Goal: Communication & Community: Answer question/provide support

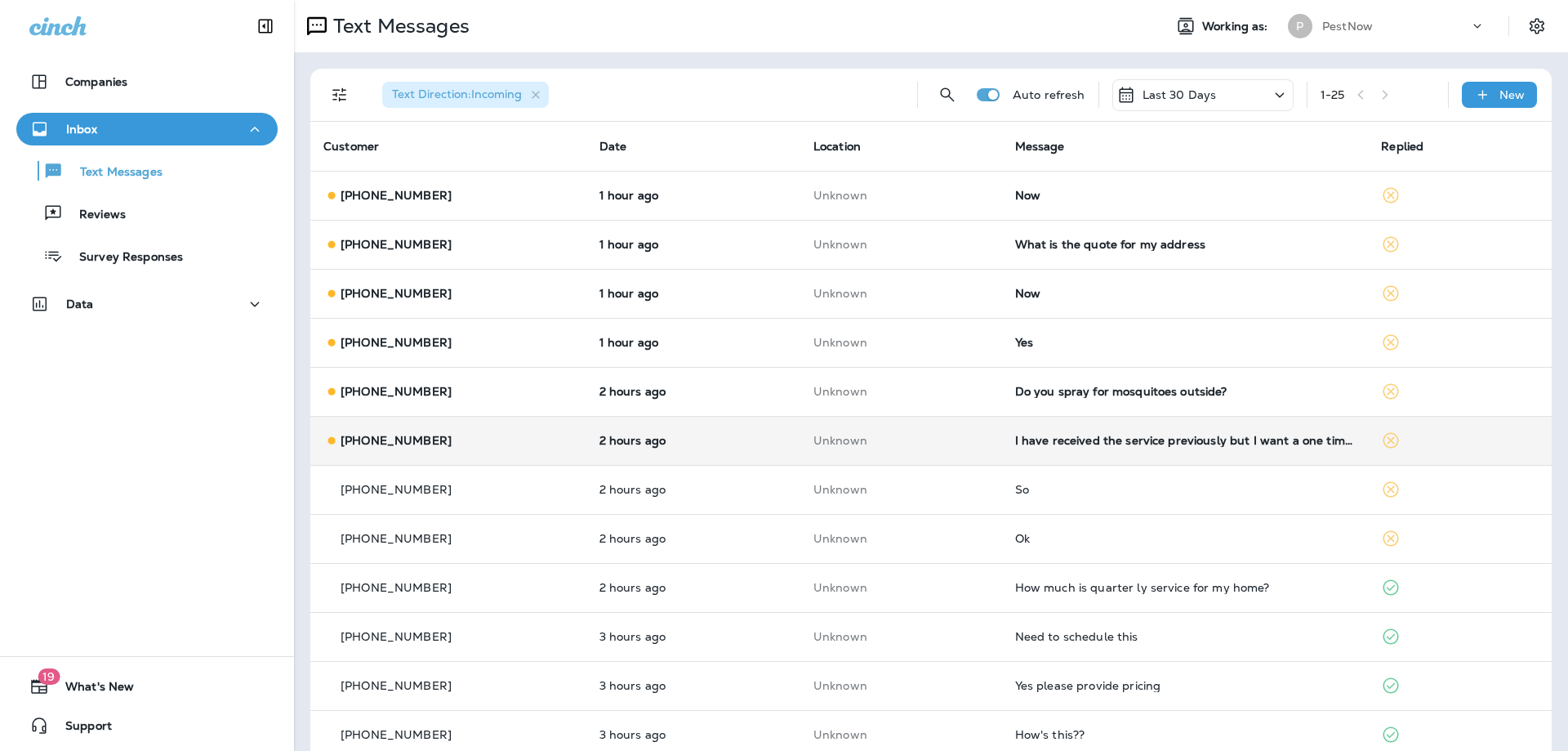
click at [1182, 452] on td "I have received the service previously but I want a one time spray" at bounding box center [1185, 441] width 366 height 49
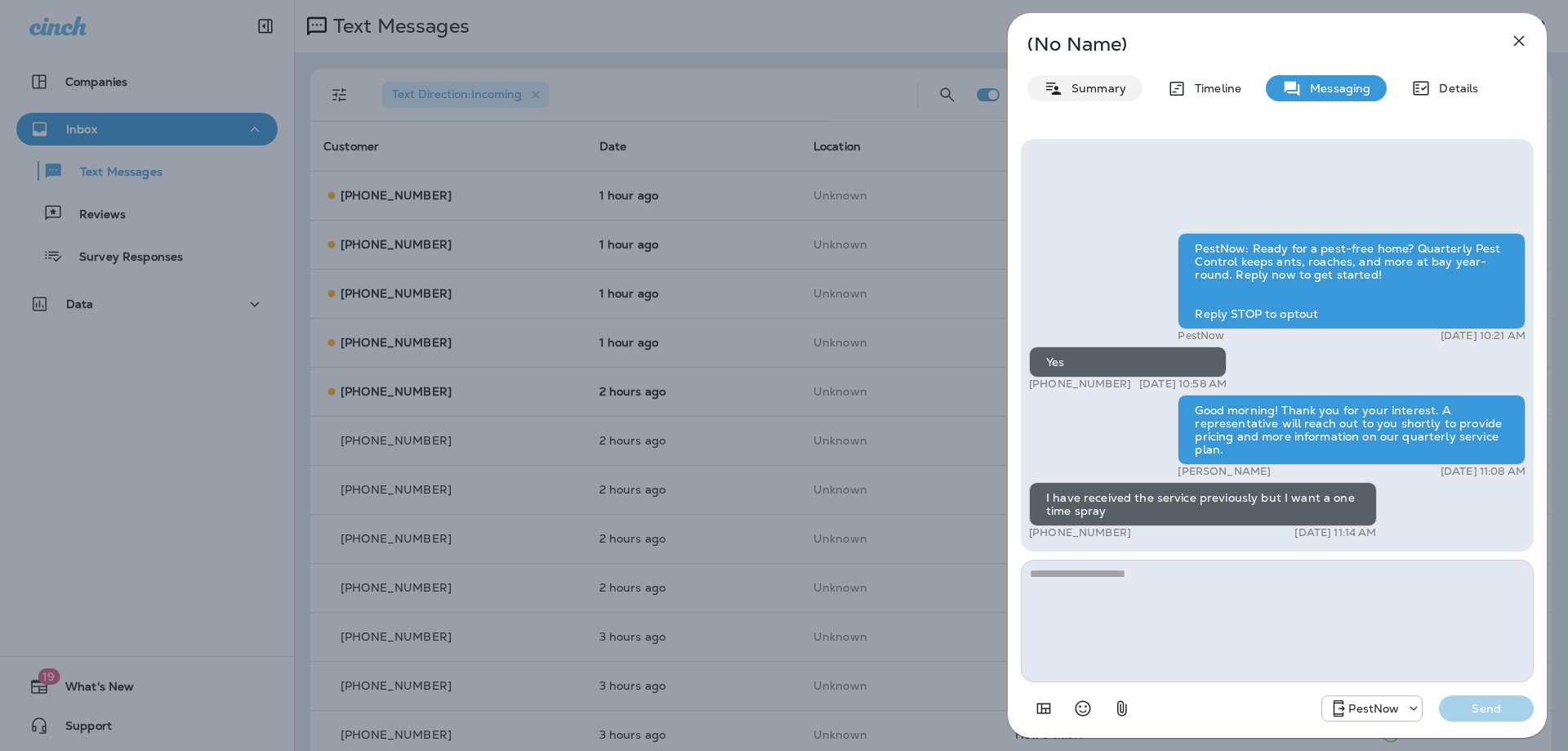
click at [1069, 86] on p "Summary" at bounding box center [1094, 88] width 63 height 13
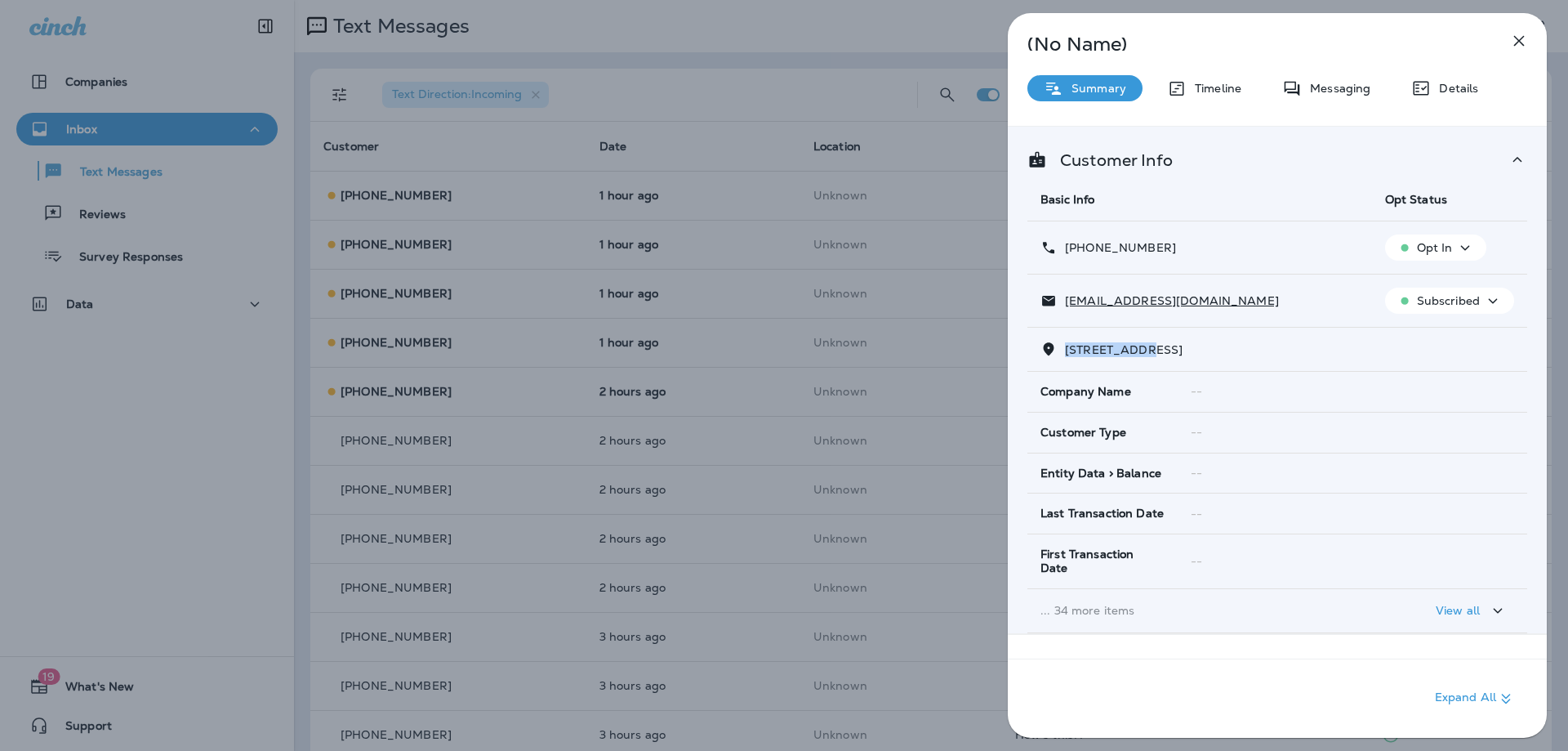
drag, startPoint x: 1147, startPoint y: 346, endPoint x: 1064, endPoint y: 350, distance: 83.1
click at [1064, 350] on p "1722 GLENVIEW ROAD, , RICHMOND, VA 23222" at bounding box center [1120, 349] width 126 height 13
copy span "1722 GLENVIE"
click at [1335, 93] on p "Messaging" at bounding box center [1336, 88] width 69 height 13
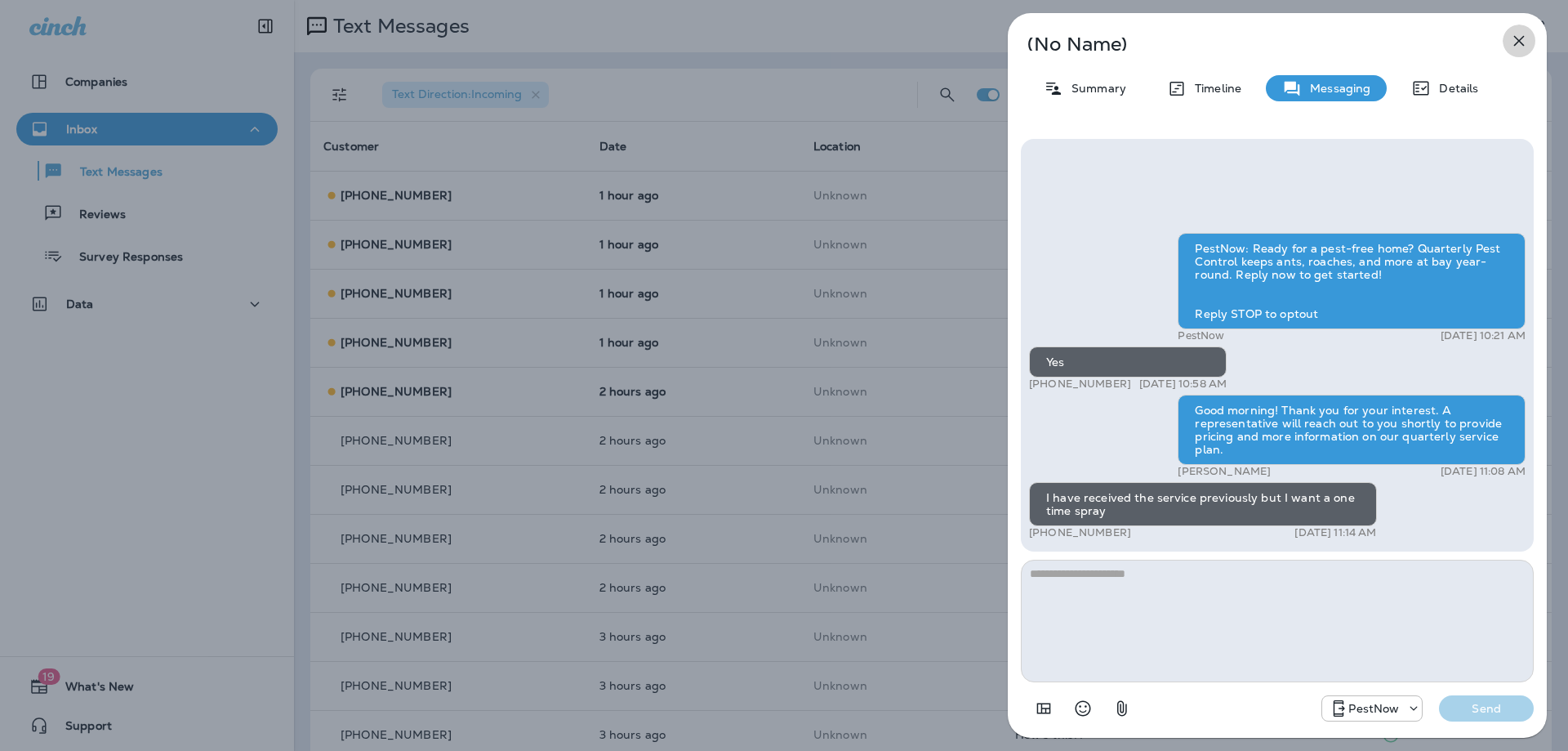
click at [1517, 37] on icon "button" at bounding box center [1519, 41] width 19 height 19
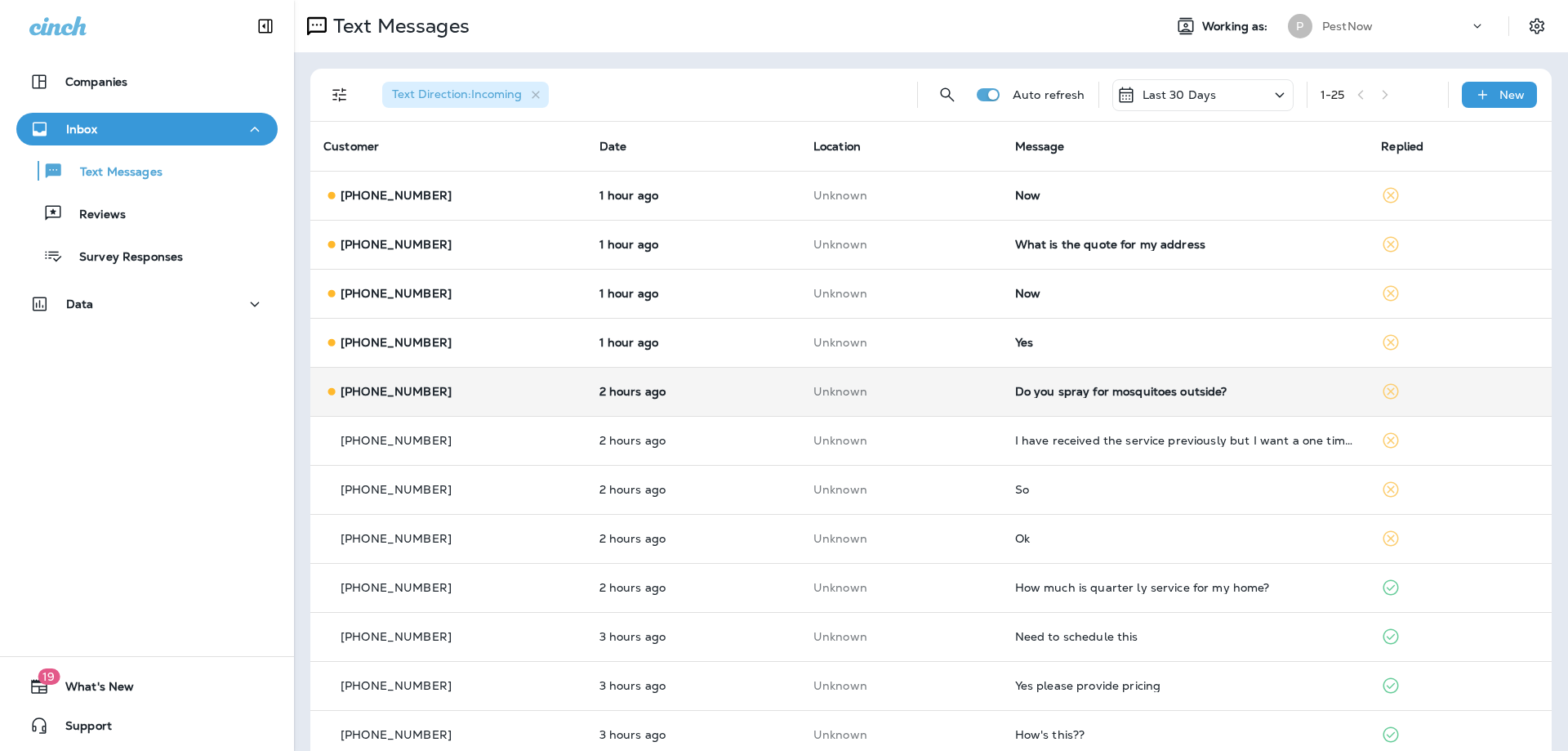
click at [1180, 389] on div "Do you spray for mosquitoes outside?" at bounding box center [1185, 391] width 341 height 13
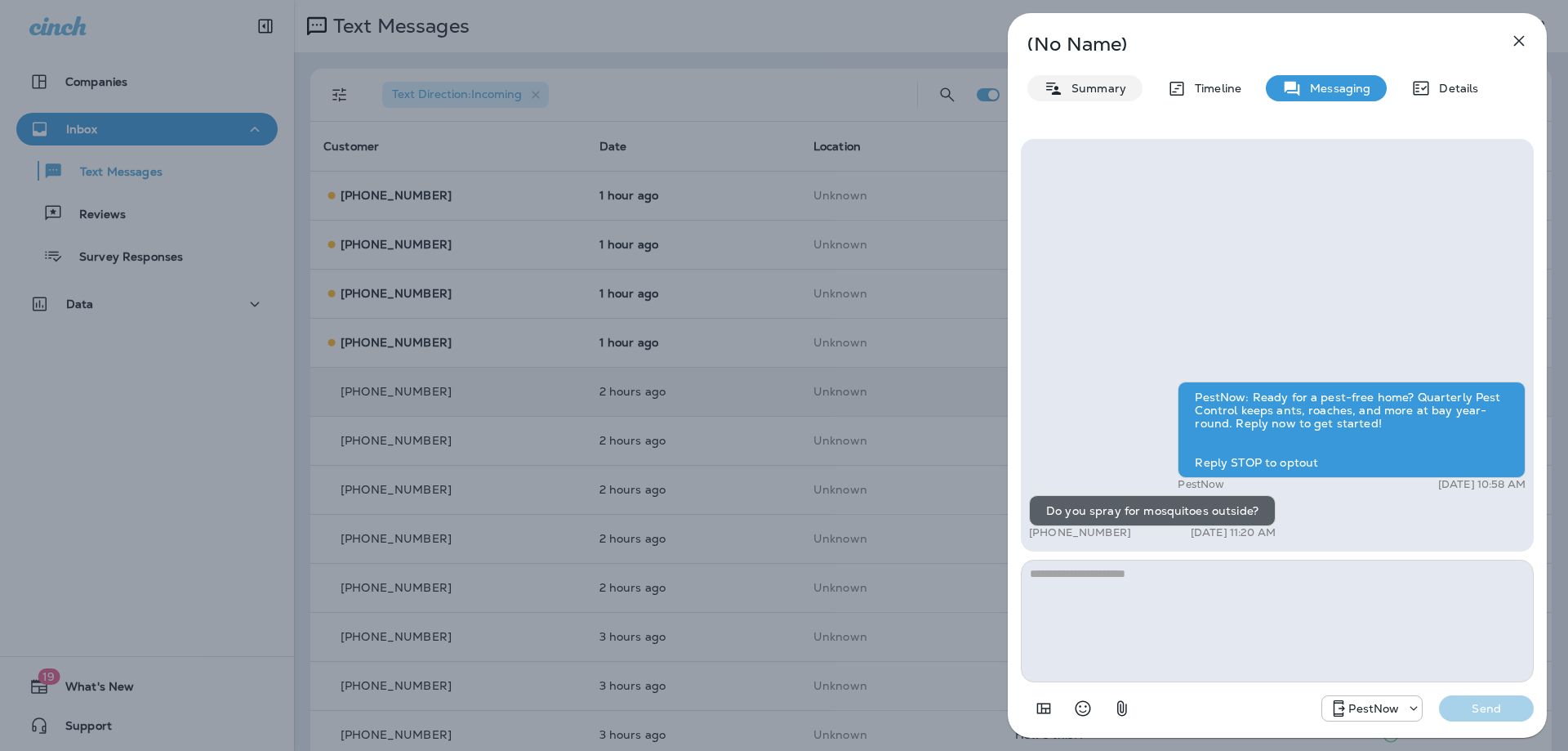
click at [1082, 93] on p "Summary" at bounding box center [1094, 88] width 63 height 13
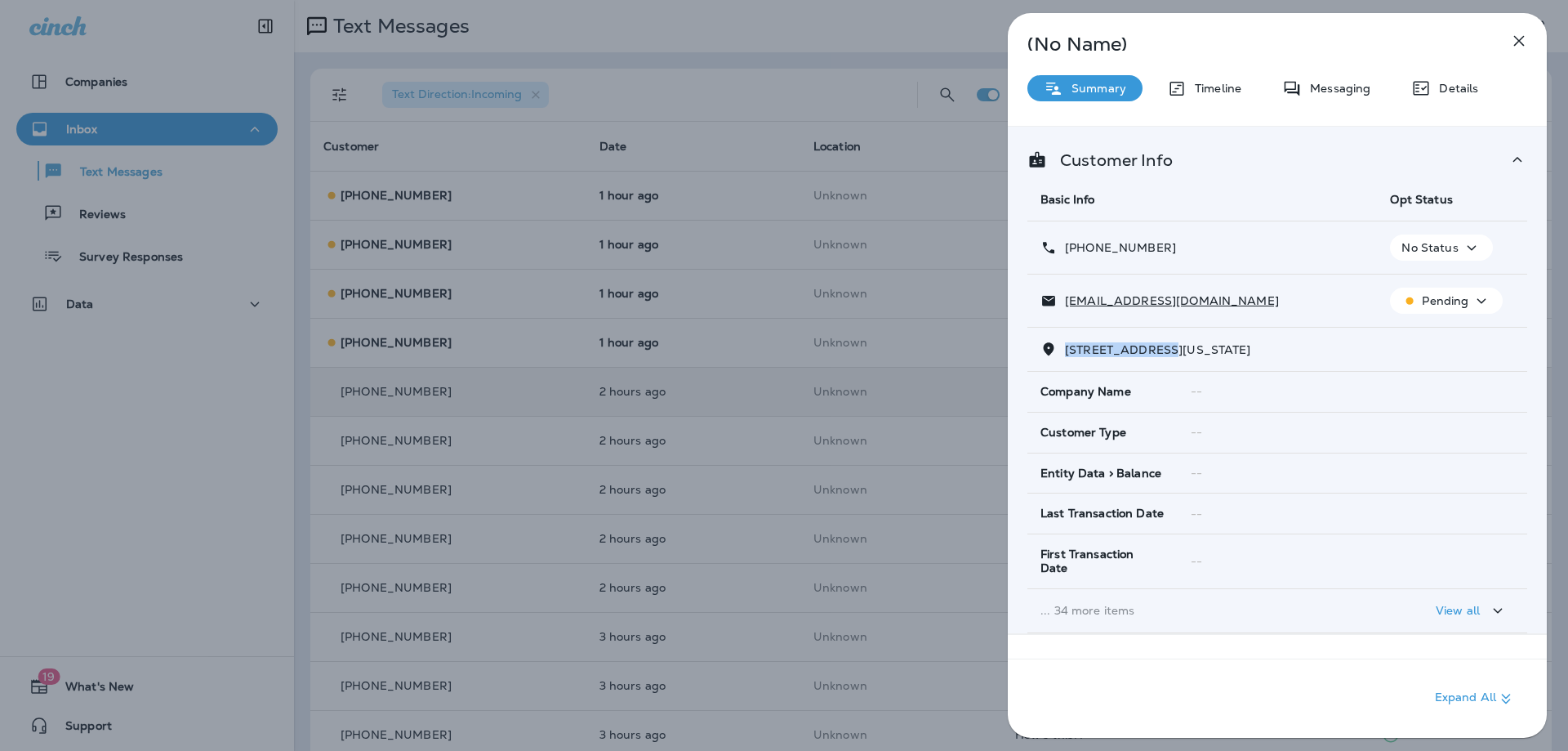
drag, startPoint x: 1158, startPoint y: 348, endPoint x: 1065, endPoint y: 358, distance: 93.5
click at [1065, 358] on div "3930 1ST STREET SOUTHWEST, , WASHINGTON, DC 20032" at bounding box center [1277, 349] width 474 height 17
copy span "3930 1ST STREET"
click at [1303, 83] on p "Messaging" at bounding box center [1336, 88] width 69 height 13
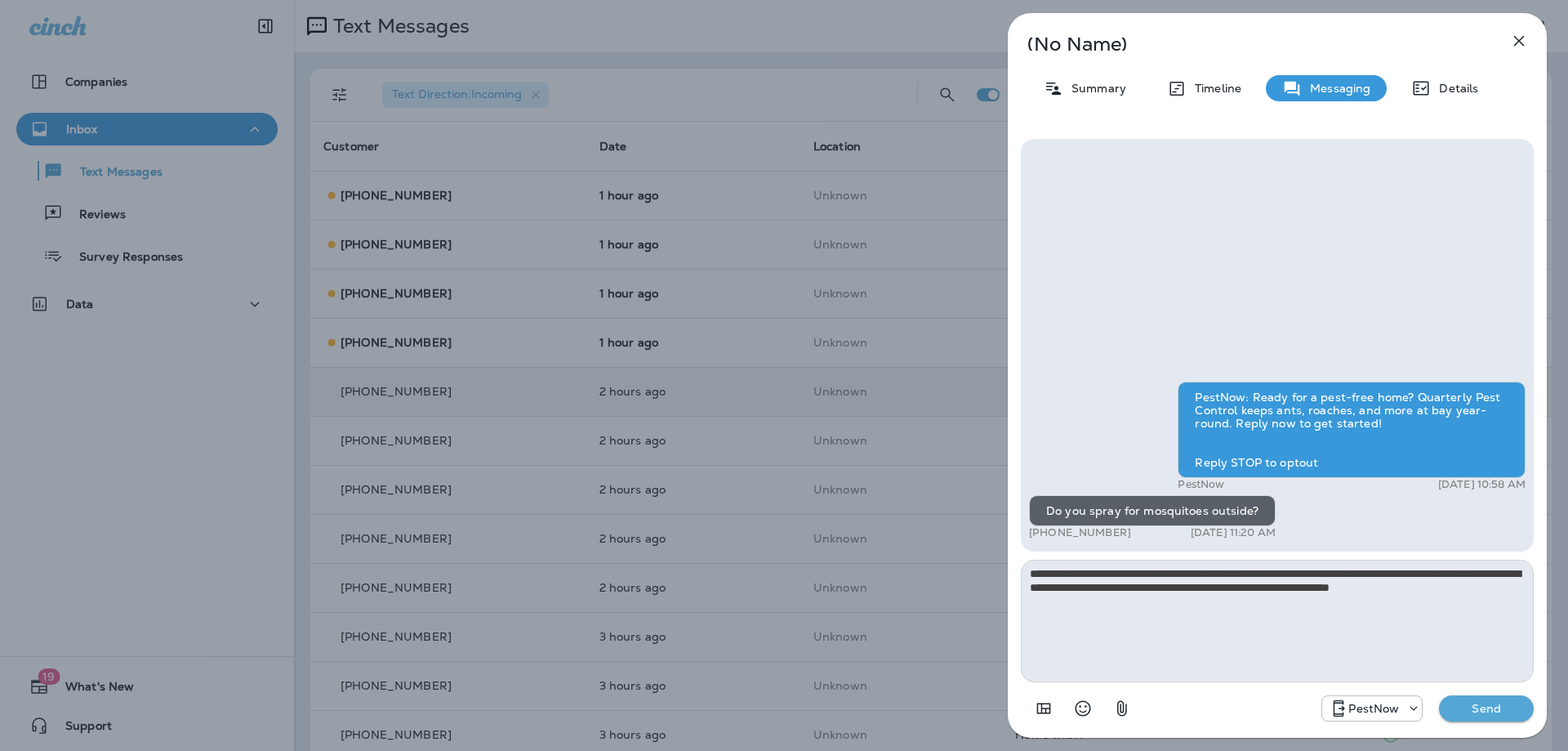
type textarea "**********"
click at [1468, 710] on p "Send" at bounding box center [1486, 708] width 69 height 15
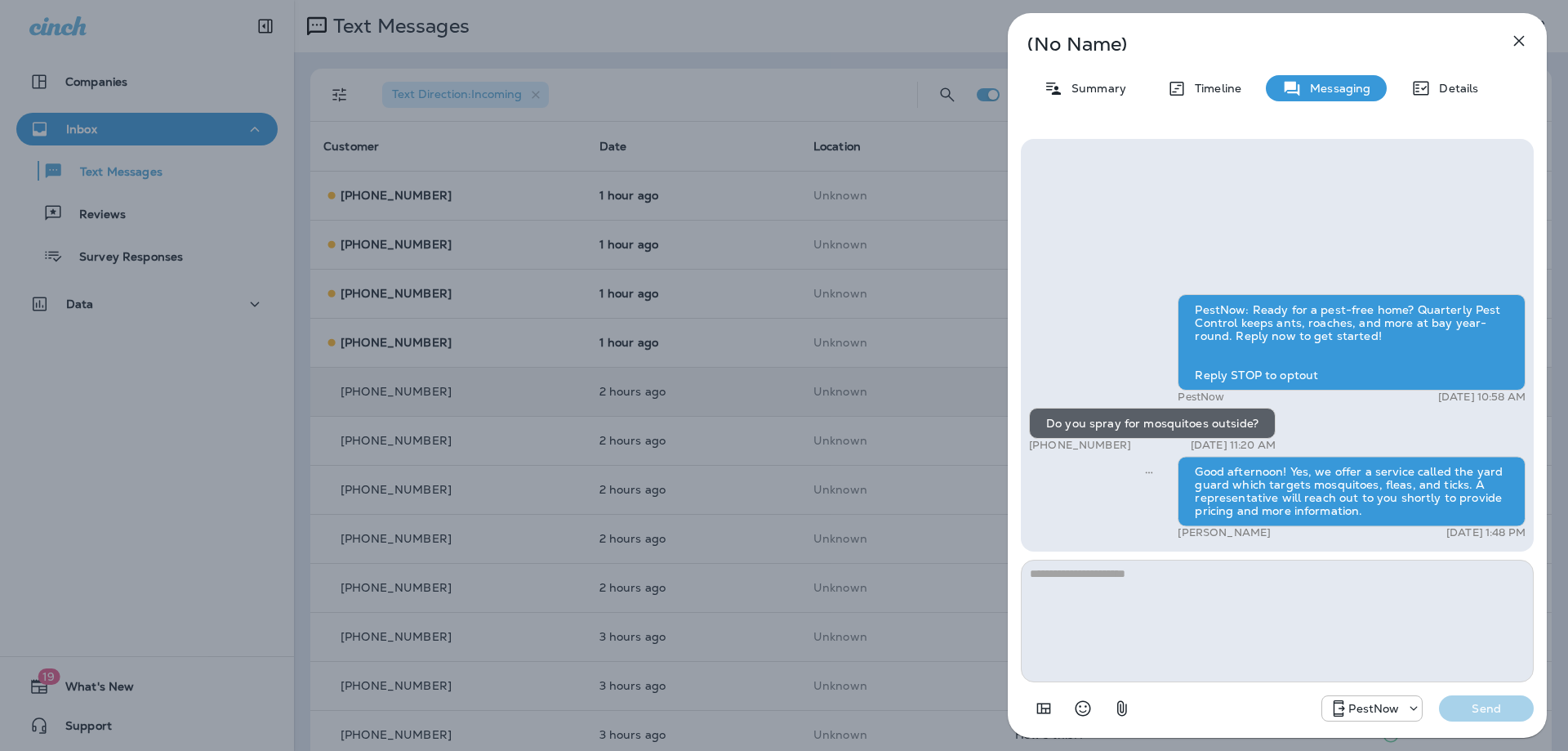
click at [1513, 45] on icon "button" at bounding box center [1519, 41] width 19 height 19
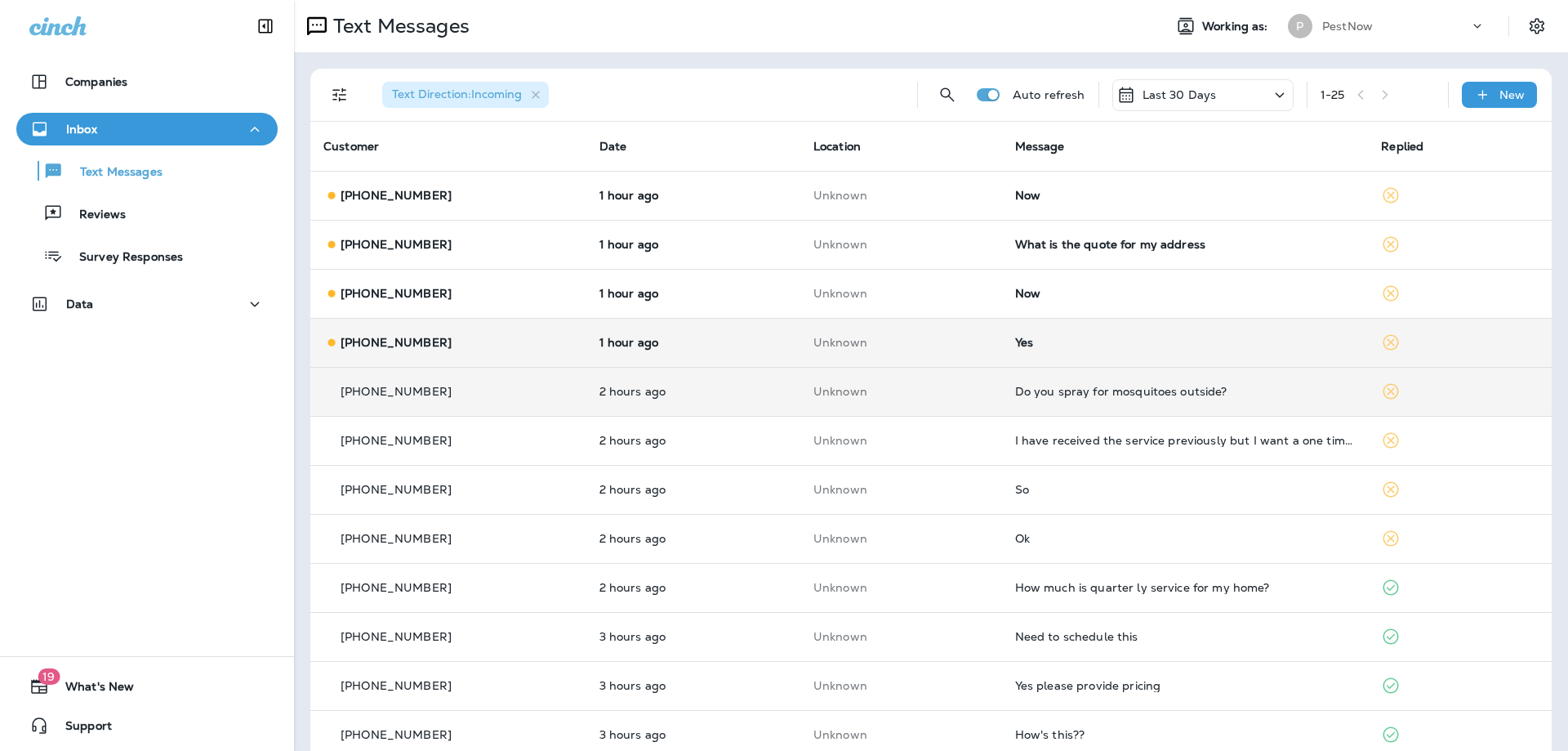
click at [1120, 341] on div "Yes" at bounding box center [1185, 342] width 341 height 13
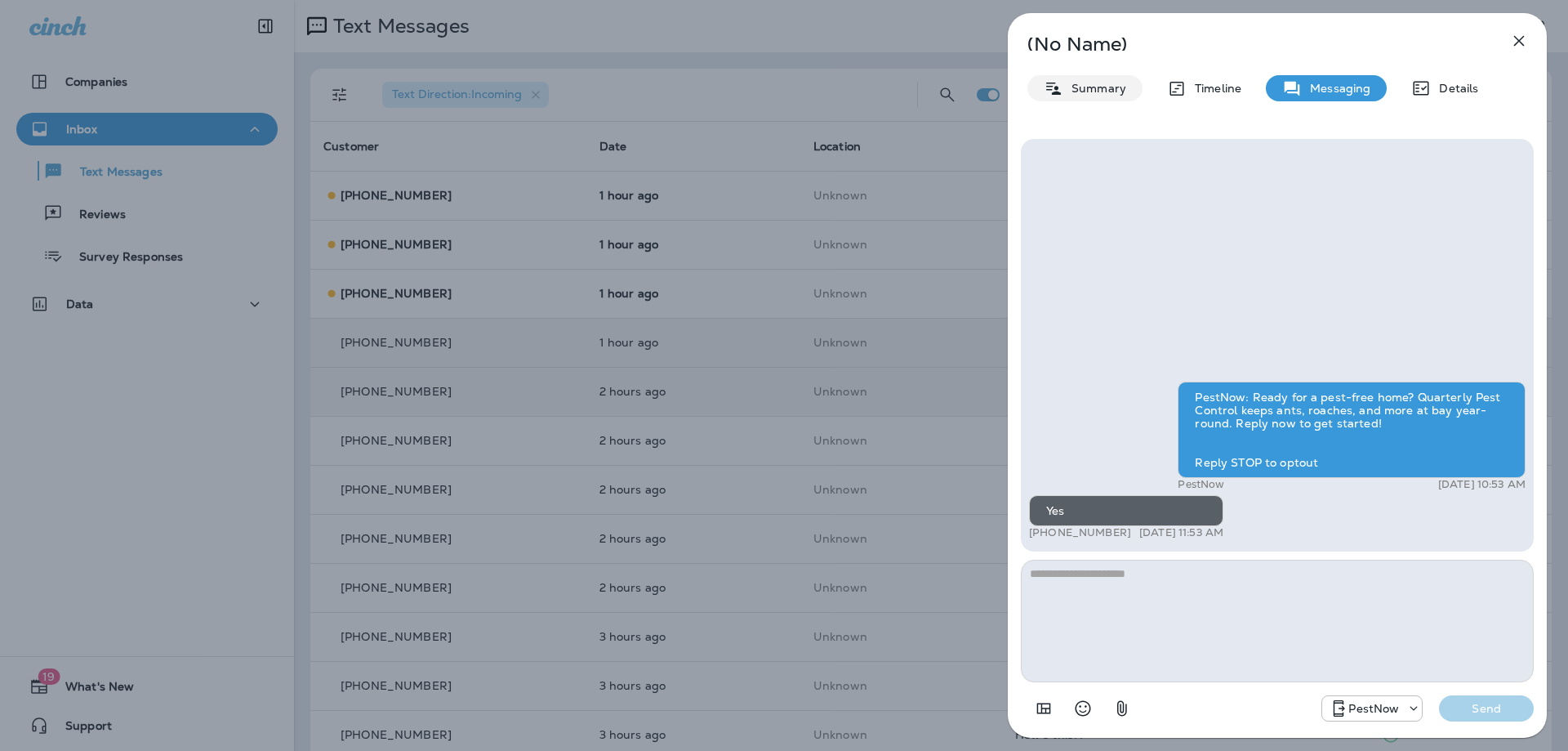
click at [1108, 86] on p "Summary" at bounding box center [1094, 88] width 63 height 13
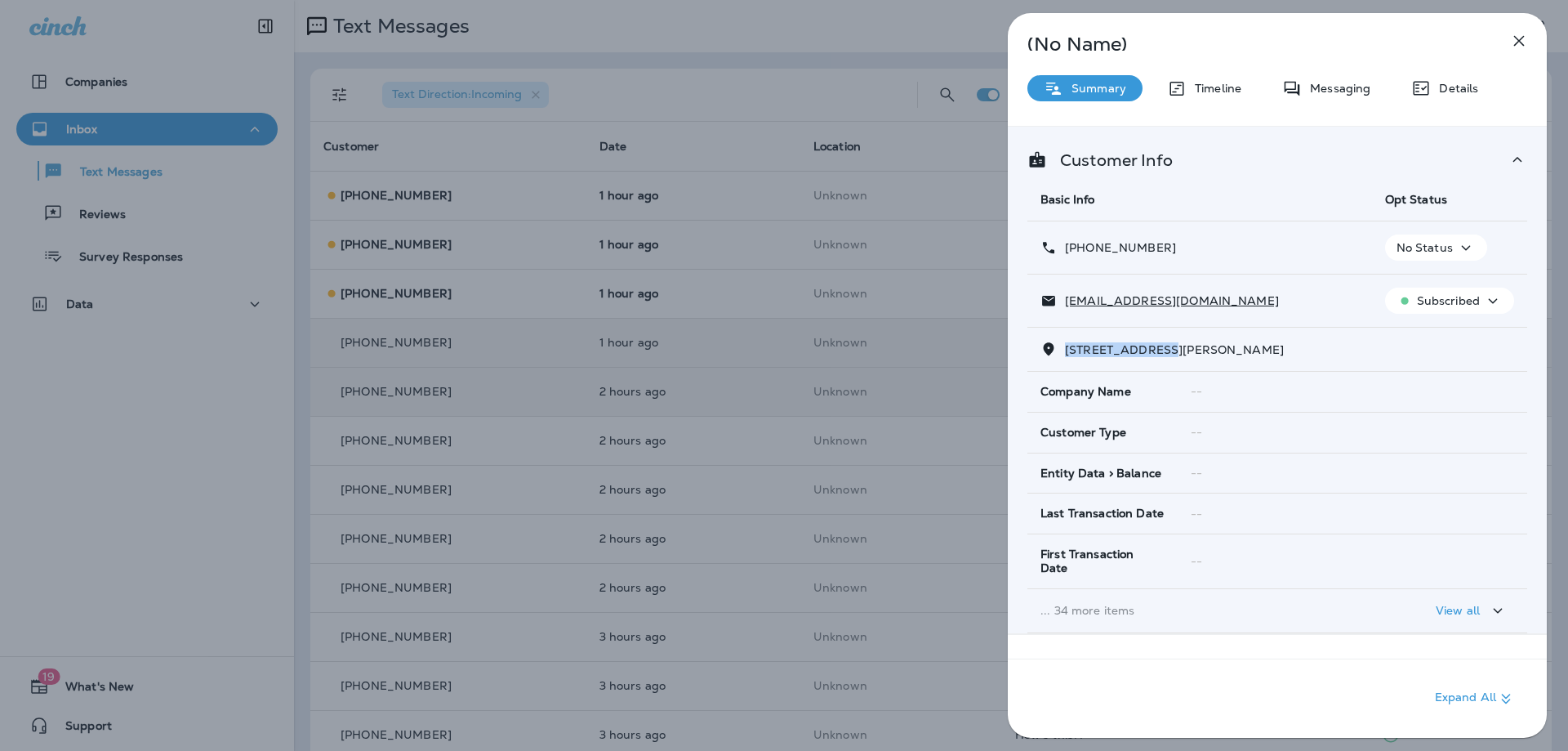
drag, startPoint x: 1171, startPoint y: 353, endPoint x: 1068, endPoint y: 354, distance: 103.0
click at [1068, 354] on span "3601 BEULAH ROAD, , RICHMOND, VA 23237" at bounding box center [1174, 349] width 218 height 15
copy span "3601 BEULAH ROA"
click at [1334, 80] on div "Messaging" at bounding box center [1326, 88] width 121 height 26
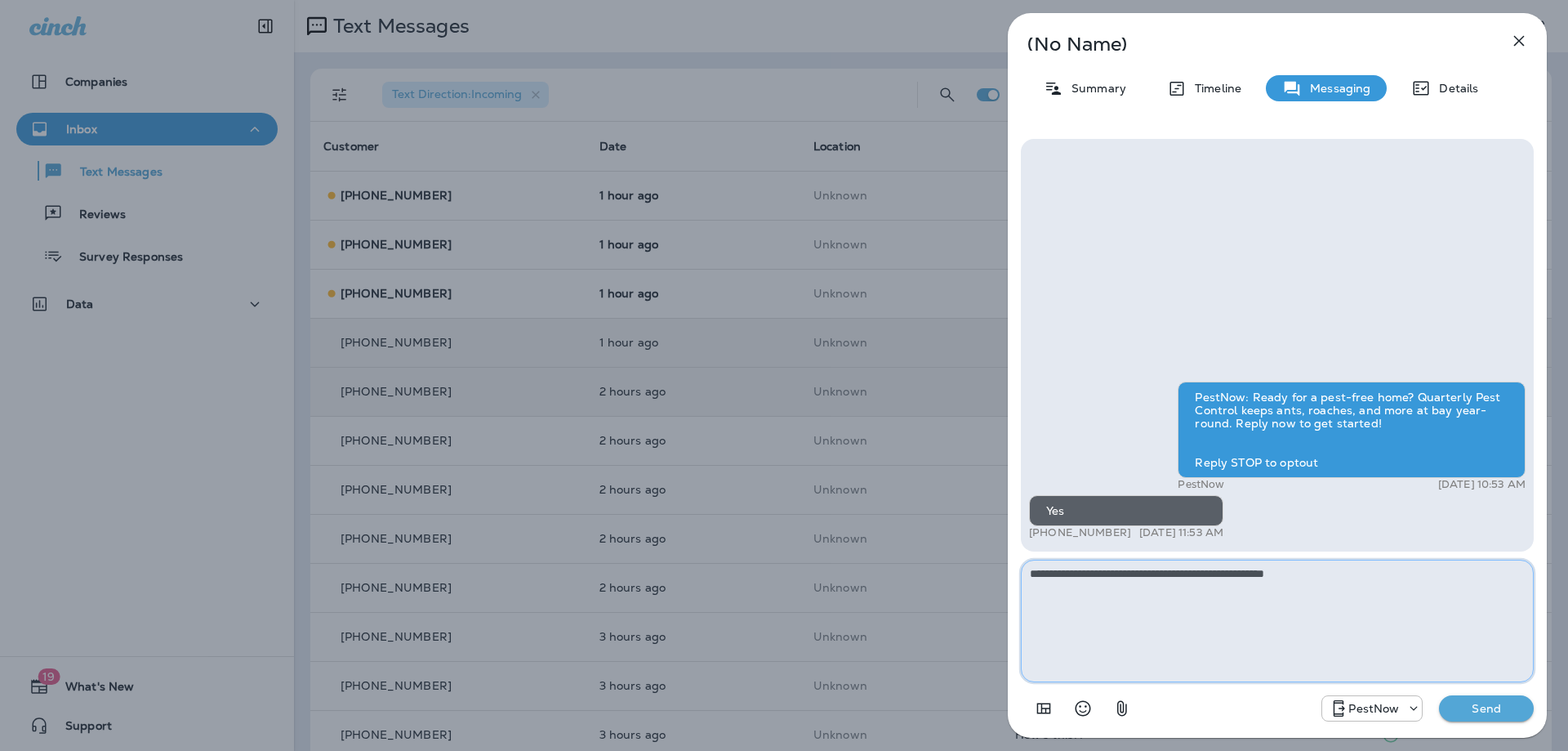
paste textarea "**********"
click at [1118, 569] on textarea "**********" at bounding box center [1277, 621] width 513 height 123
click at [1356, 589] on textarea "**********" at bounding box center [1277, 621] width 513 height 123
type textarea "**********"
click at [1468, 692] on div "PestNow Send" at bounding box center [1277, 703] width 513 height 42
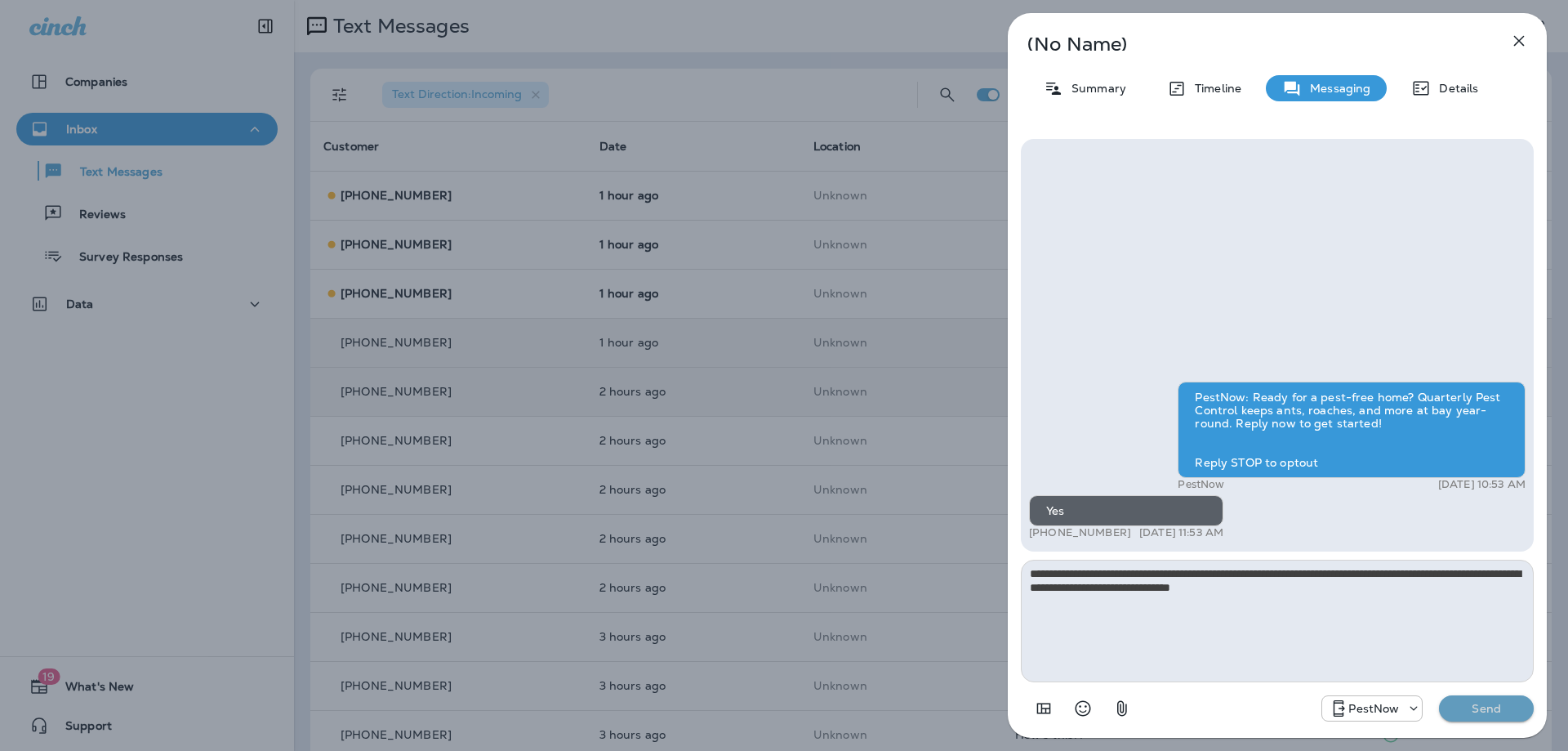
click at [1472, 702] on p "Send" at bounding box center [1486, 708] width 69 height 15
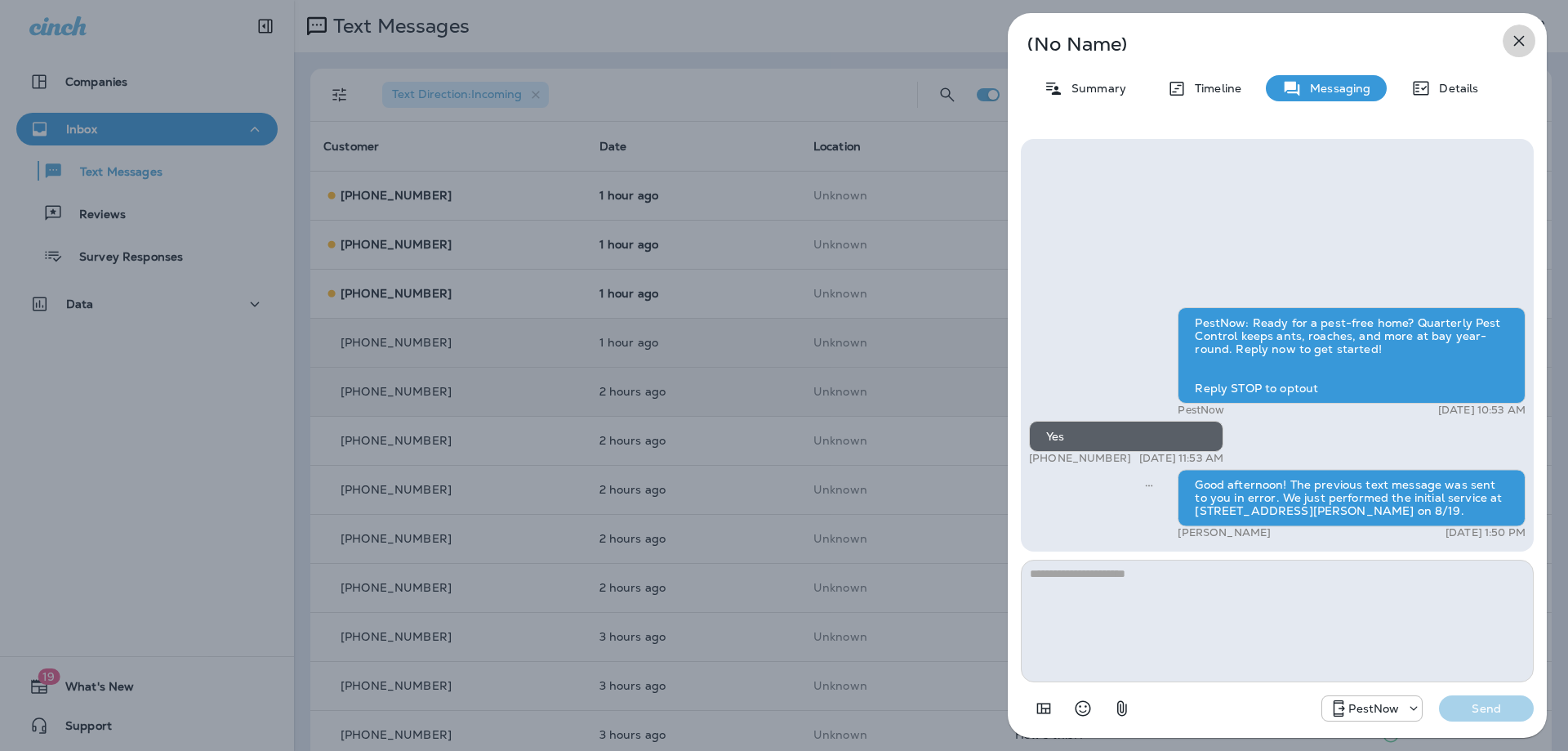
click at [1524, 39] on icon "button" at bounding box center [1519, 41] width 19 height 19
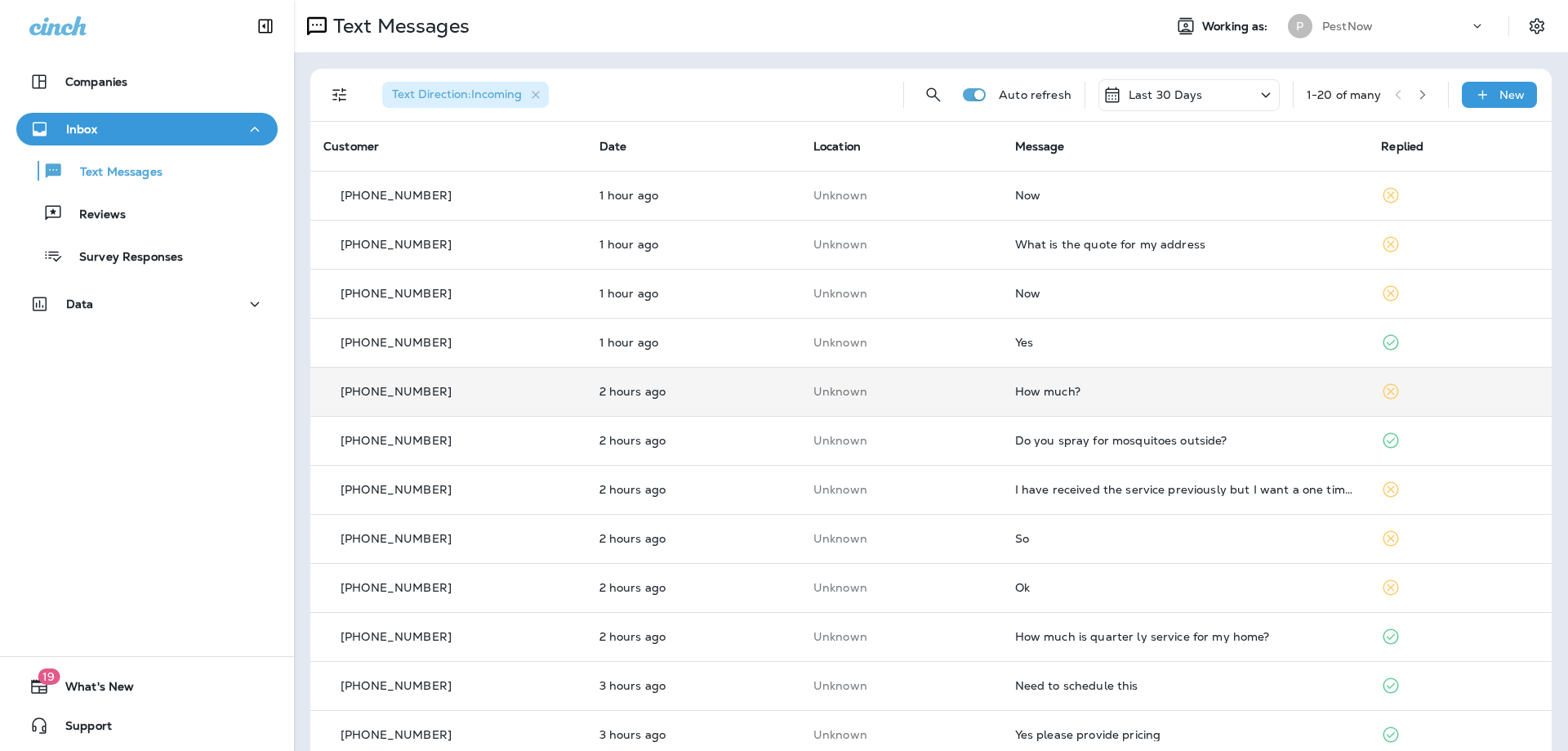
click at [1193, 390] on div "How much?" at bounding box center [1185, 391] width 341 height 13
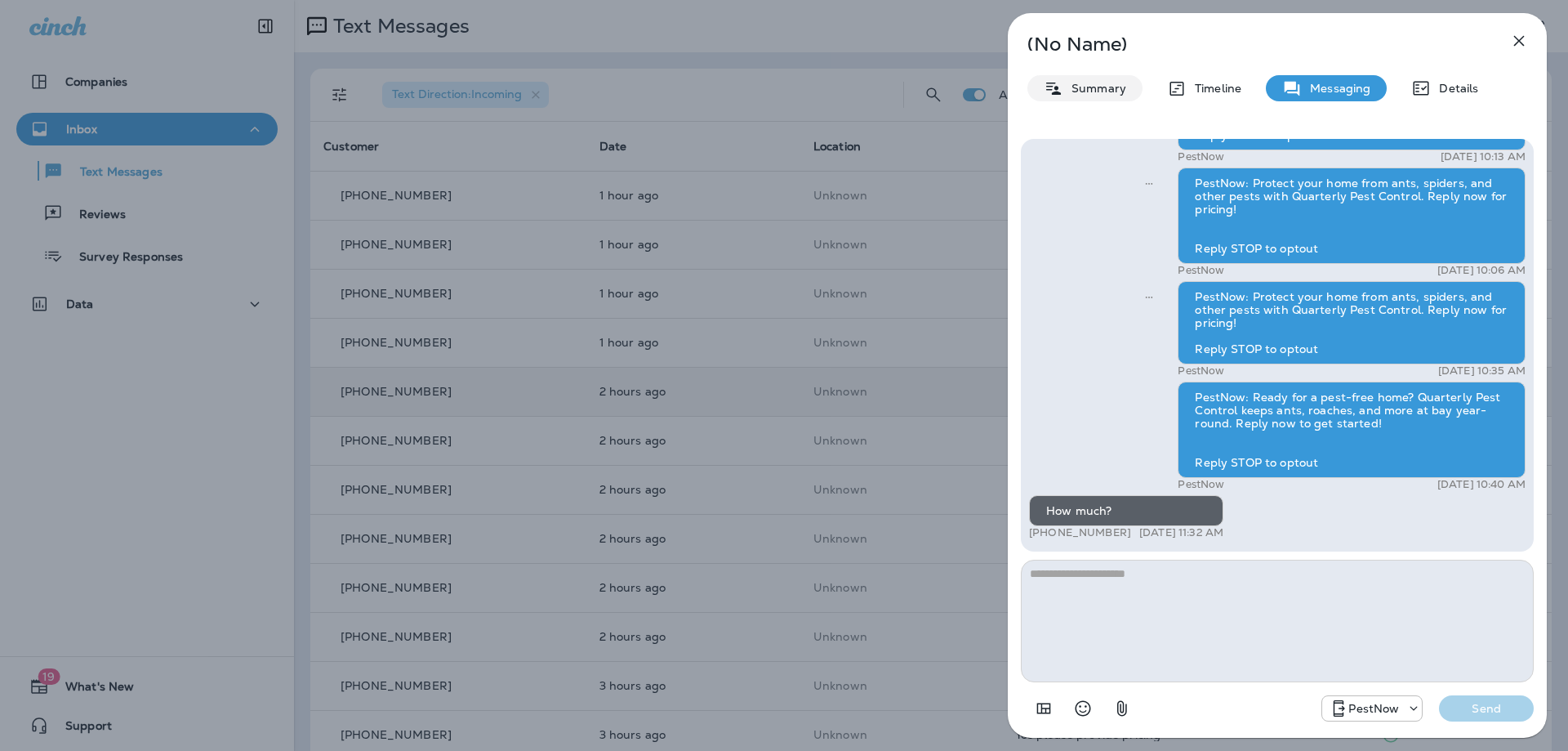
click at [1088, 92] on p "Summary" at bounding box center [1094, 88] width 63 height 13
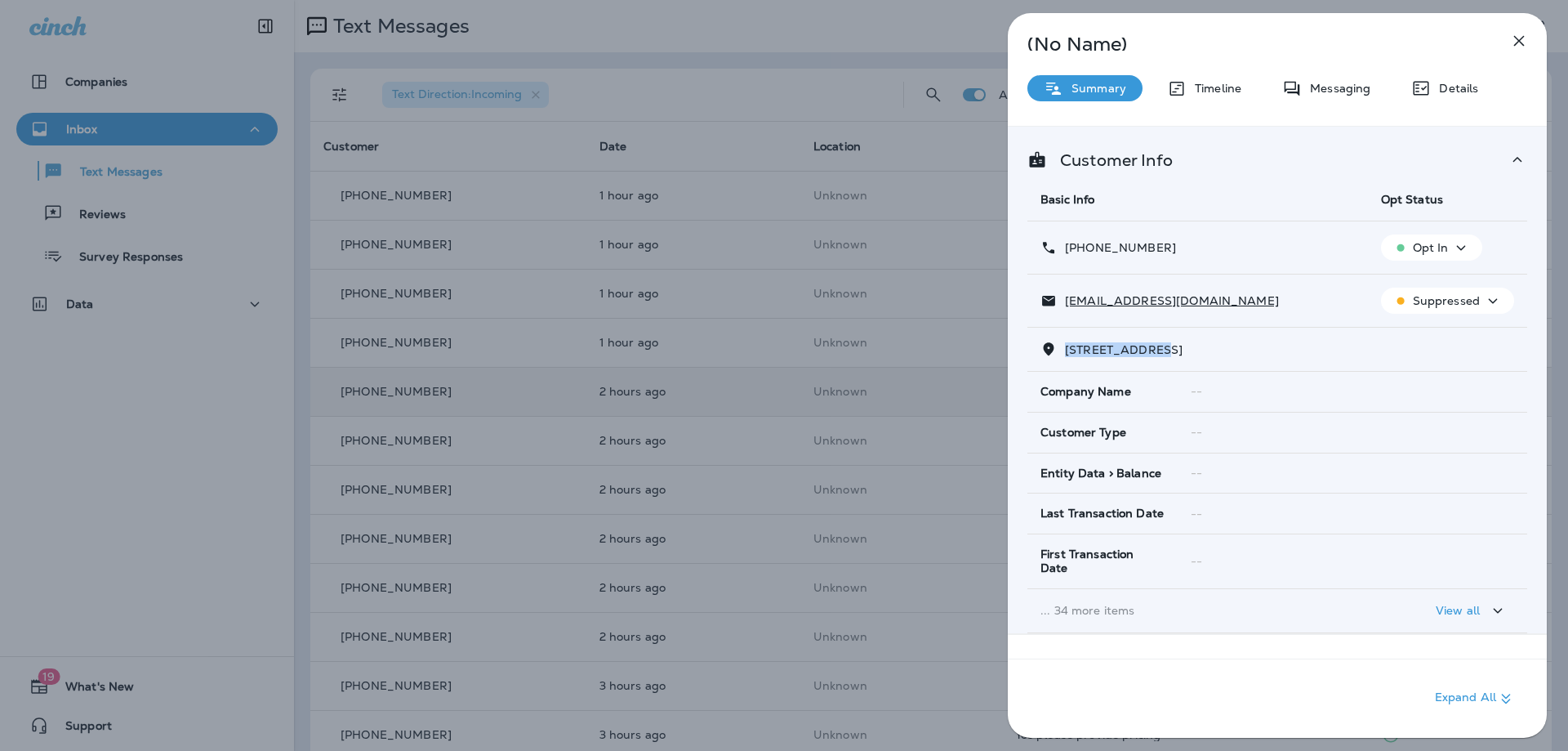
drag, startPoint x: 1160, startPoint y: 348, endPoint x: 1068, endPoint y: 352, distance: 92.1
click at [1068, 352] on span "9621 RAVEN WING DRIVE, , CHESTERFIELD, VA 23832" at bounding box center [1123, 349] width 117 height 15
copy span "9621 RAVEN WIN"
click at [1521, 32] on icon "button" at bounding box center [1519, 41] width 19 height 19
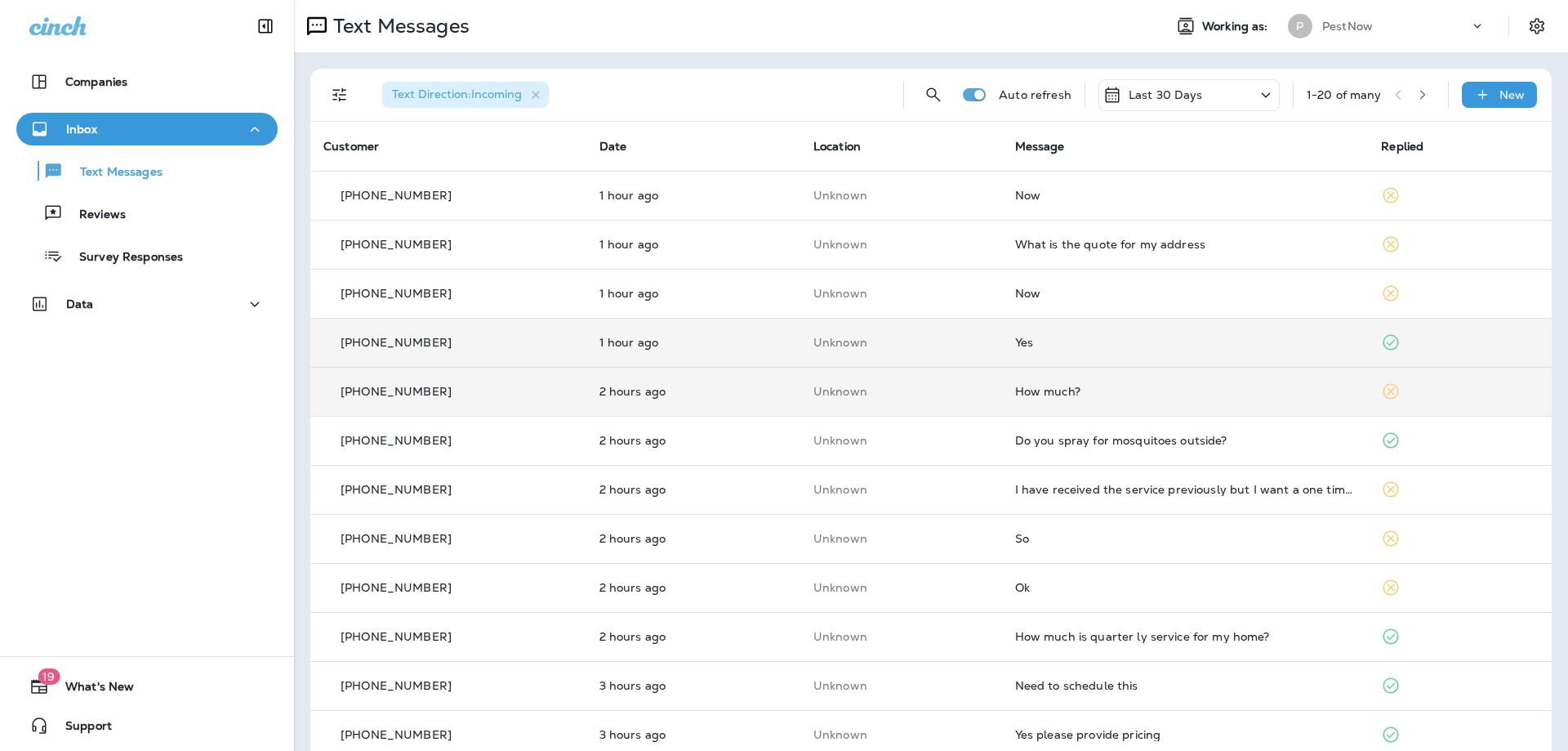
click at [1120, 356] on td "Yes" at bounding box center [1185, 343] width 366 height 49
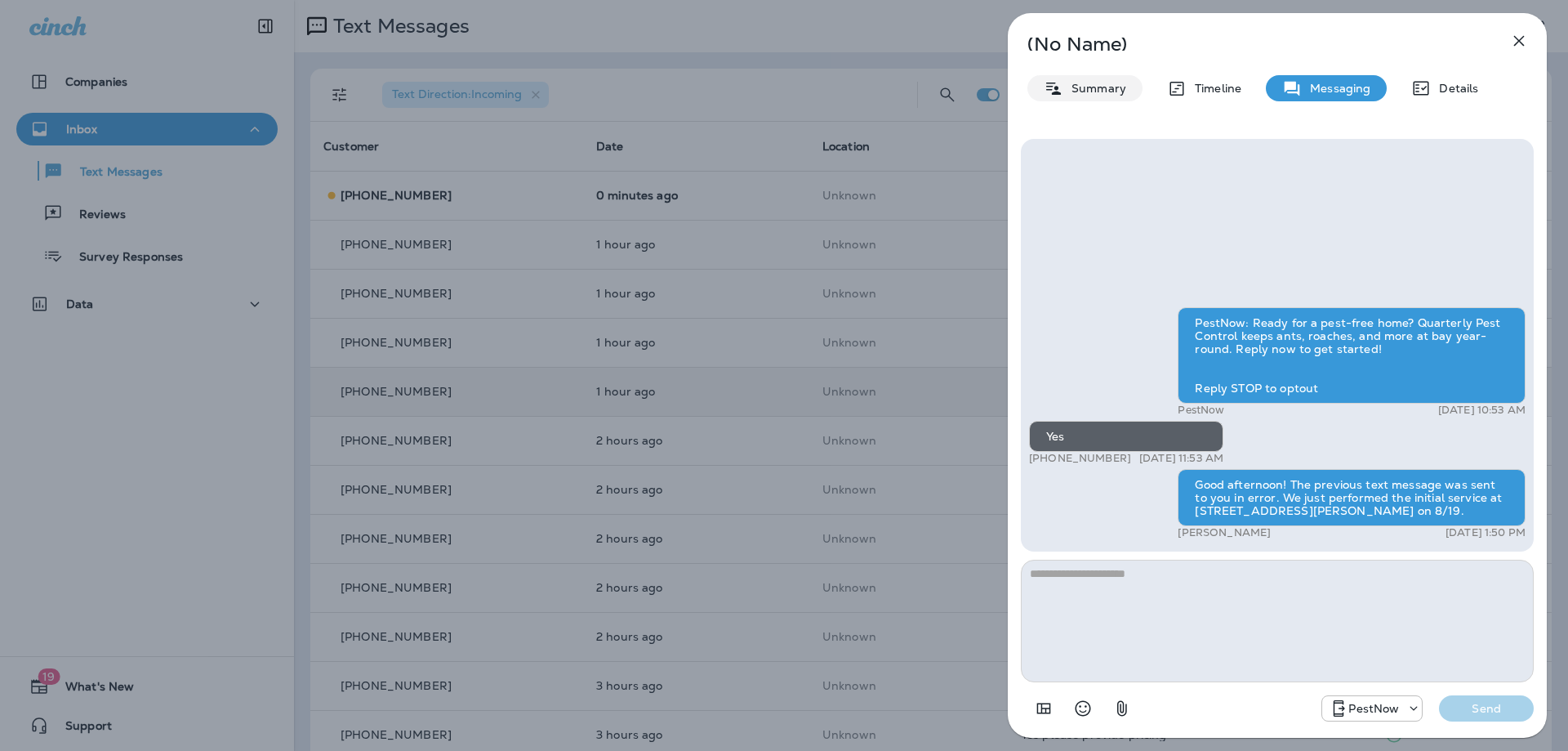
click at [1074, 89] on p "Summary" at bounding box center [1094, 88] width 63 height 13
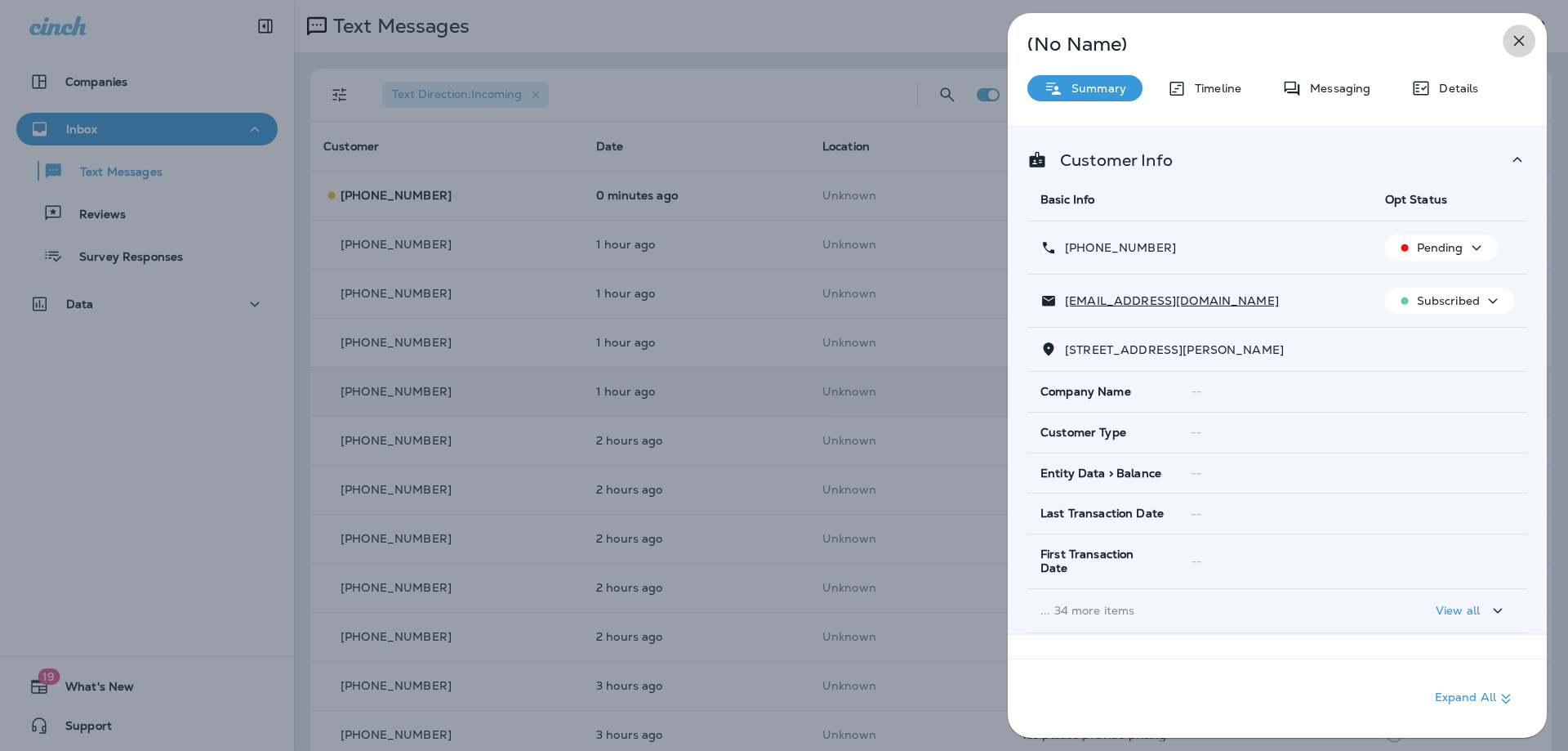
click at [1519, 41] on icon "button" at bounding box center [1520, 41] width 11 height 11
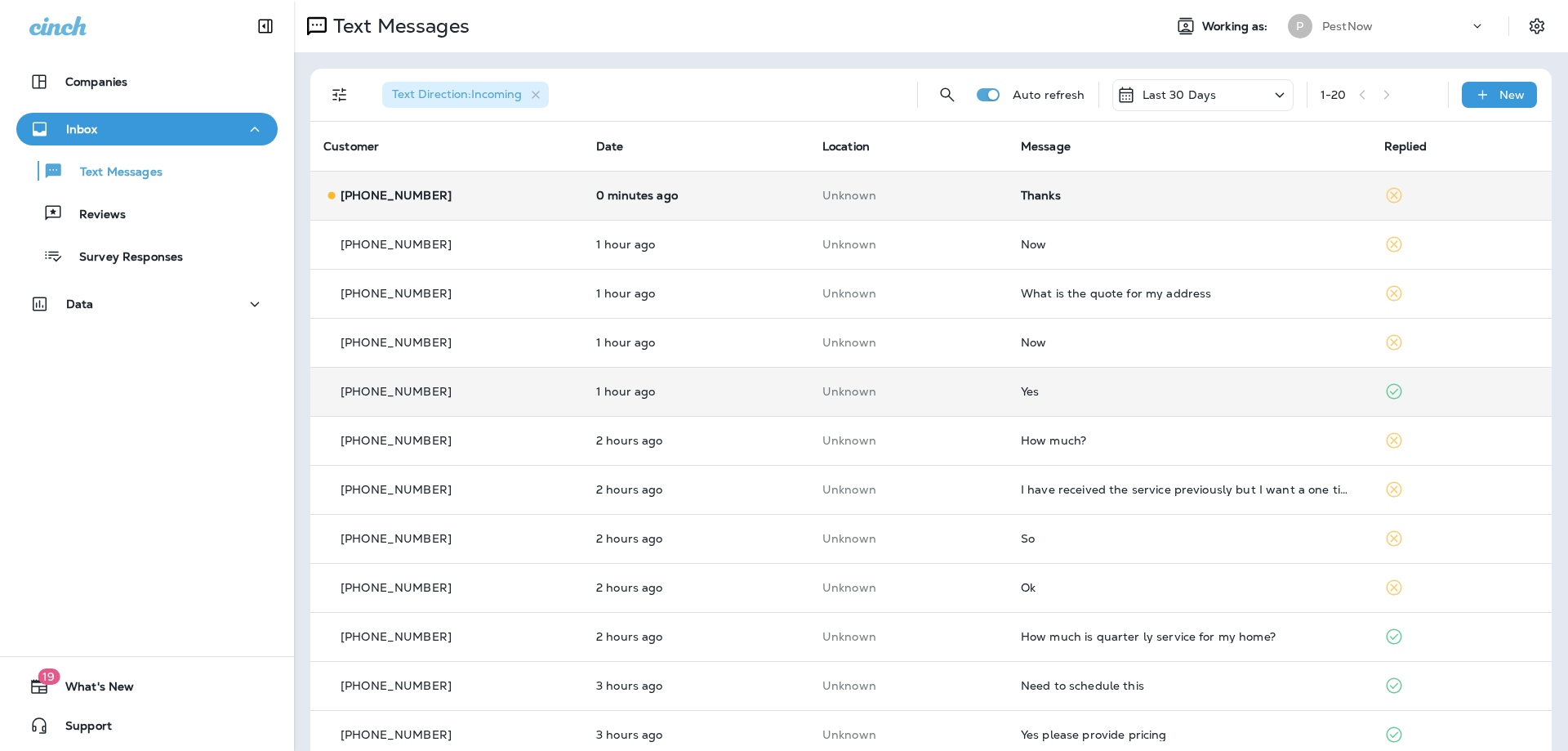
click at [958, 189] on p "Unknown" at bounding box center [908, 195] width 173 height 13
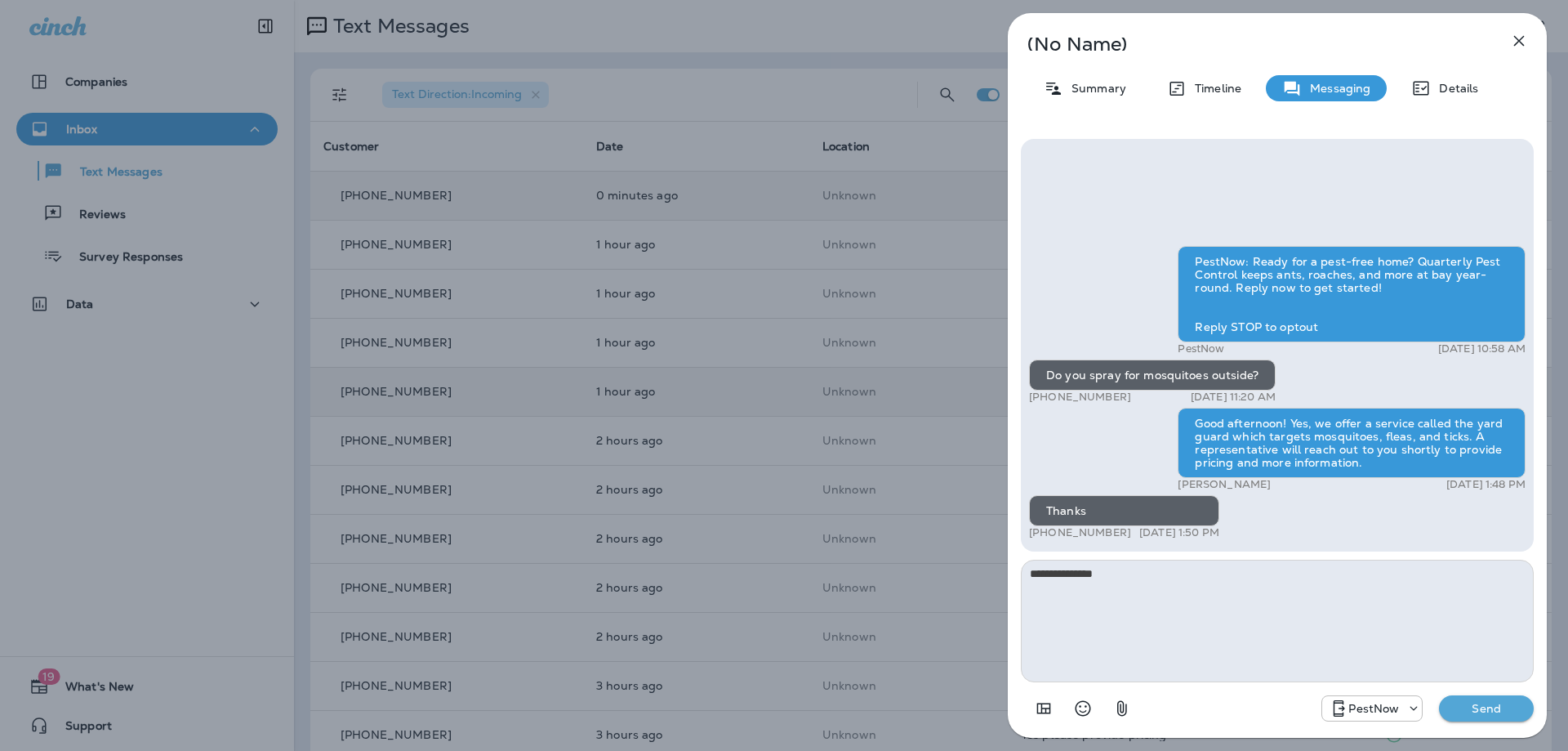
type textarea "**********"
click at [1476, 703] on p "Send" at bounding box center [1486, 708] width 69 height 15
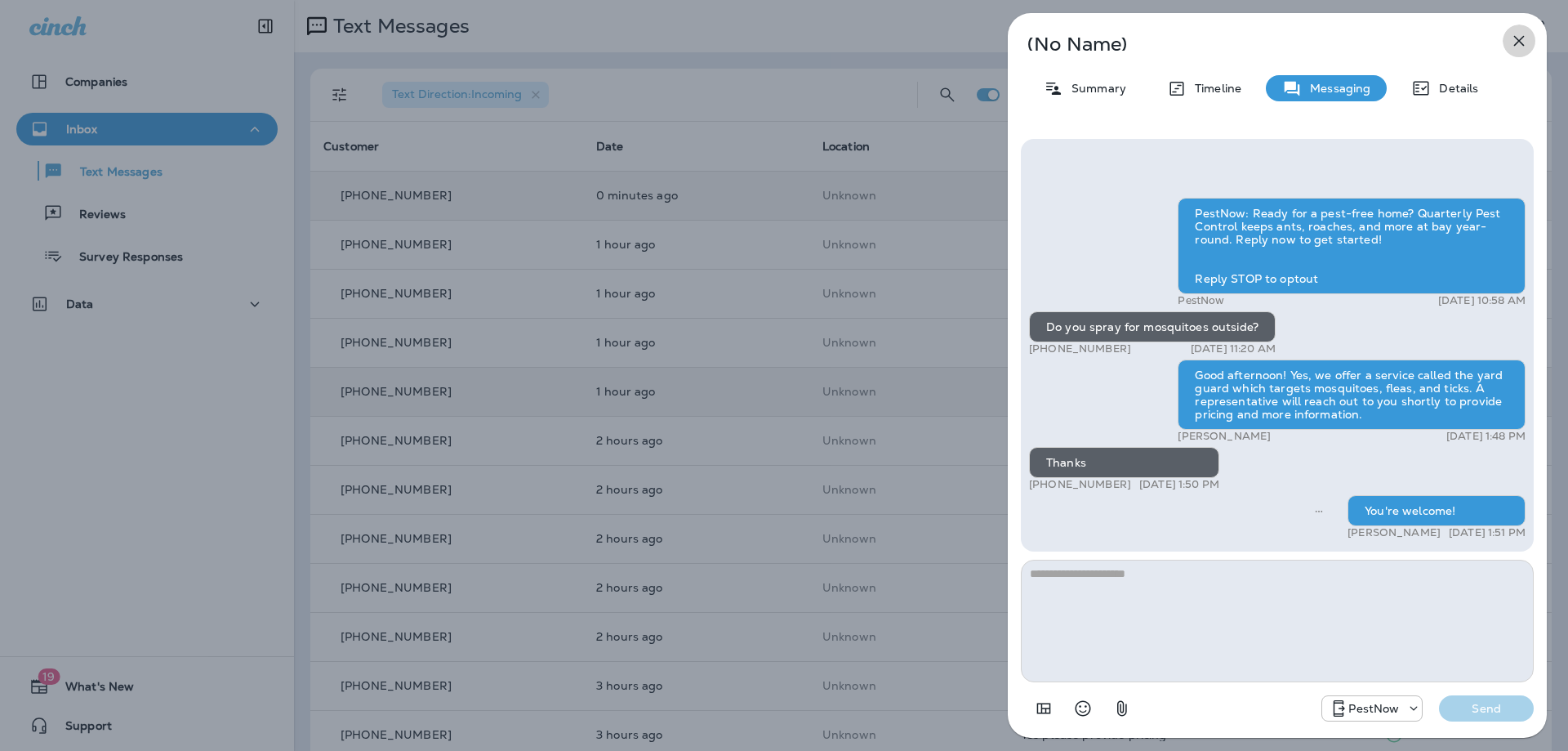
click at [1524, 39] on icon "button" at bounding box center [1519, 41] width 19 height 19
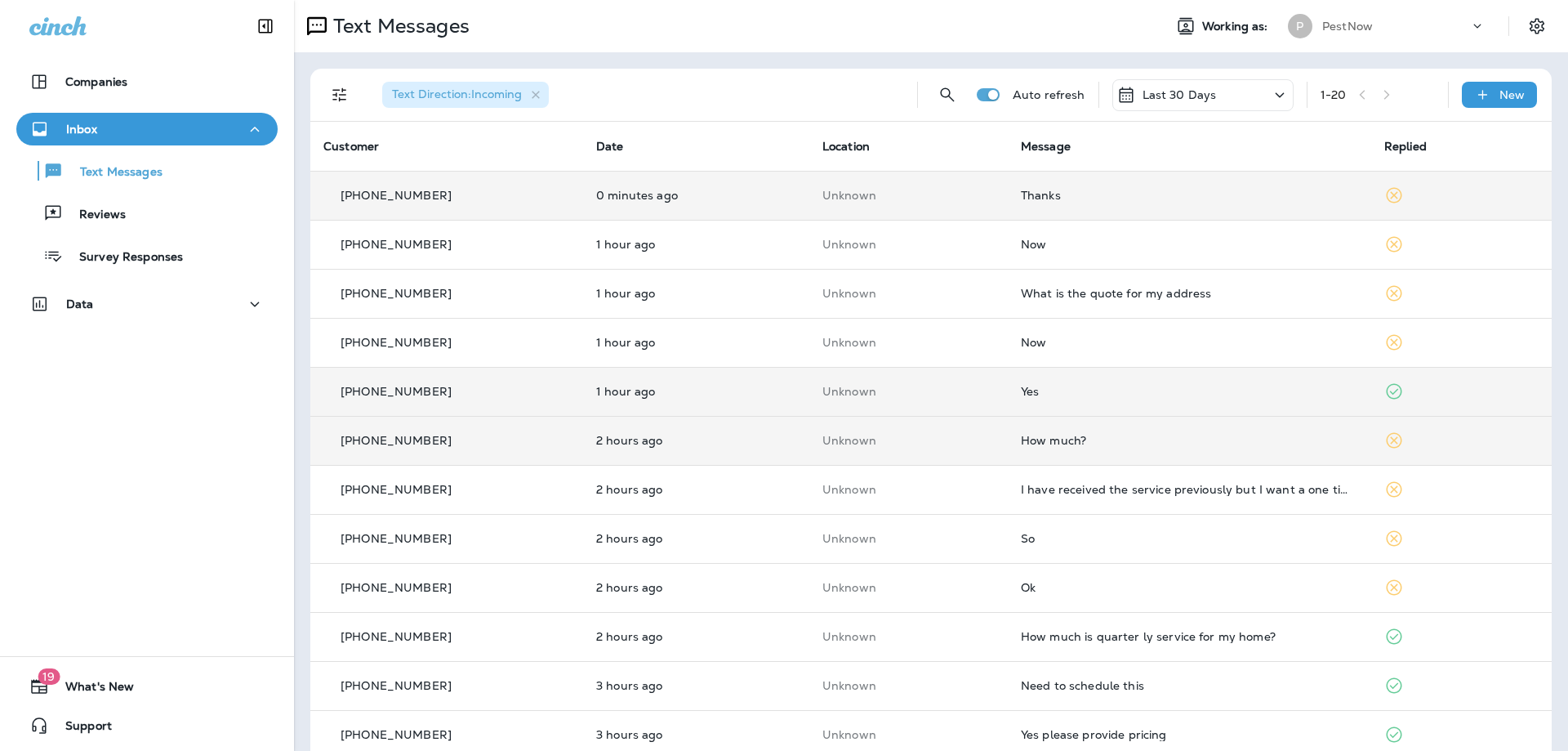
click at [1113, 450] on td "How much?" at bounding box center [1189, 441] width 364 height 49
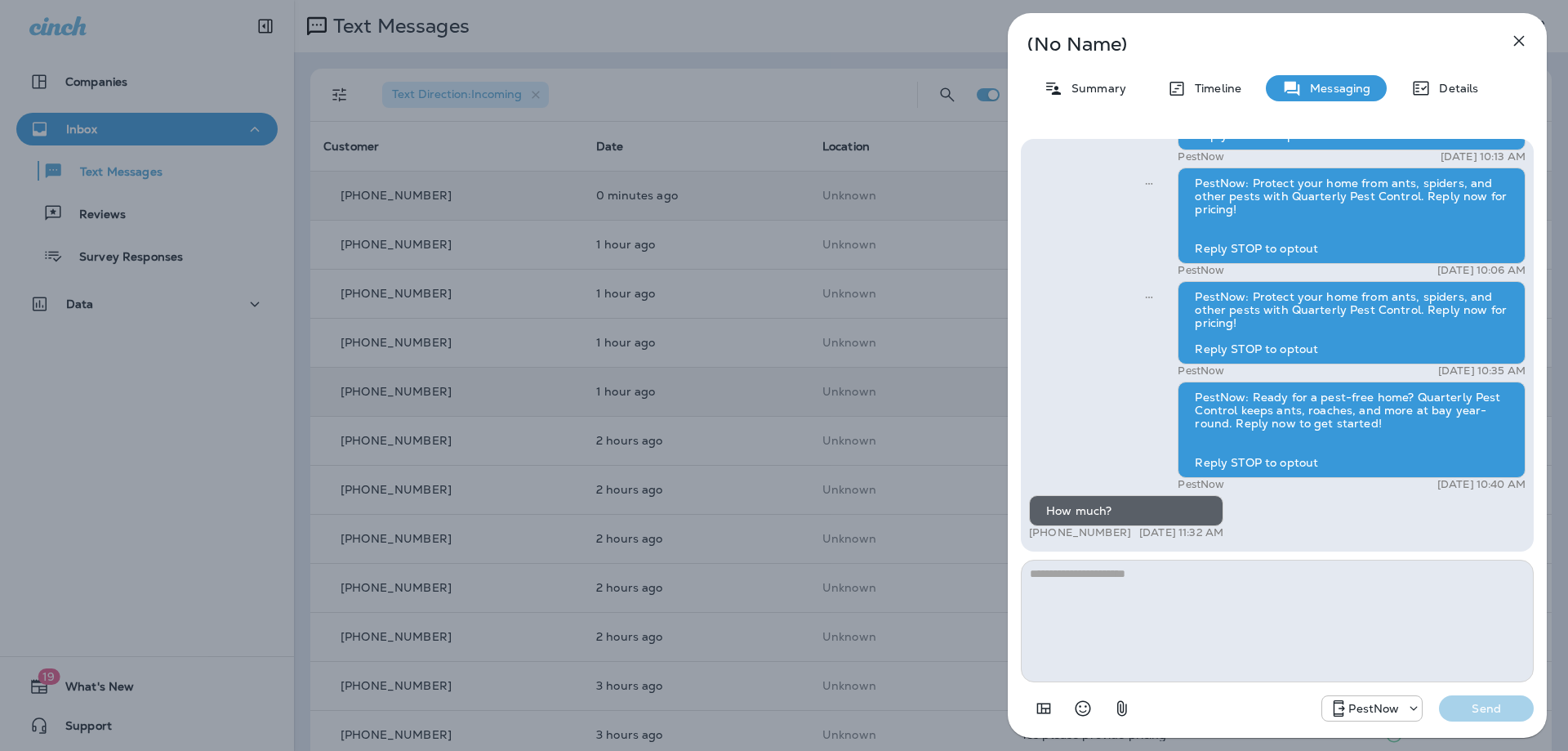
click at [1528, 42] on button "button" at bounding box center [1519, 41] width 33 height 33
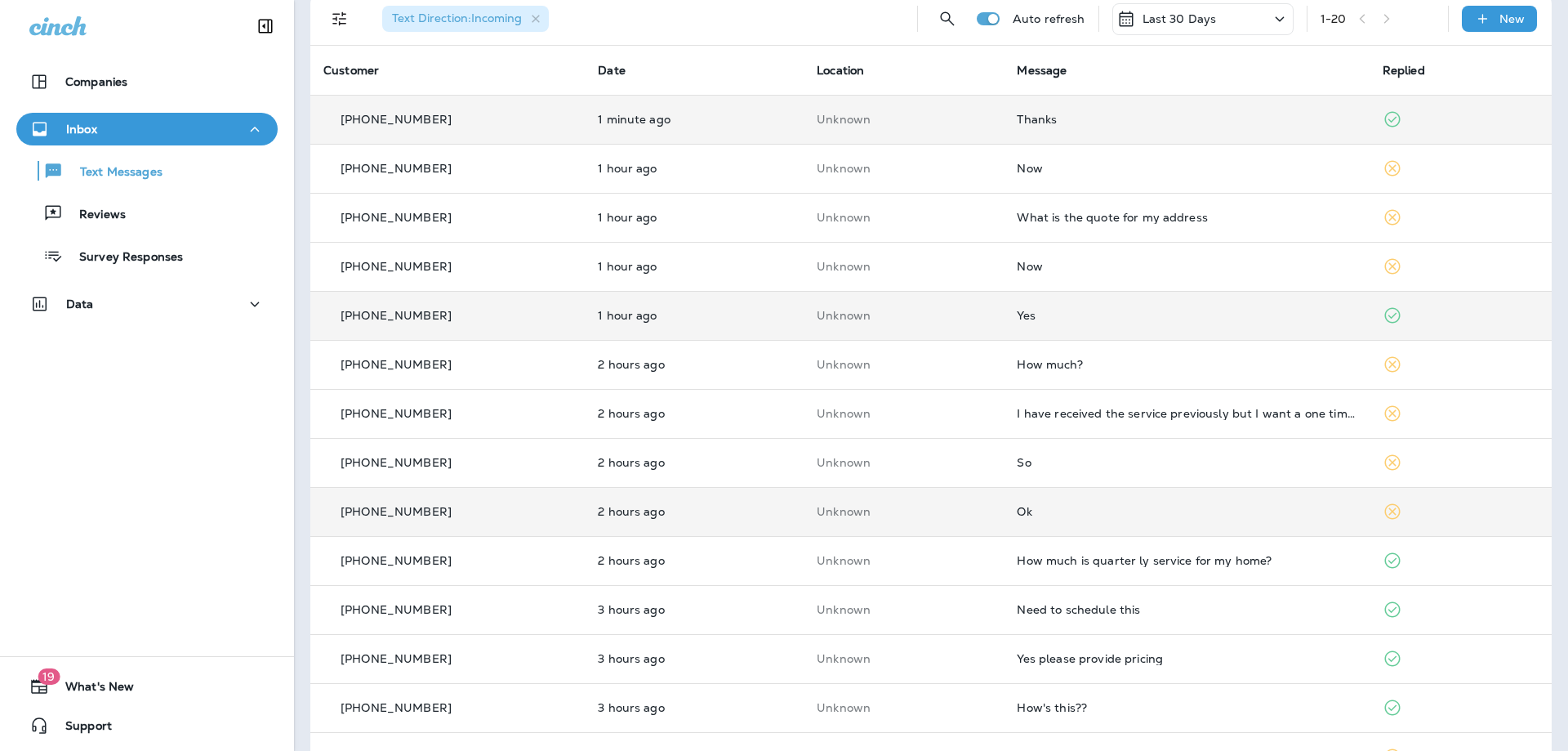
scroll to position [163, 0]
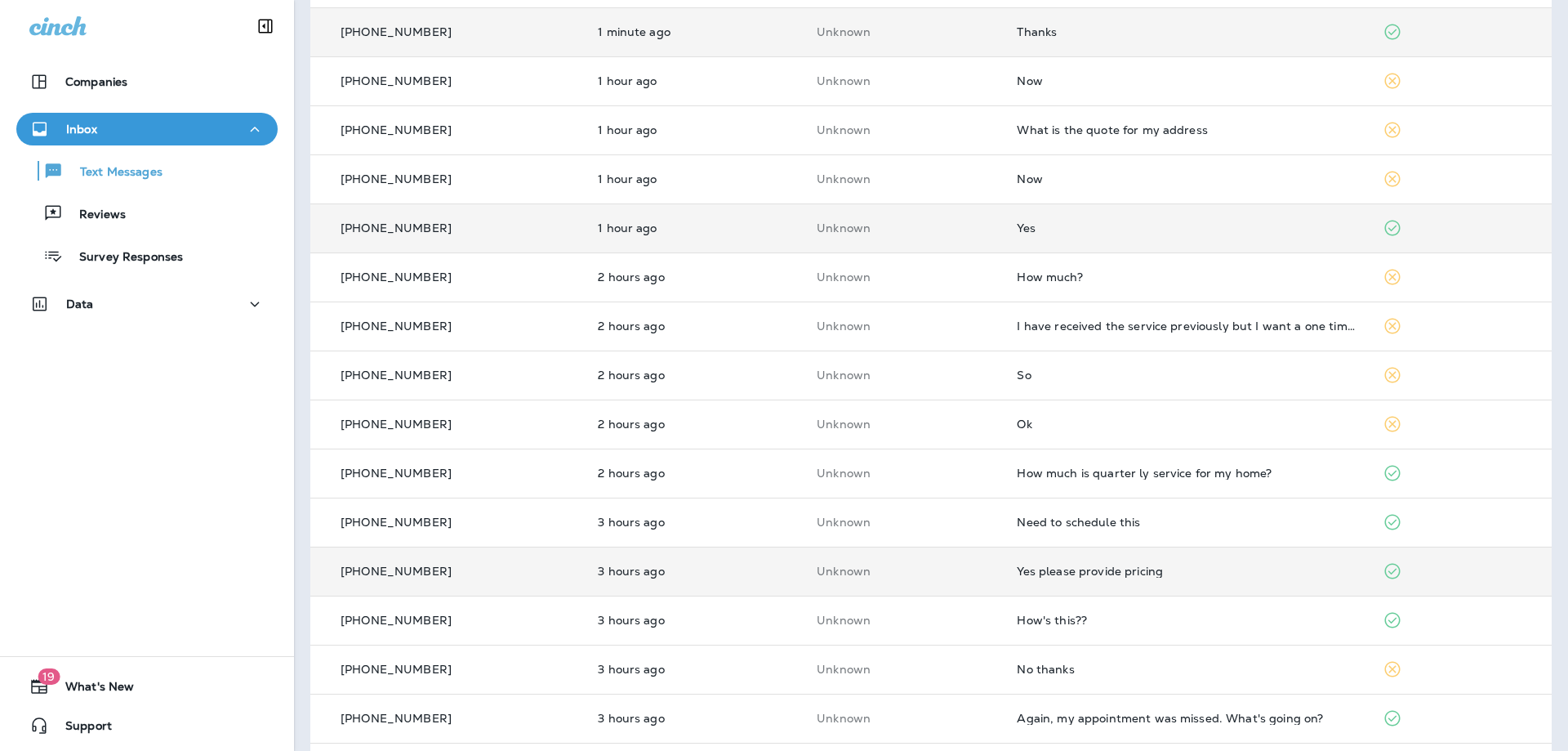
click at [1086, 566] on div "Yes please provide pricing" at bounding box center [1186, 571] width 339 height 13
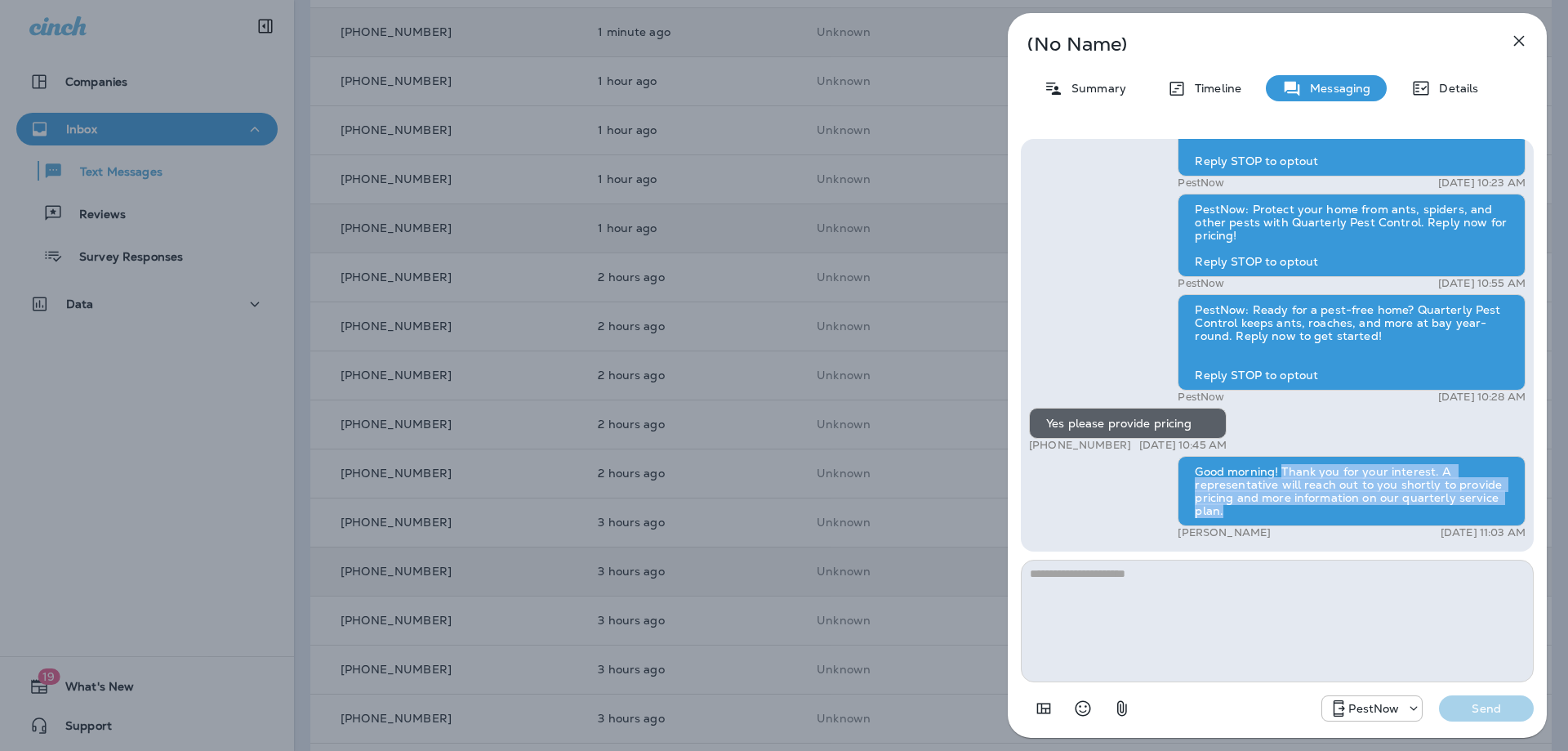
drag, startPoint x: 1280, startPoint y: 472, endPoint x: 1302, endPoint y: 510, distance: 43.9
click at [1302, 510] on div "Good morning! Thank you for your interest. A representative will reach out to y…" at bounding box center [1351, 491] width 348 height 71
copy div "Thank you for your interest. A representative will reach out to you shortly to …"
click at [1519, 39] on icon "button" at bounding box center [1519, 41] width 19 height 19
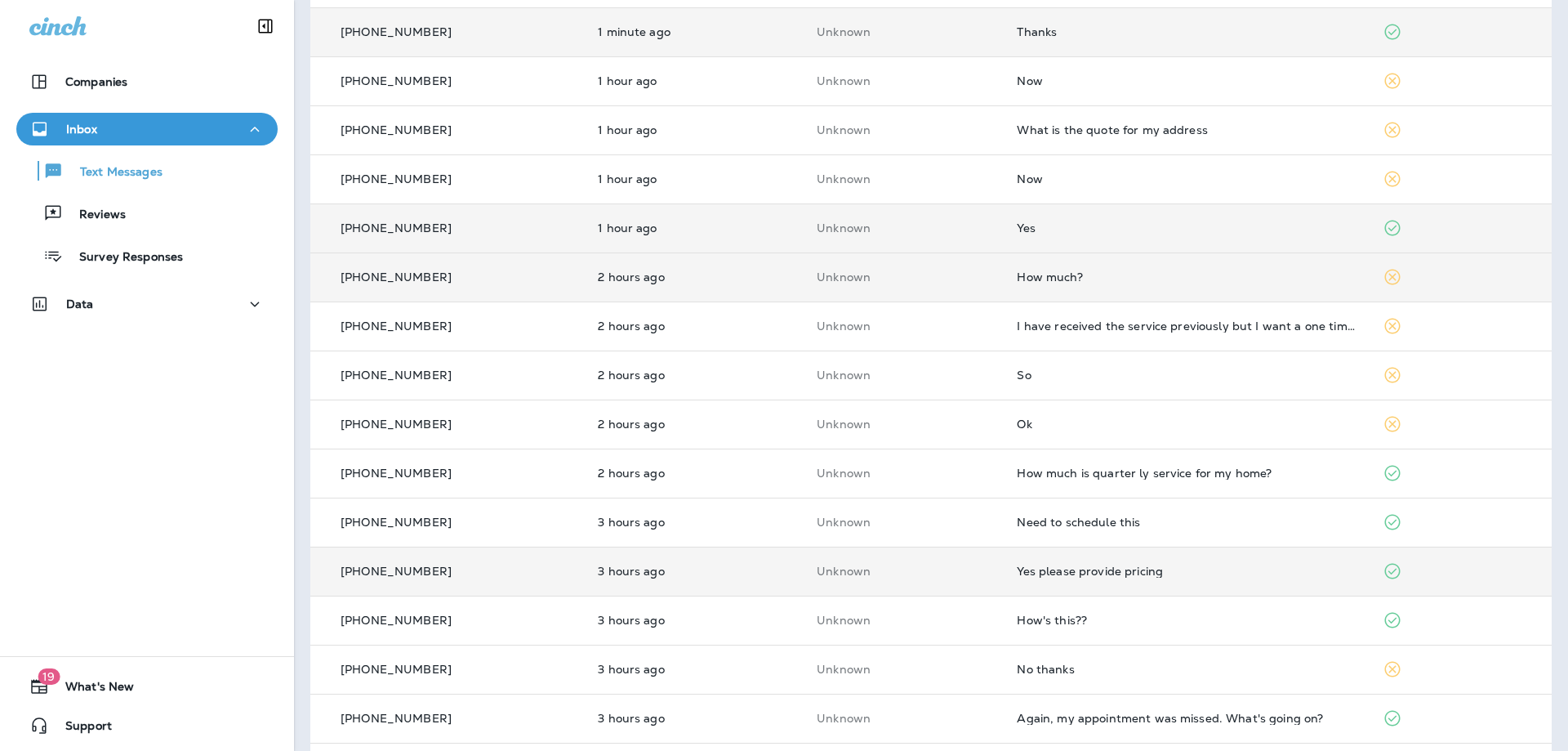
click at [1162, 268] on td "How much?" at bounding box center [1186, 277] width 365 height 49
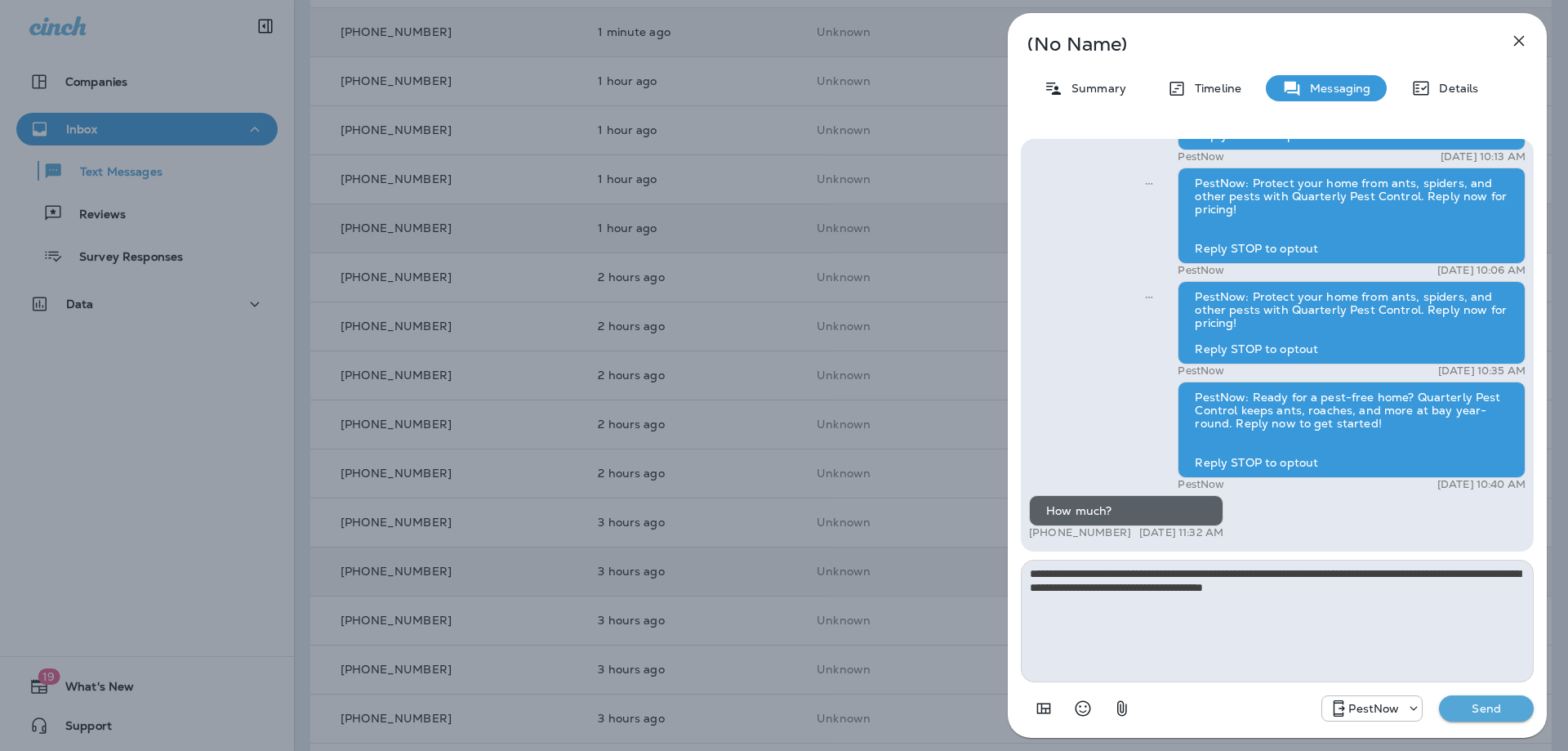
type textarea "**********"
click at [1489, 700] on button "Send" at bounding box center [1486, 709] width 95 height 26
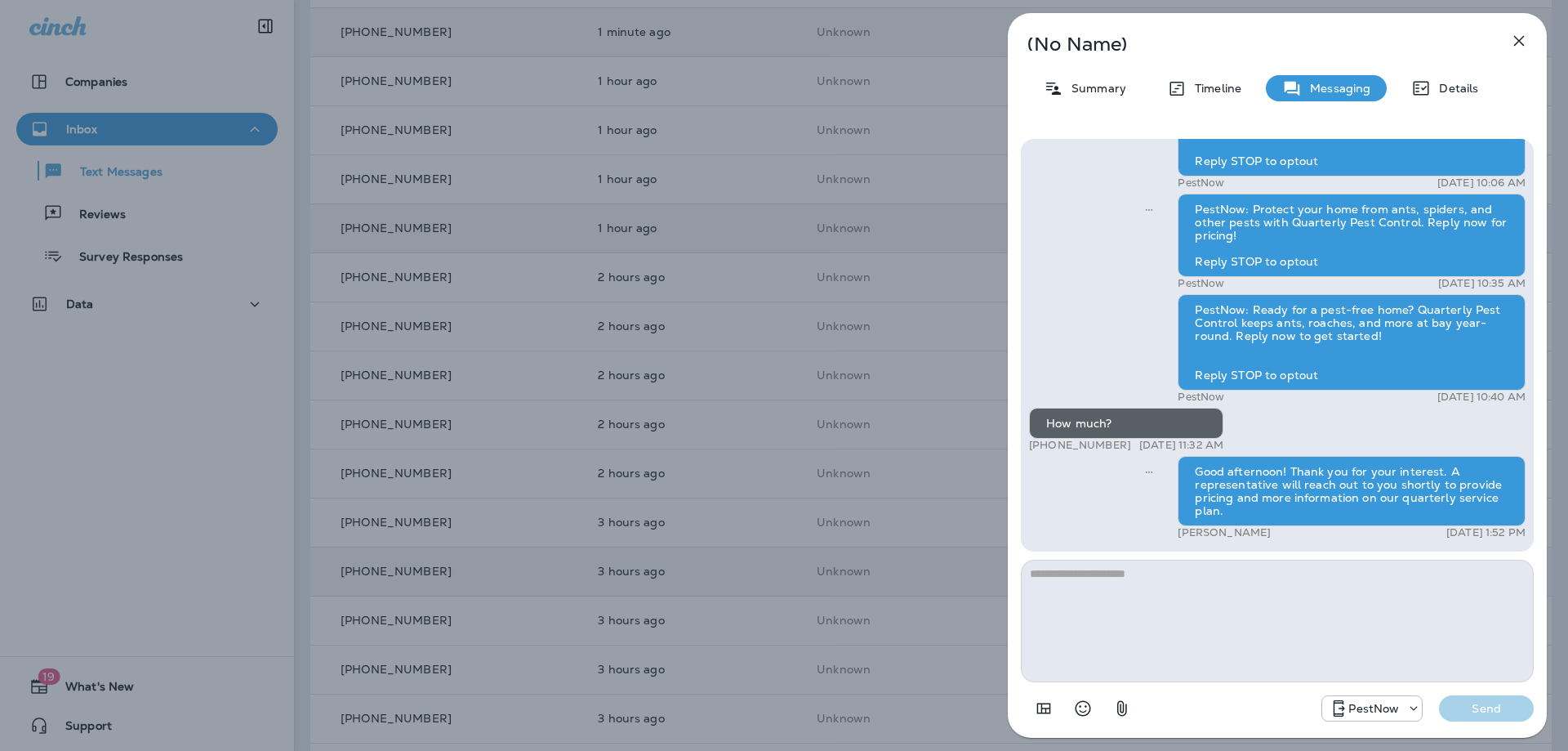
click at [1526, 42] on icon "button" at bounding box center [1519, 41] width 19 height 19
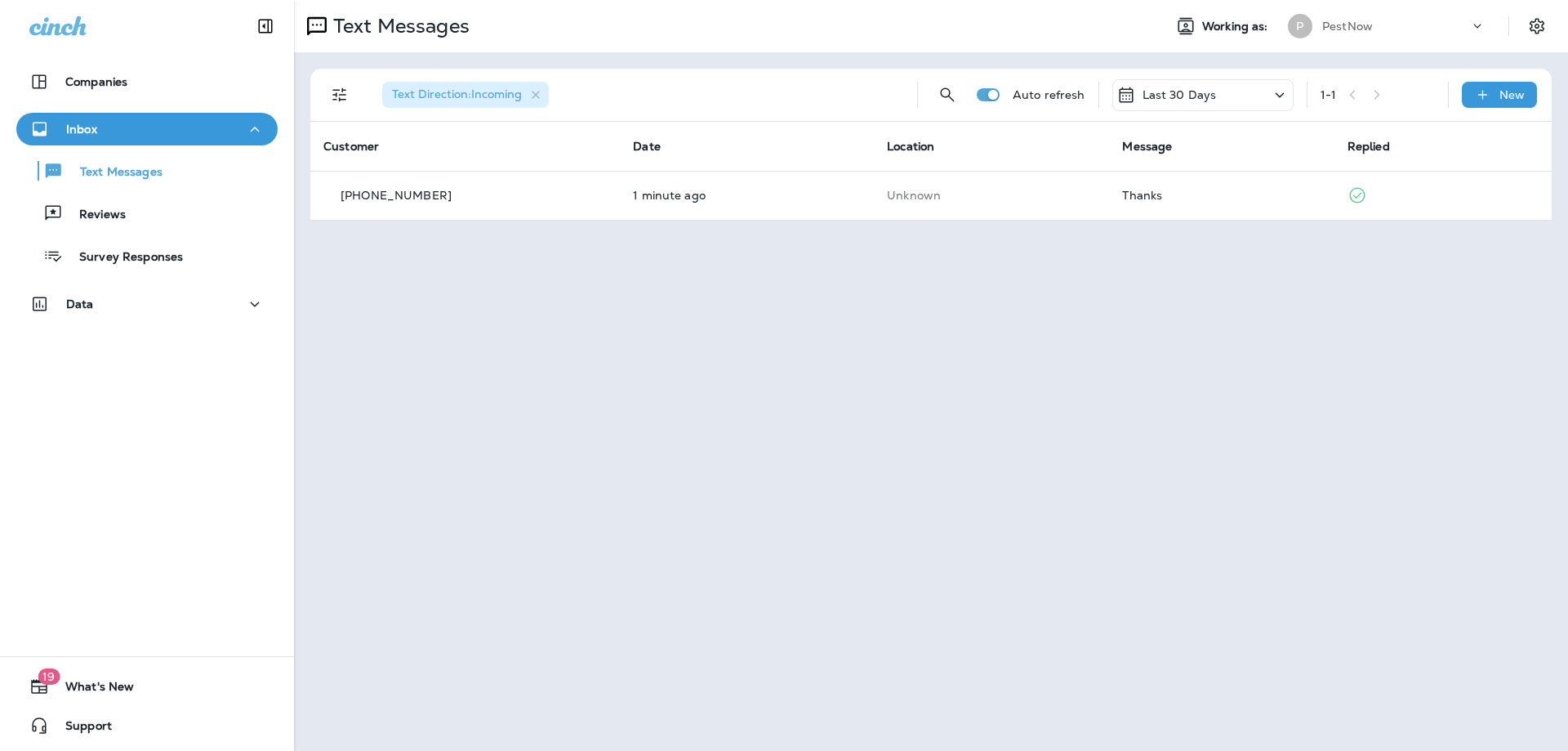
drag, startPoint x: 0, startPoint y: 0, endPoint x: 865, endPoint y: 105, distance: 871.3
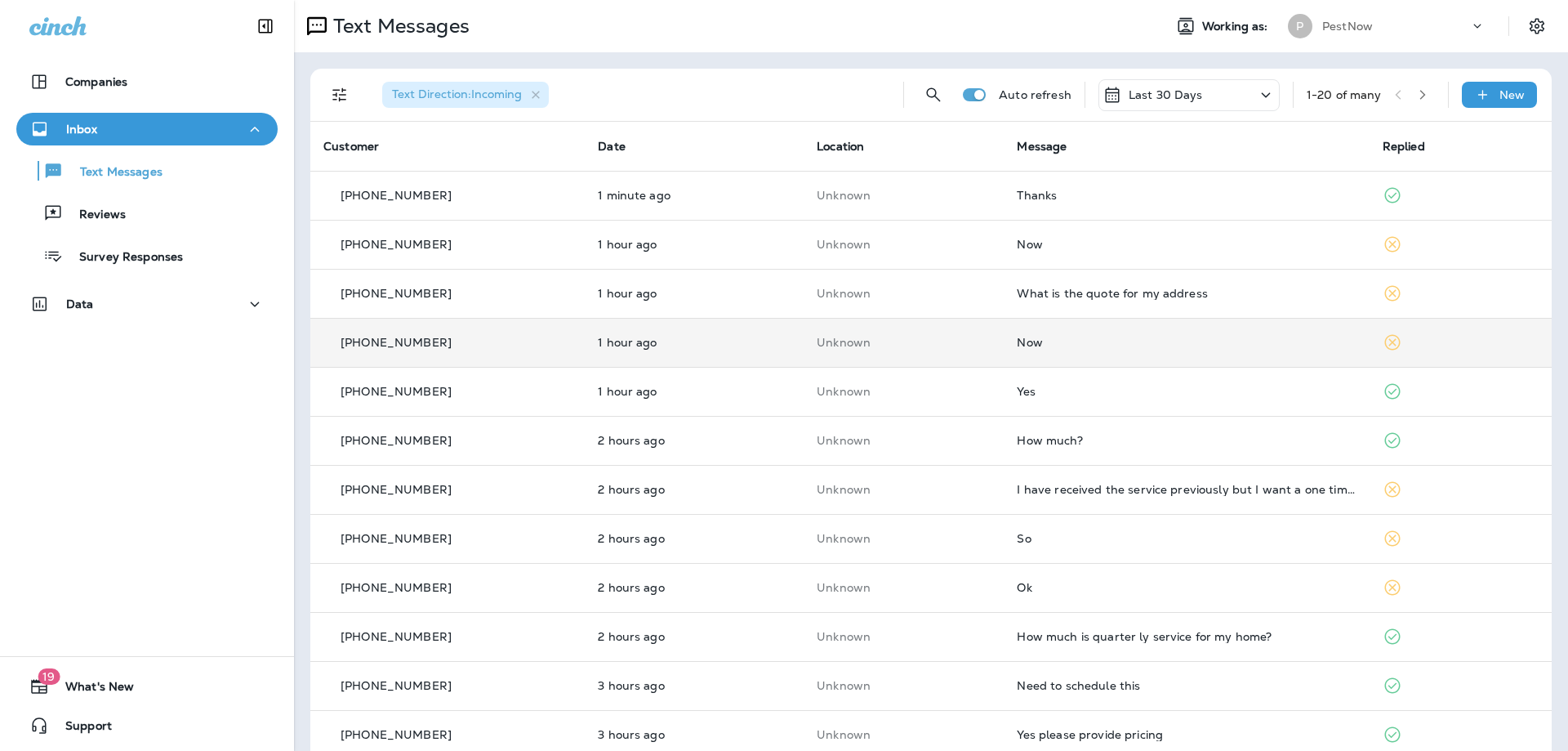
click at [1076, 345] on div "Now" at bounding box center [1186, 342] width 339 height 13
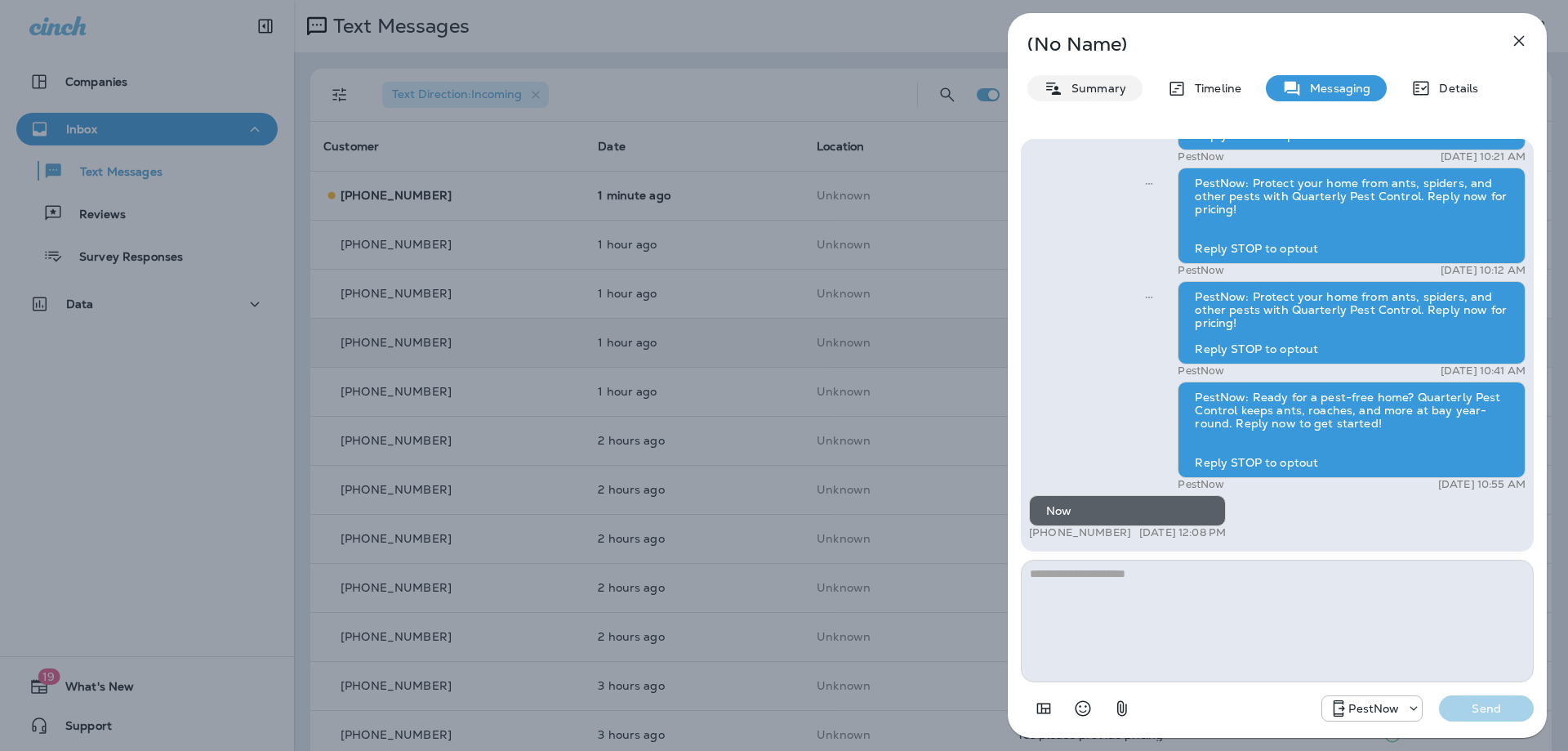
click at [1079, 93] on p "Summary" at bounding box center [1094, 88] width 63 height 13
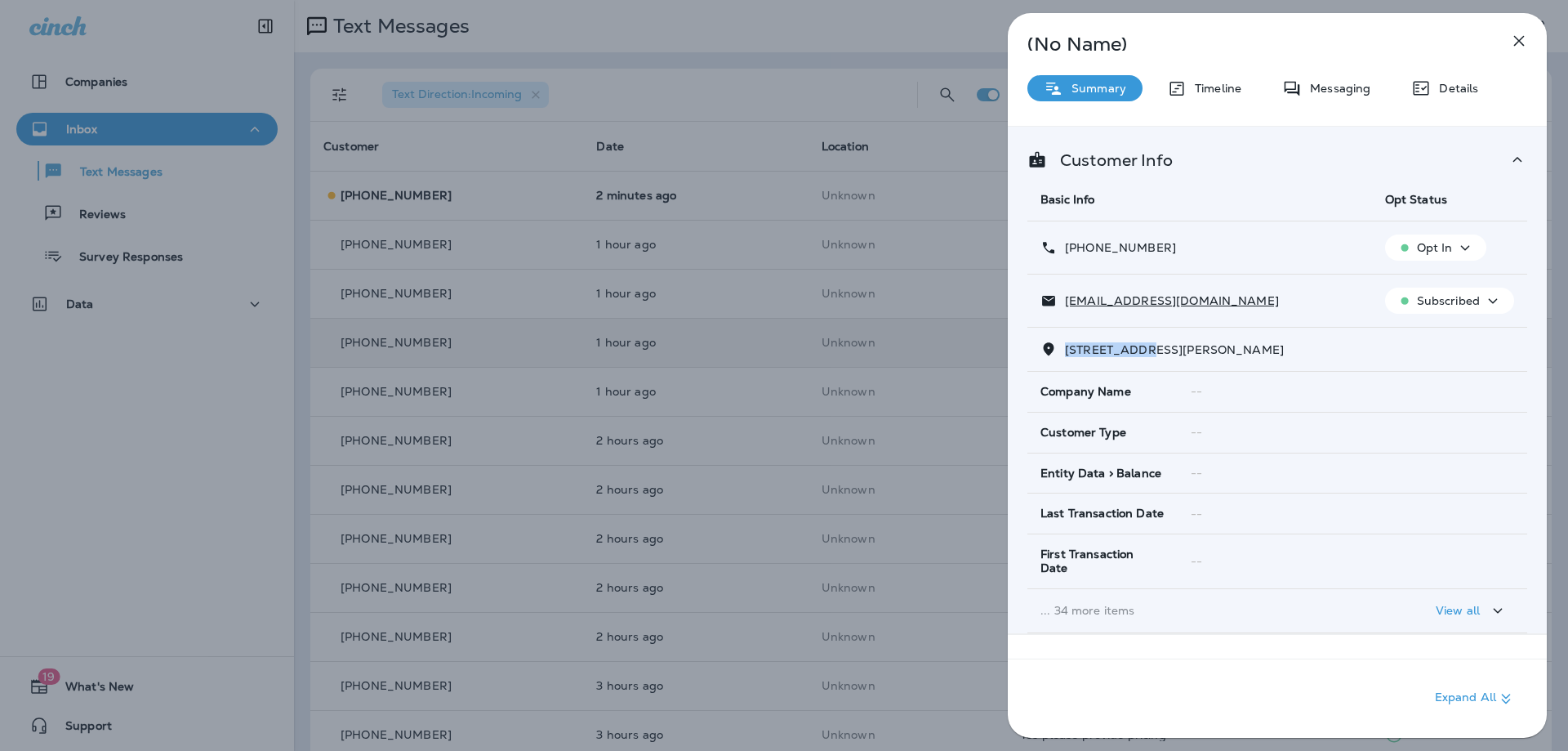
drag, startPoint x: 1143, startPoint y: 351, endPoint x: 1064, endPoint y: 352, distance: 79.0
click at [1064, 352] on p "[STREET_ADDRESS][PERSON_NAME]" at bounding box center [1171, 349] width 227 height 13
copy span "2164 AQUIA D"
click at [1513, 43] on icon "button" at bounding box center [1519, 41] width 19 height 19
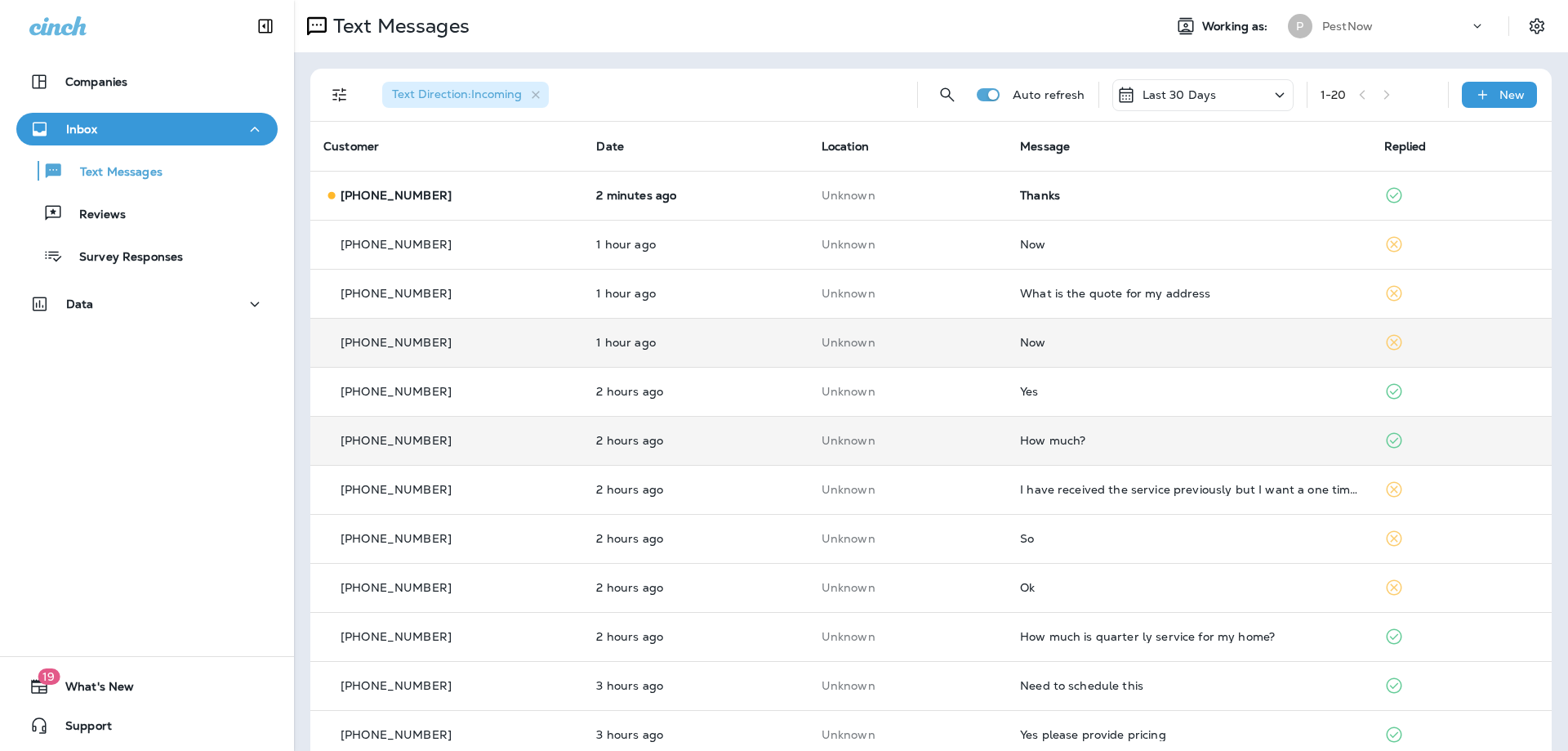
click at [1180, 438] on div "How much?" at bounding box center [1188, 440] width 337 height 13
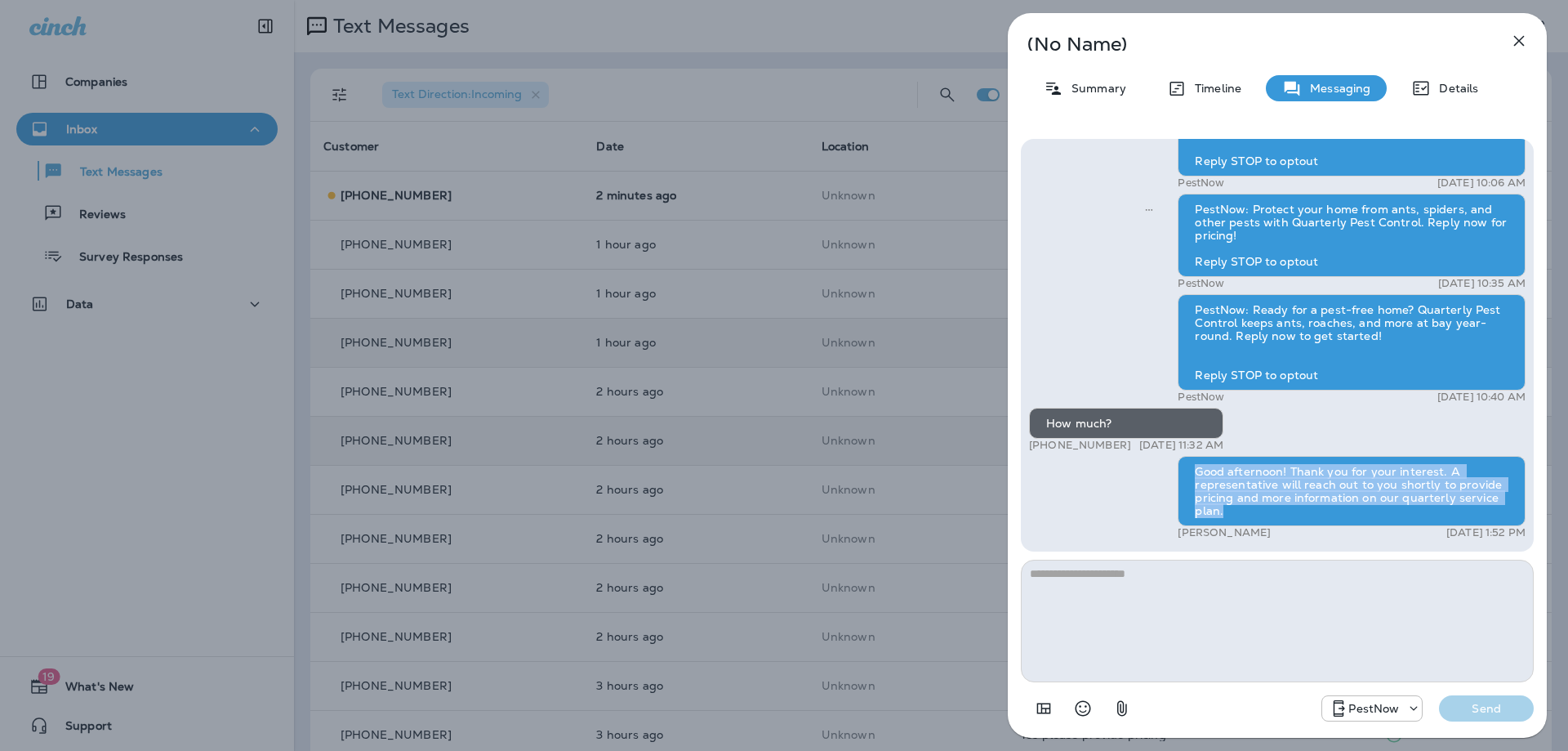
drag, startPoint x: 1192, startPoint y: 465, endPoint x: 1233, endPoint y: 512, distance: 62.4
click at [1233, 512] on div "Good afternoon! Thank you for your interest. A representative will reach out to…" at bounding box center [1351, 491] width 348 height 71
copy div "Good afternoon! Thank you for your interest. A representative will reach out to…"
click at [1522, 37] on icon "button" at bounding box center [1520, 41] width 11 height 11
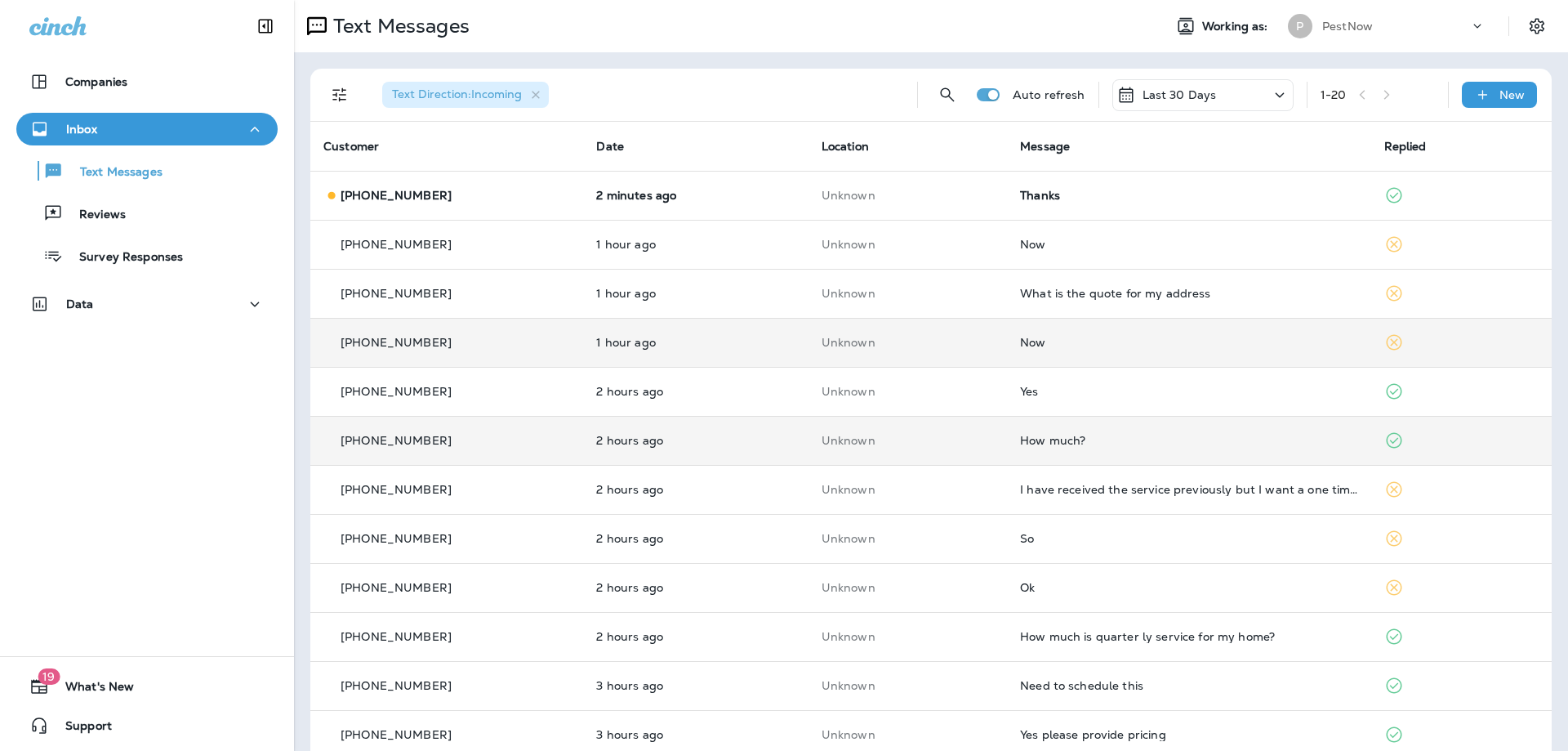
click at [1247, 344] on div "Now" at bounding box center [1188, 342] width 337 height 13
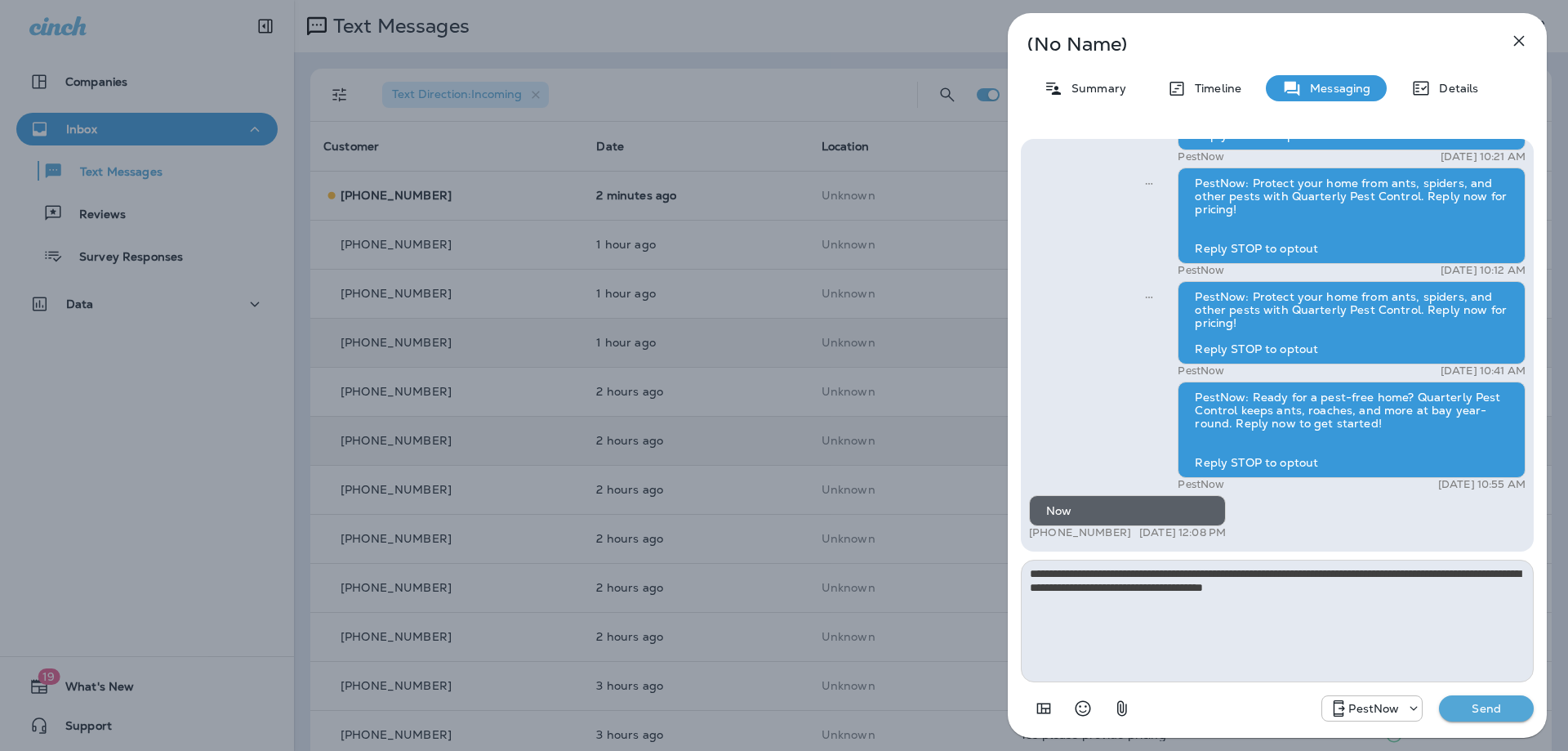
type textarea "**********"
click at [1498, 706] on p "Send" at bounding box center [1486, 708] width 69 height 15
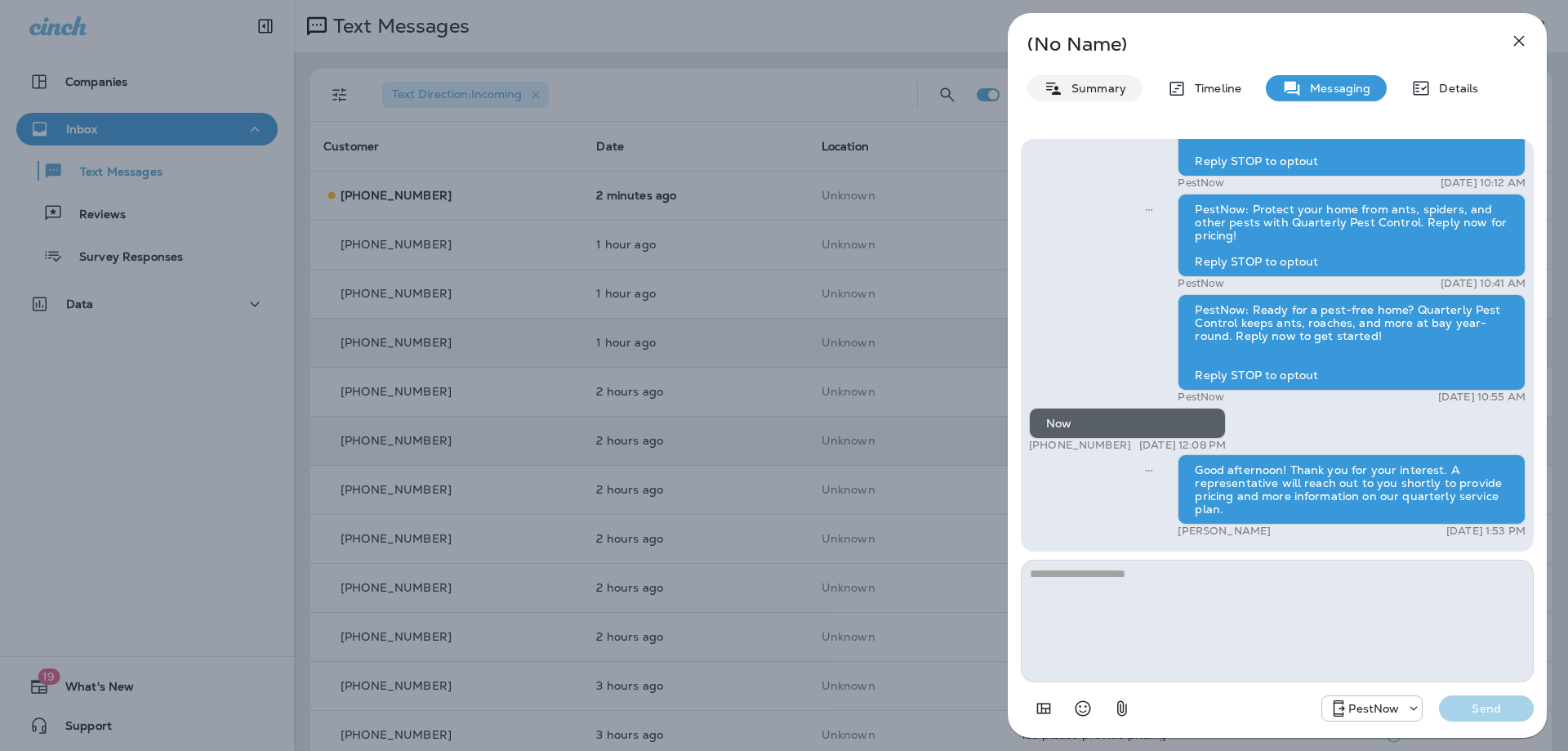
click at [1121, 92] on p "Summary" at bounding box center [1094, 88] width 63 height 13
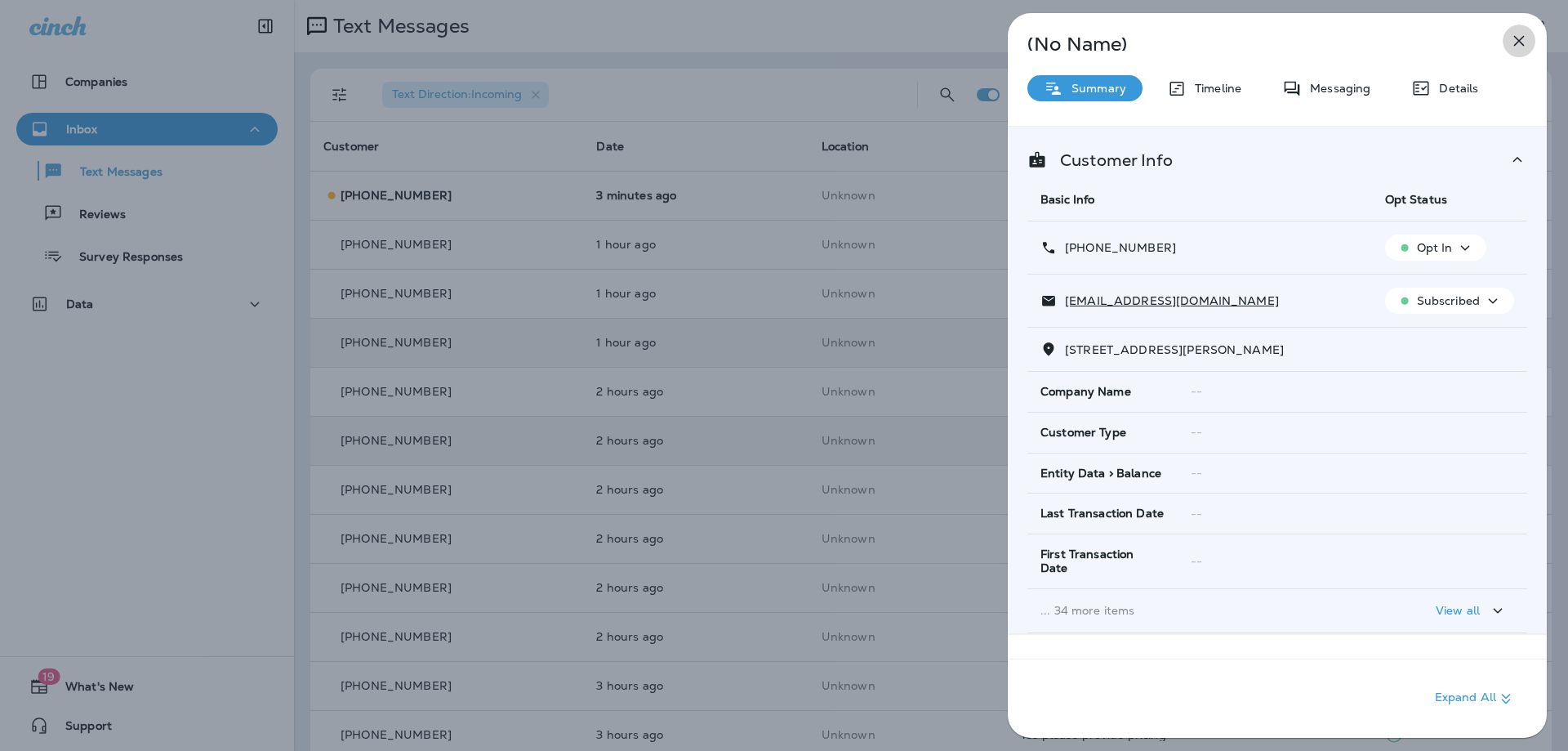
click at [1523, 40] on icon "button" at bounding box center [1519, 41] width 19 height 19
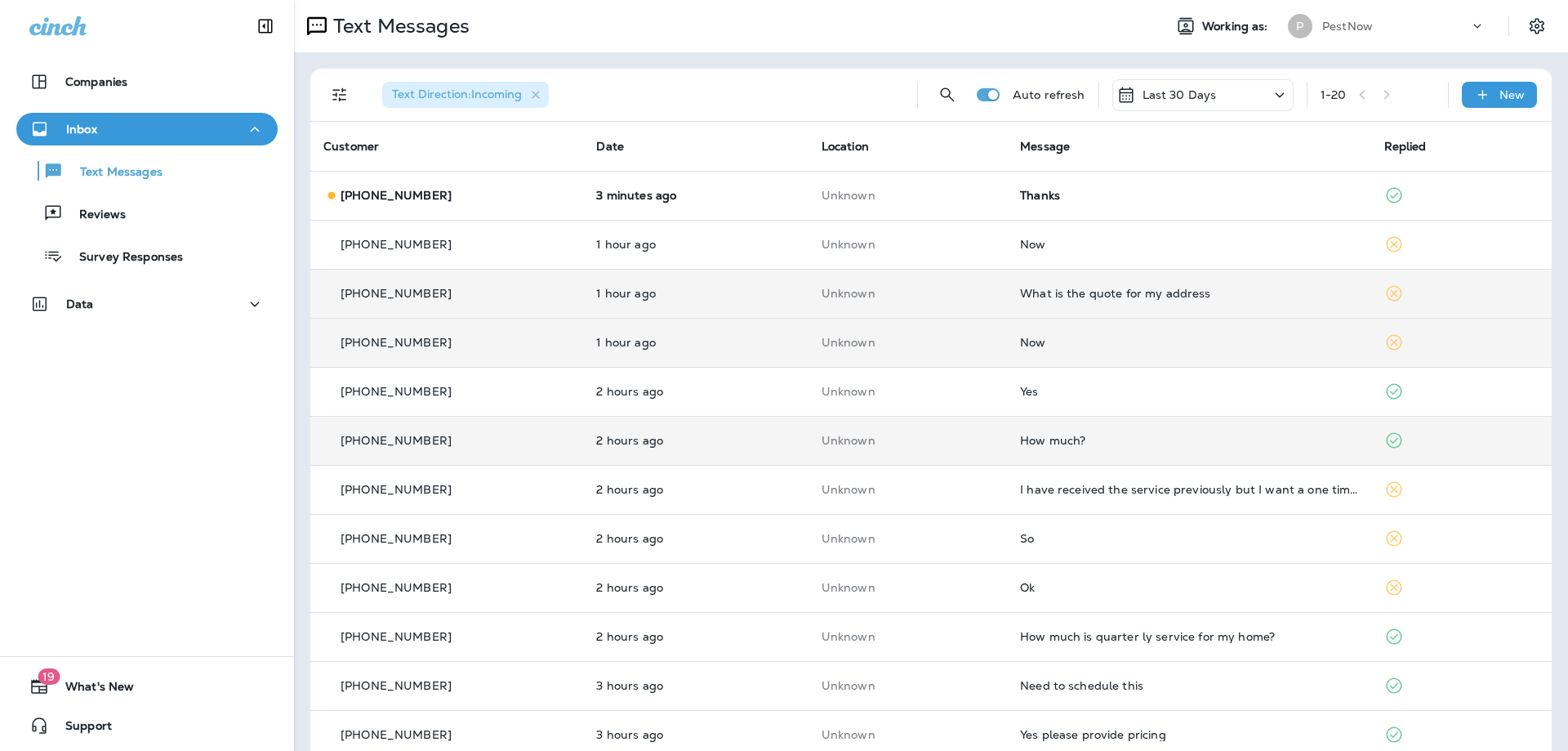
click at [1217, 296] on div "What is the quote for my address" at bounding box center [1188, 293] width 337 height 13
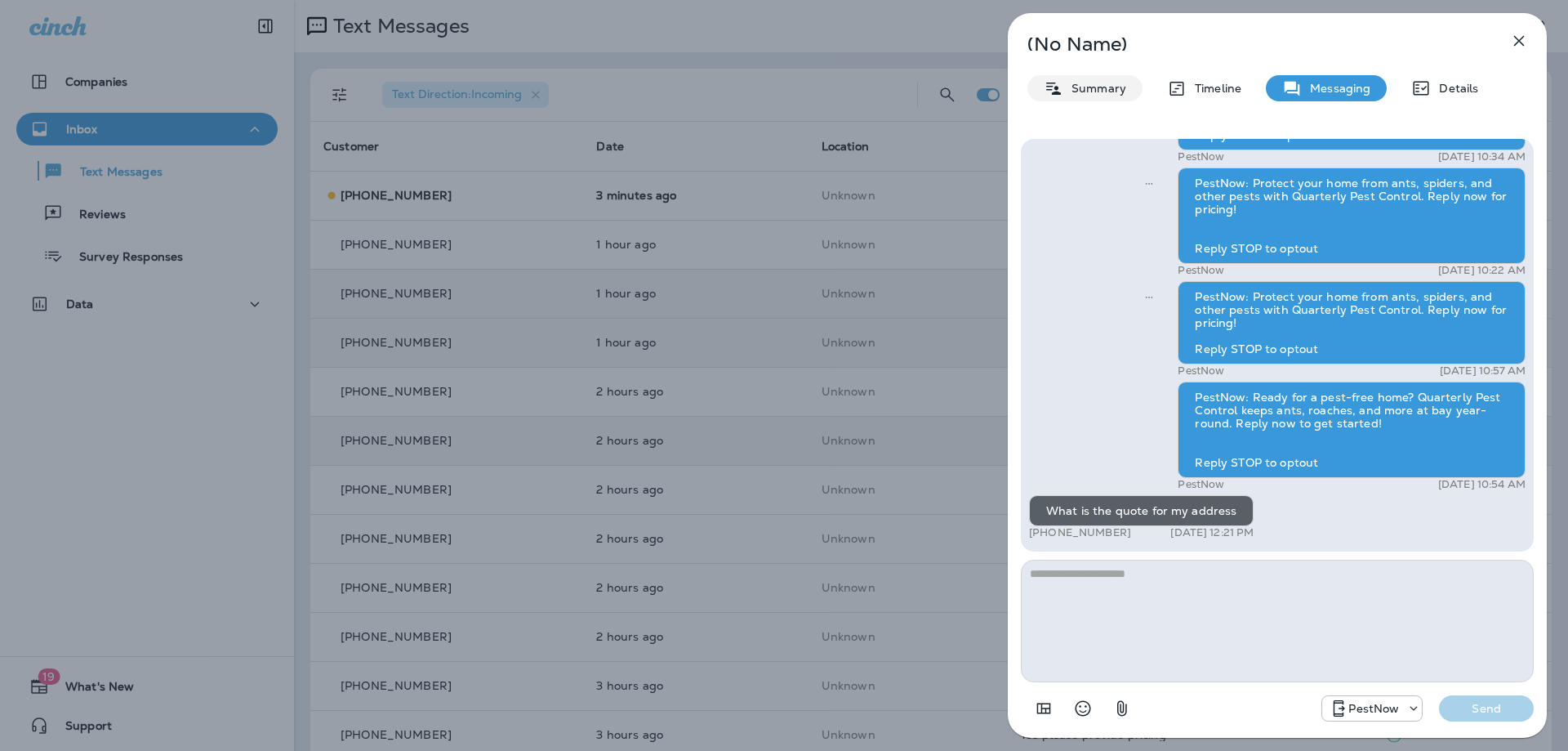
click at [1079, 87] on p "Summary" at bounding box center [1094, 88] width 63 height 13
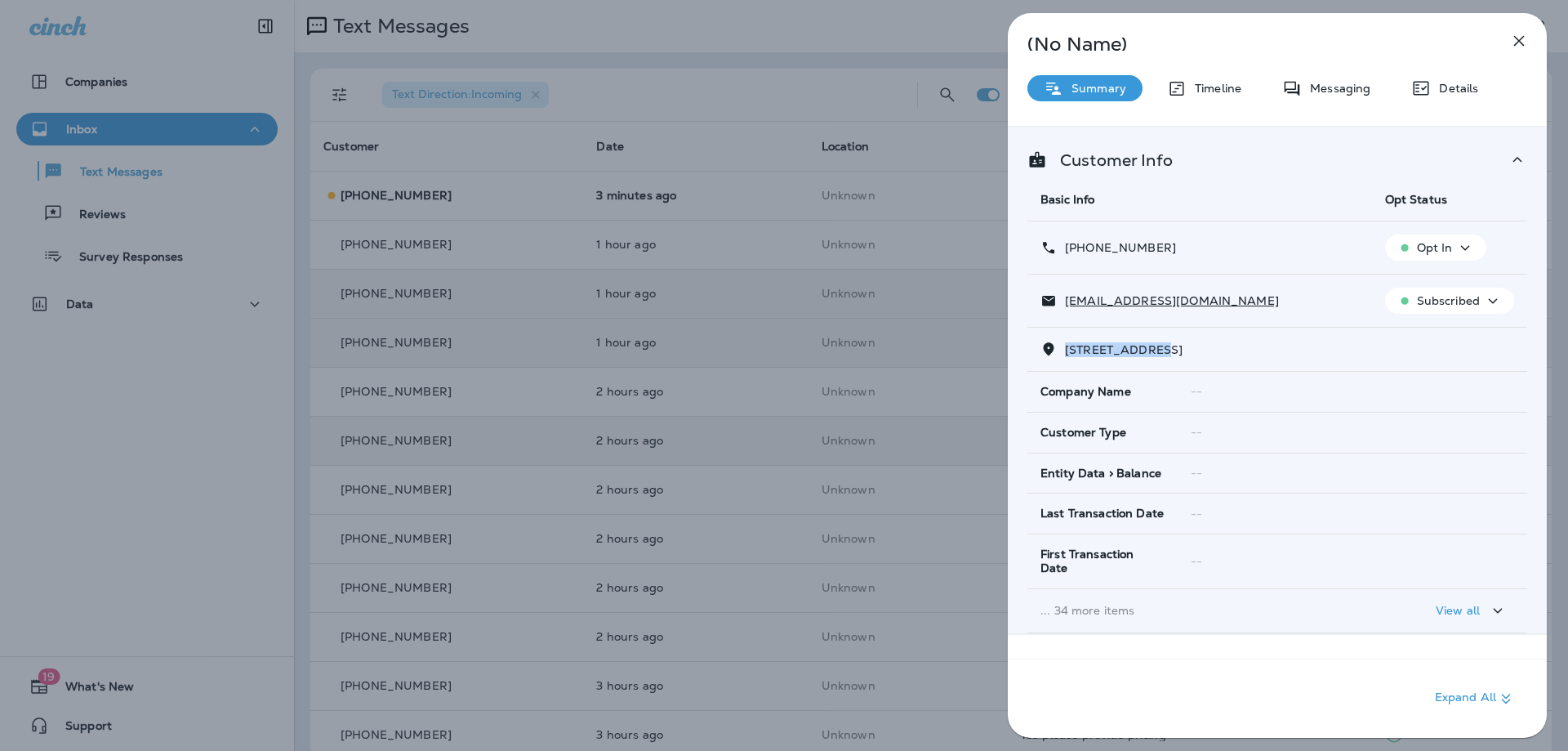
drag, startPoint x: 1172, startPoint y: 351, endPoint x: 1067, endPoint y: 351, distance: 105.0
click at [1067, 351] on span "[STREET_ADDRESS]" at bounding box center [1123, 349] width 117 height 15
copy span "9615 LOW MEADO"
click at [1359, 84] on p "Messaging" at bounding box center [1336, 88] width 69 height 13
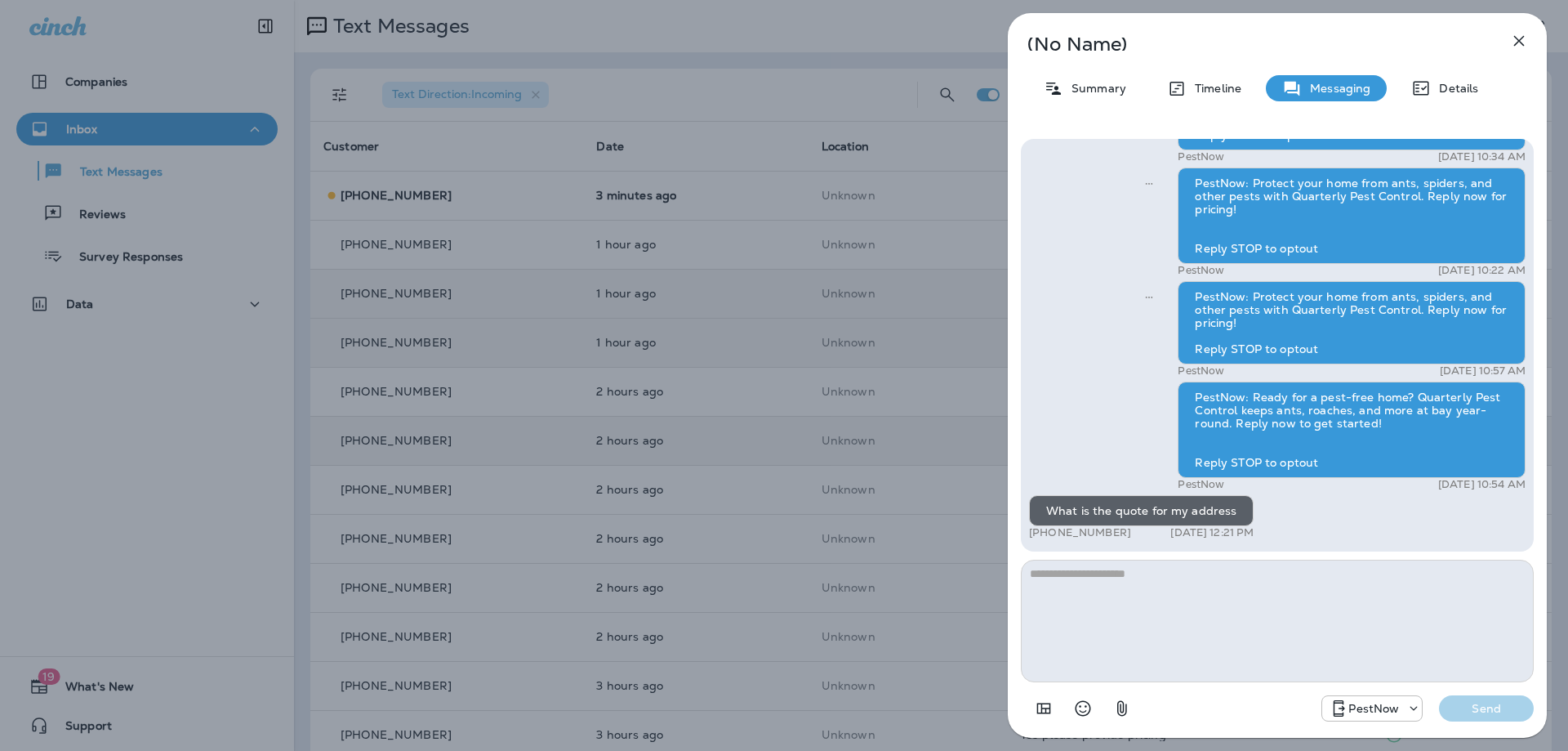
drag, startPoint x: 1520, startPoint y: 37, endPoint x: 1231, endPoint y: 248, distance: 357.8
click at [1520, 37] on icon "button" at bounding box center [1519, 41] width 19 height 19
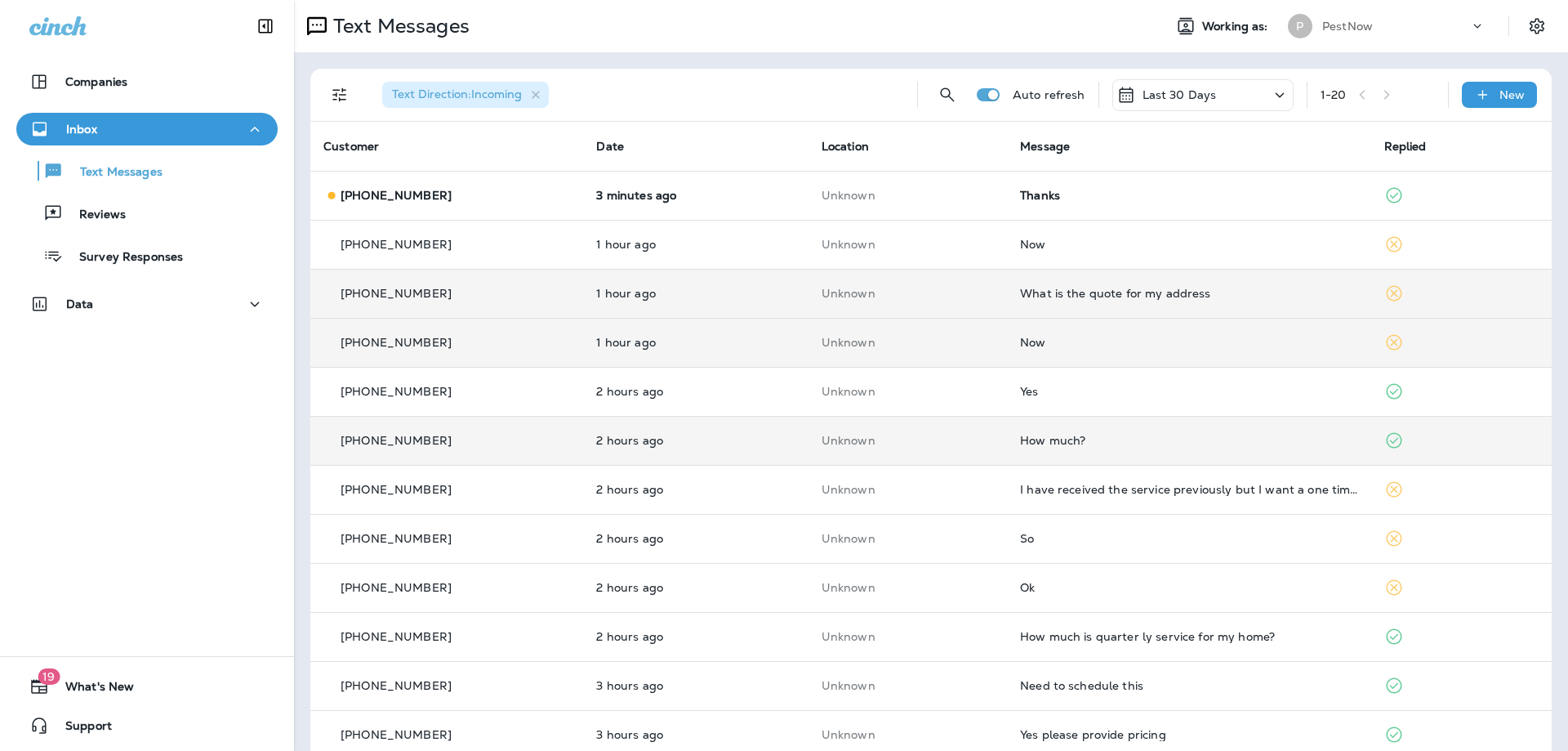
click at [1067, 345] on div "Now" at bounding box center [1188, 342] width 337 height 13
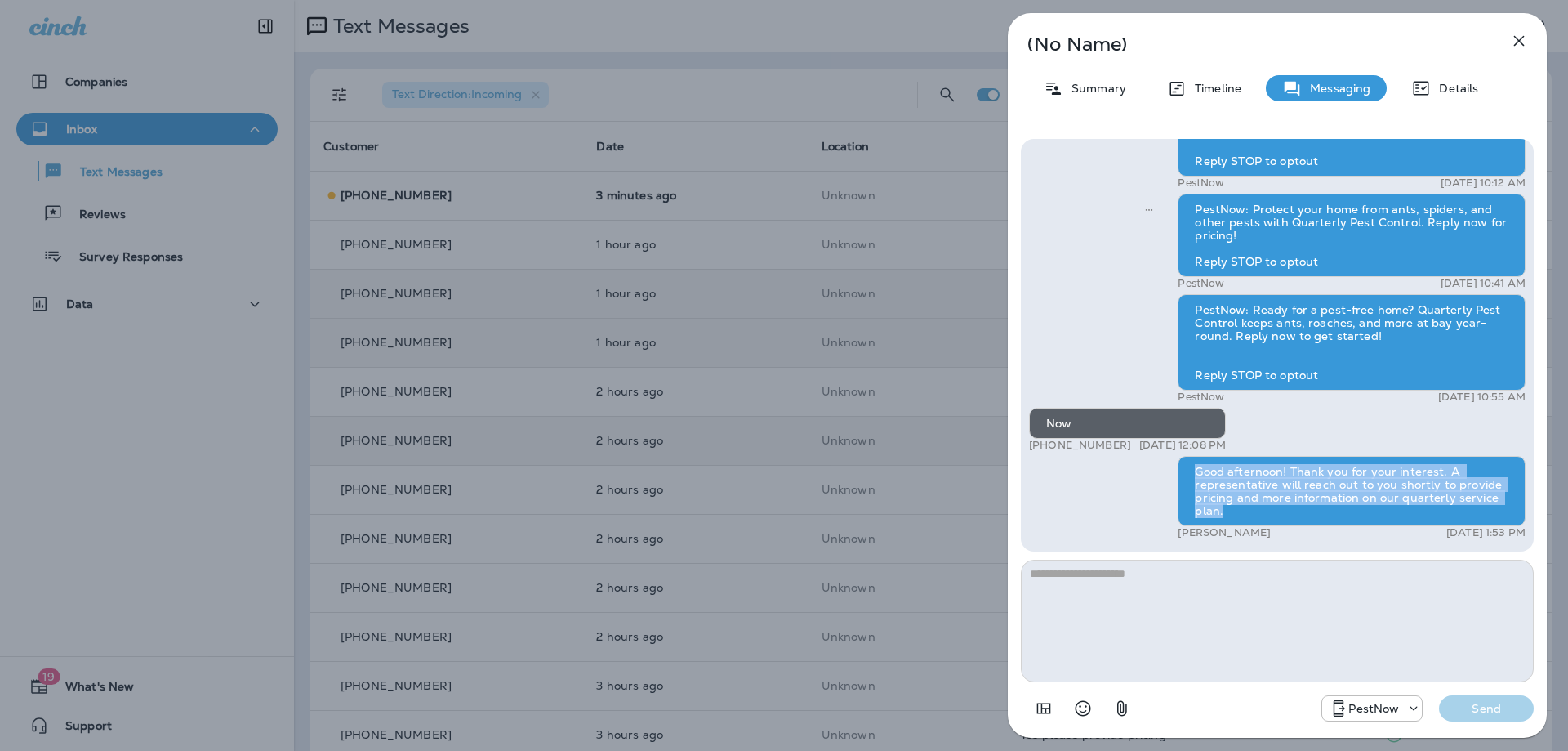
drag, startPoint x: 1194, startPoint y: 471, endPoint x: 1283, endPoint y: 516, distance: 99.7
click at [1283, 516] on div "Good afternoon! Thank you for your interest. A representative will reach out to…" at bounding box center [1351, 491] width 348 height 71
copy div "Good afternoon! Thank you for your interest. A representative will reach out to…"
click at [1528, 31] on button "button" at bounding box center [1519, 41] width 33 height 33
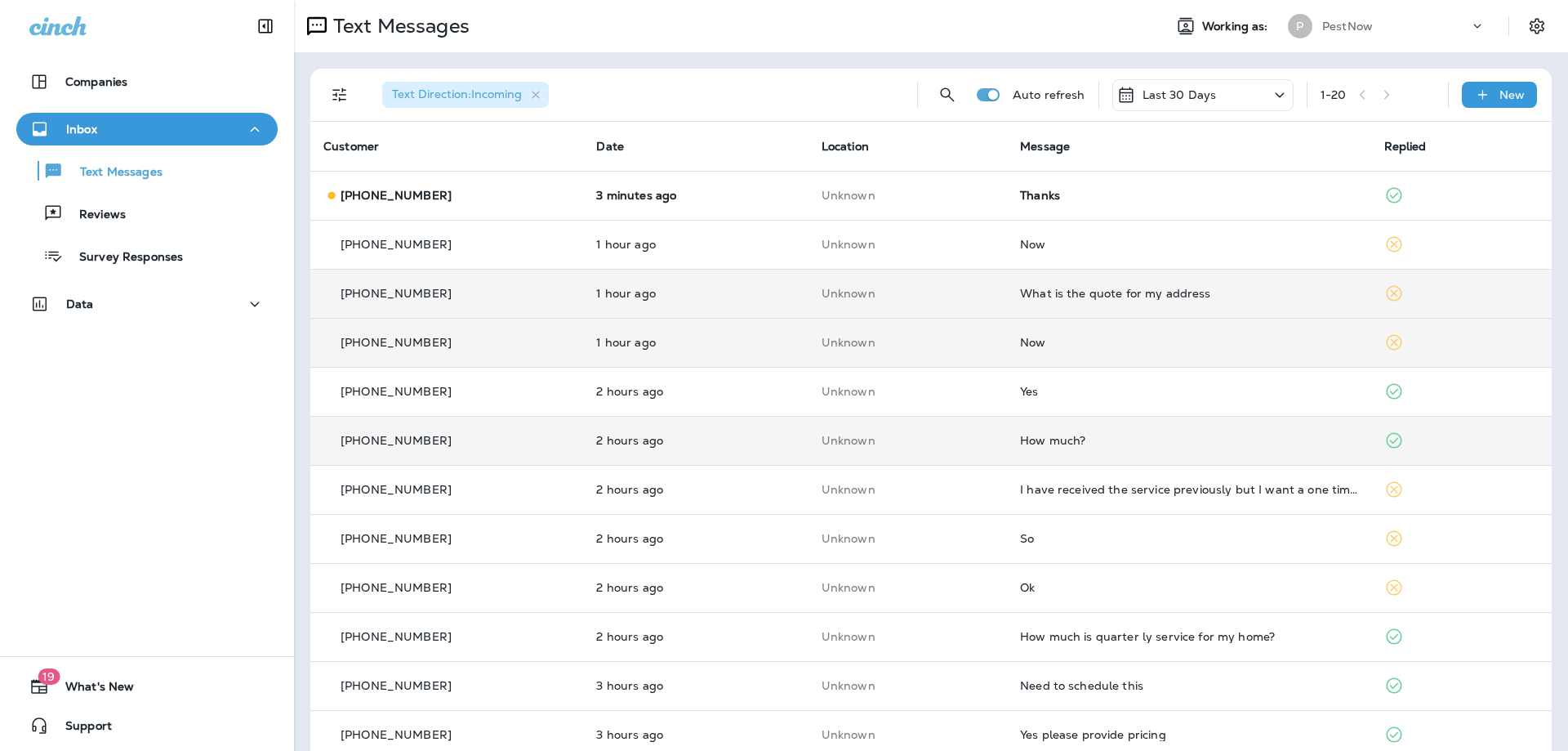
click at [1214, 297] on div "What is the quote for my address" at bounding box center [1188, 293] width 337 height 13
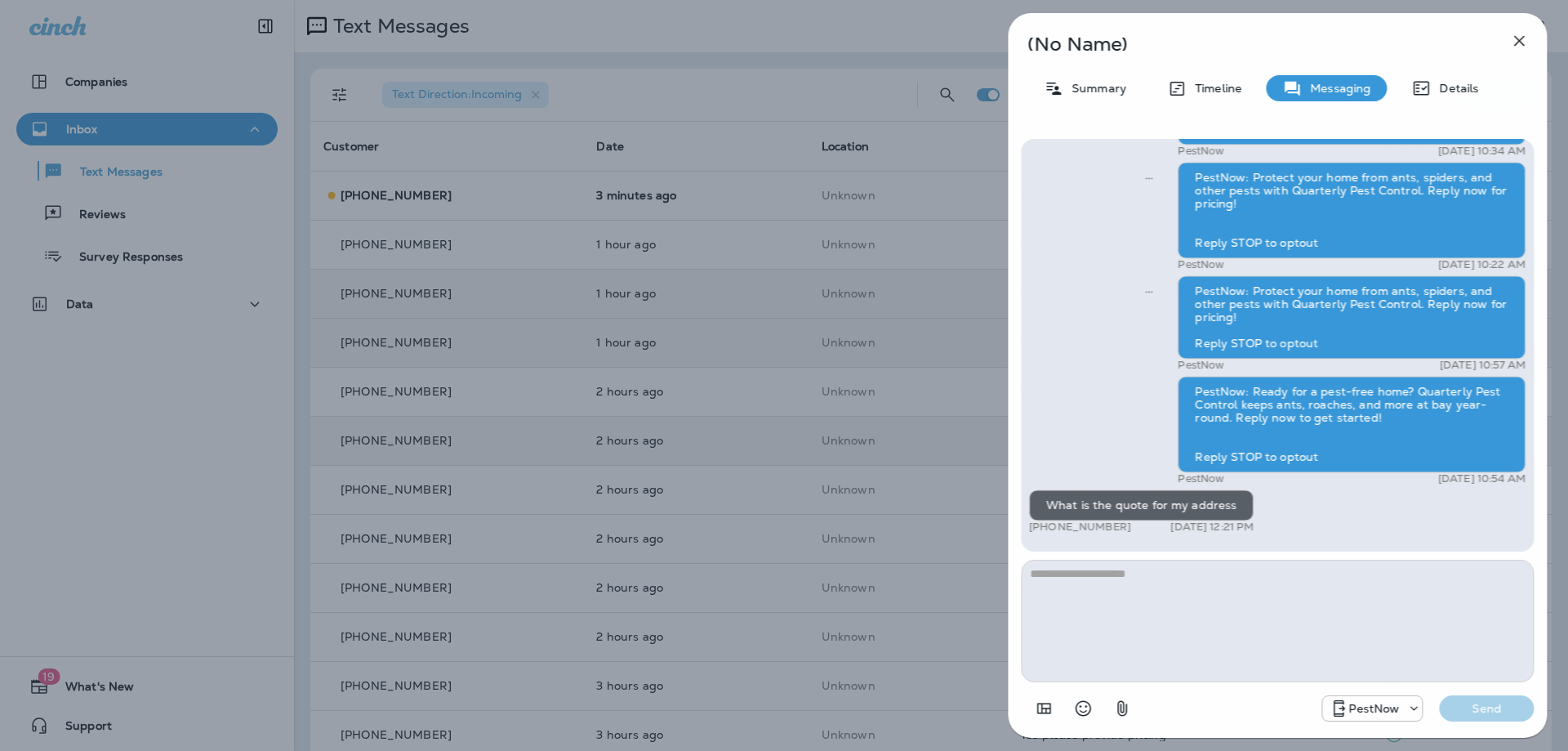
click at [1208, 605] on textarea at bounding box center [1277, 621] width 513 height 123
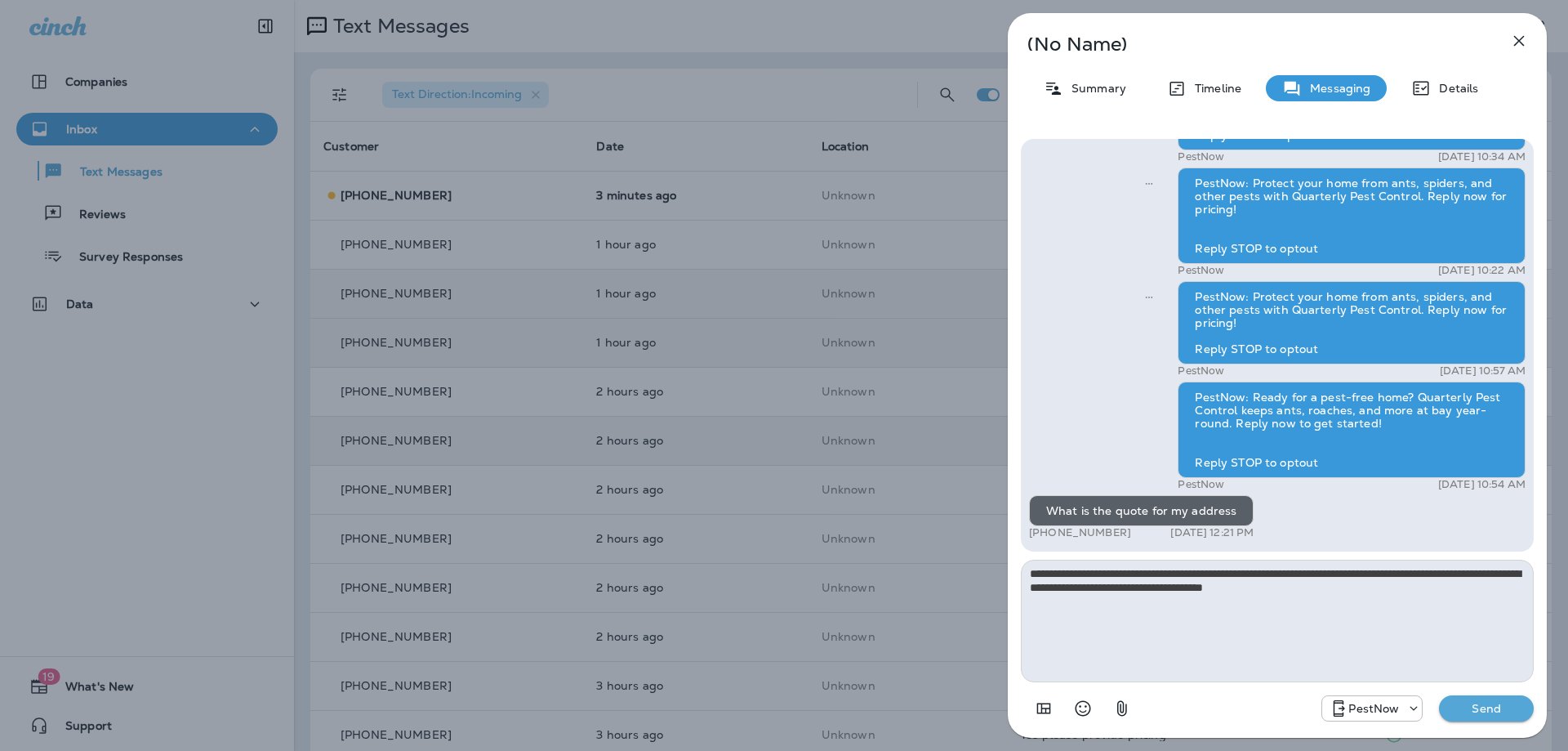
type textarea "**********"
click at [1509, 708] on p "Send" at bounding box center [1486, 708] width 69 height 15
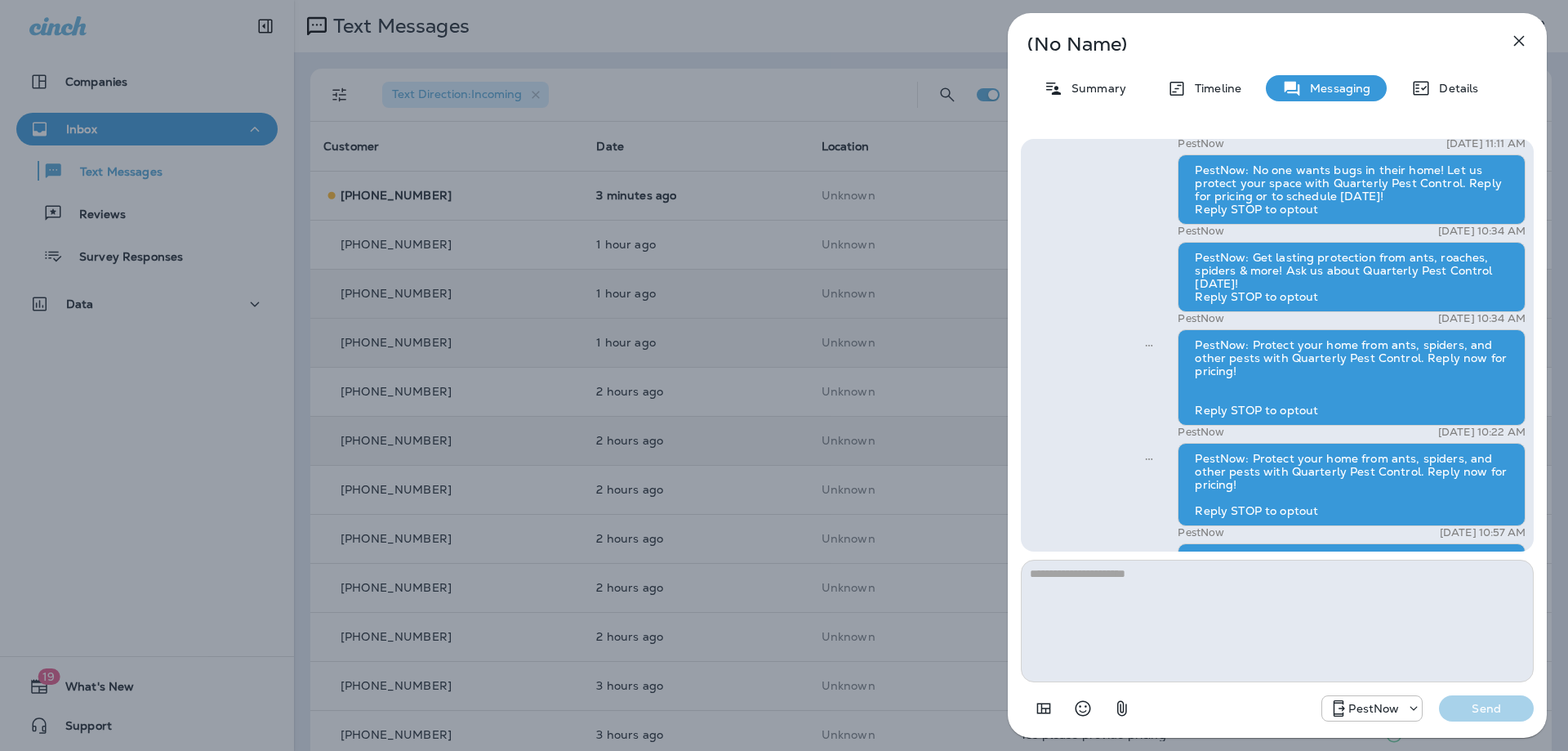
scroll to position [-330, 0]
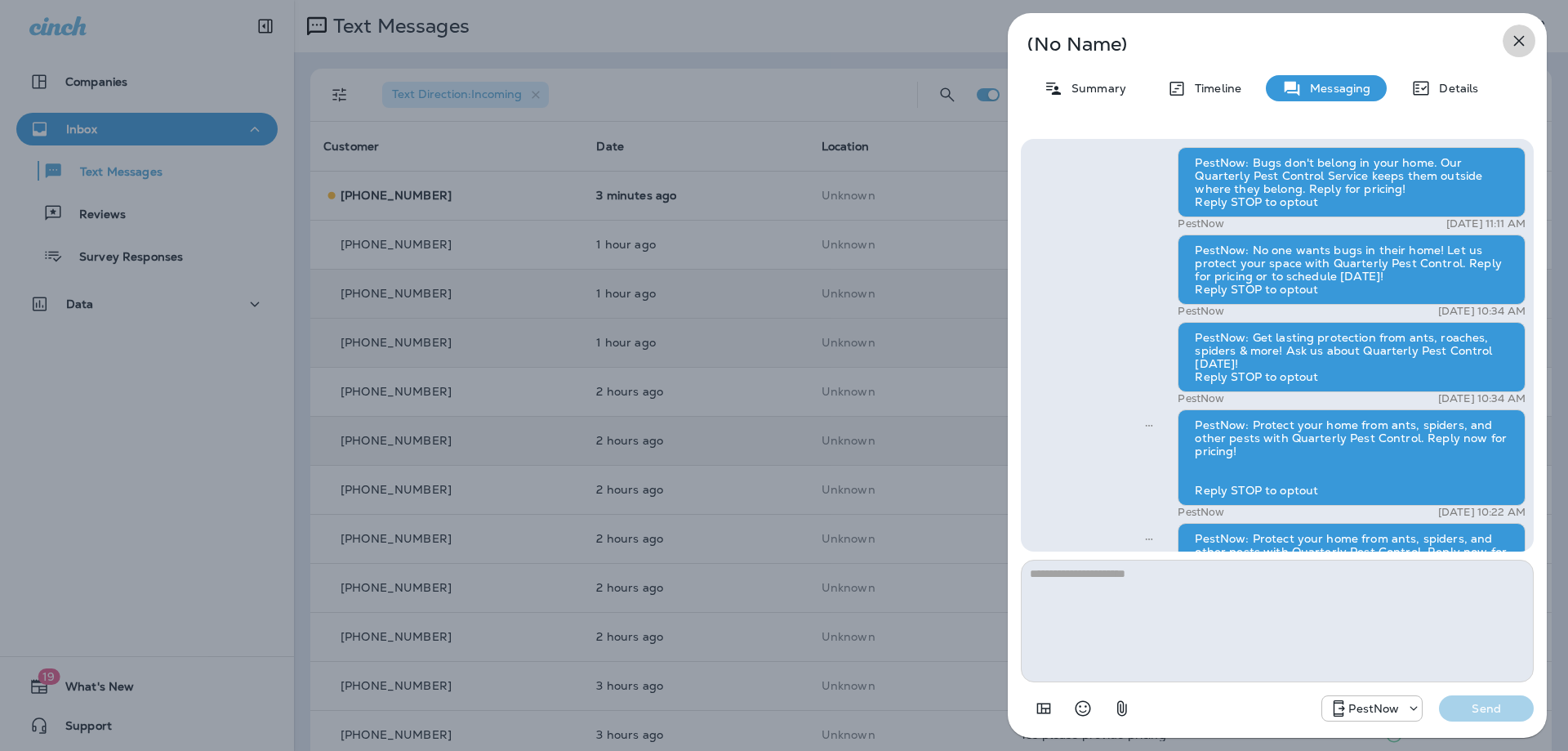
click at [1515, 35] on icon "button" at bounding box center [1519, 41] width 19 height 19
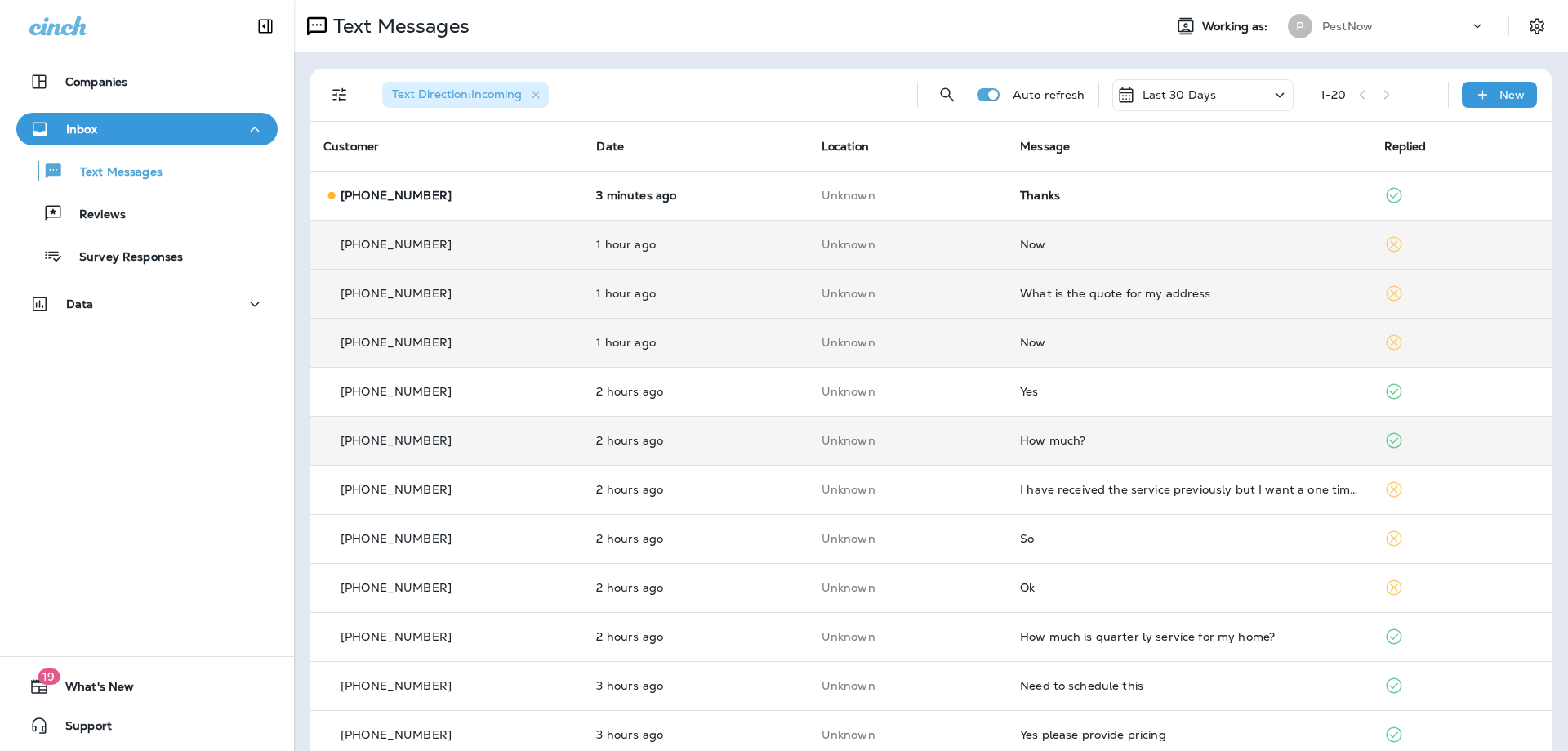
click at [1091, 250] on div "Now" at bounding box center [1188, 244] width 337 height 13
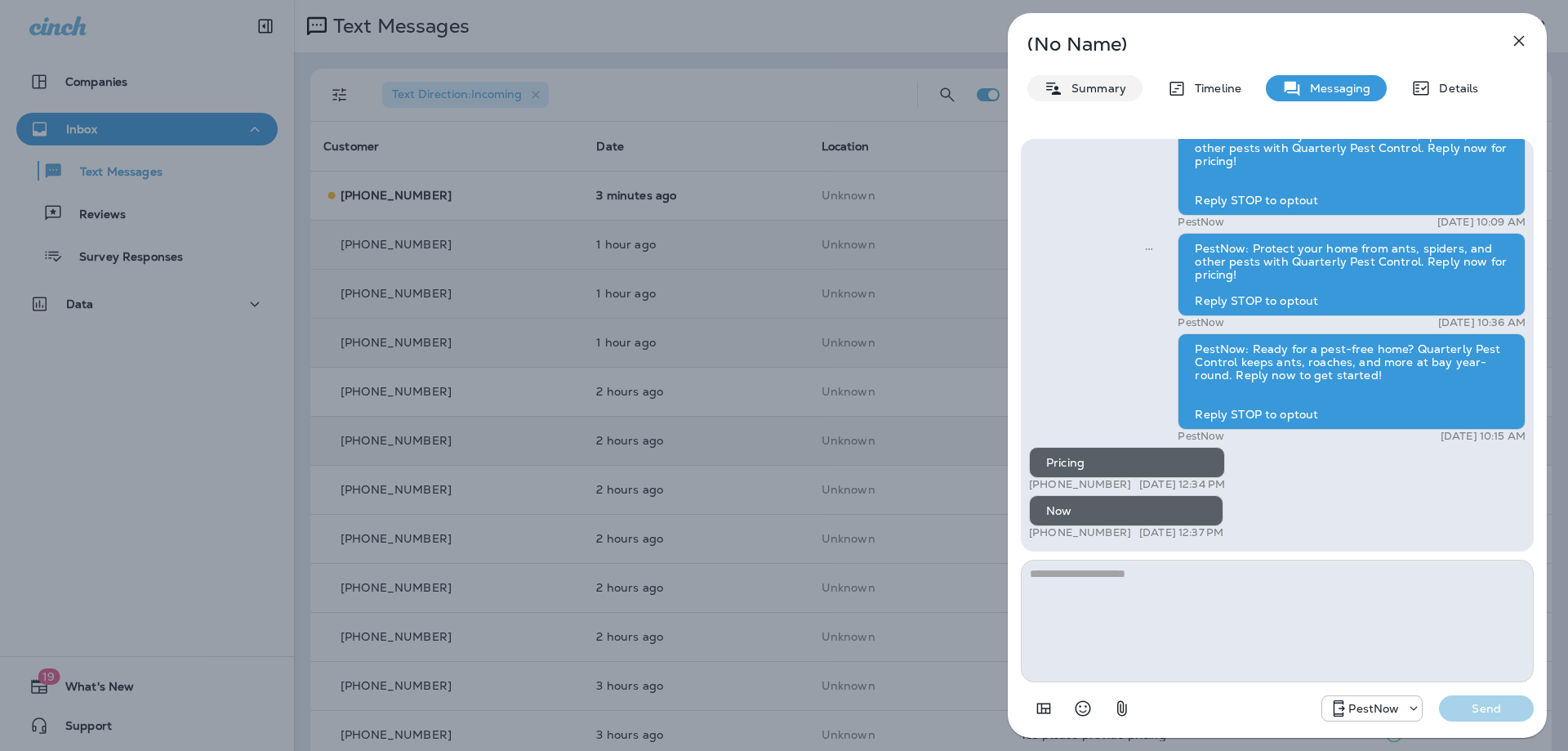
click at [1089, 84] on p "Summary" at bounding box center [1094, 88] width 63 height 13
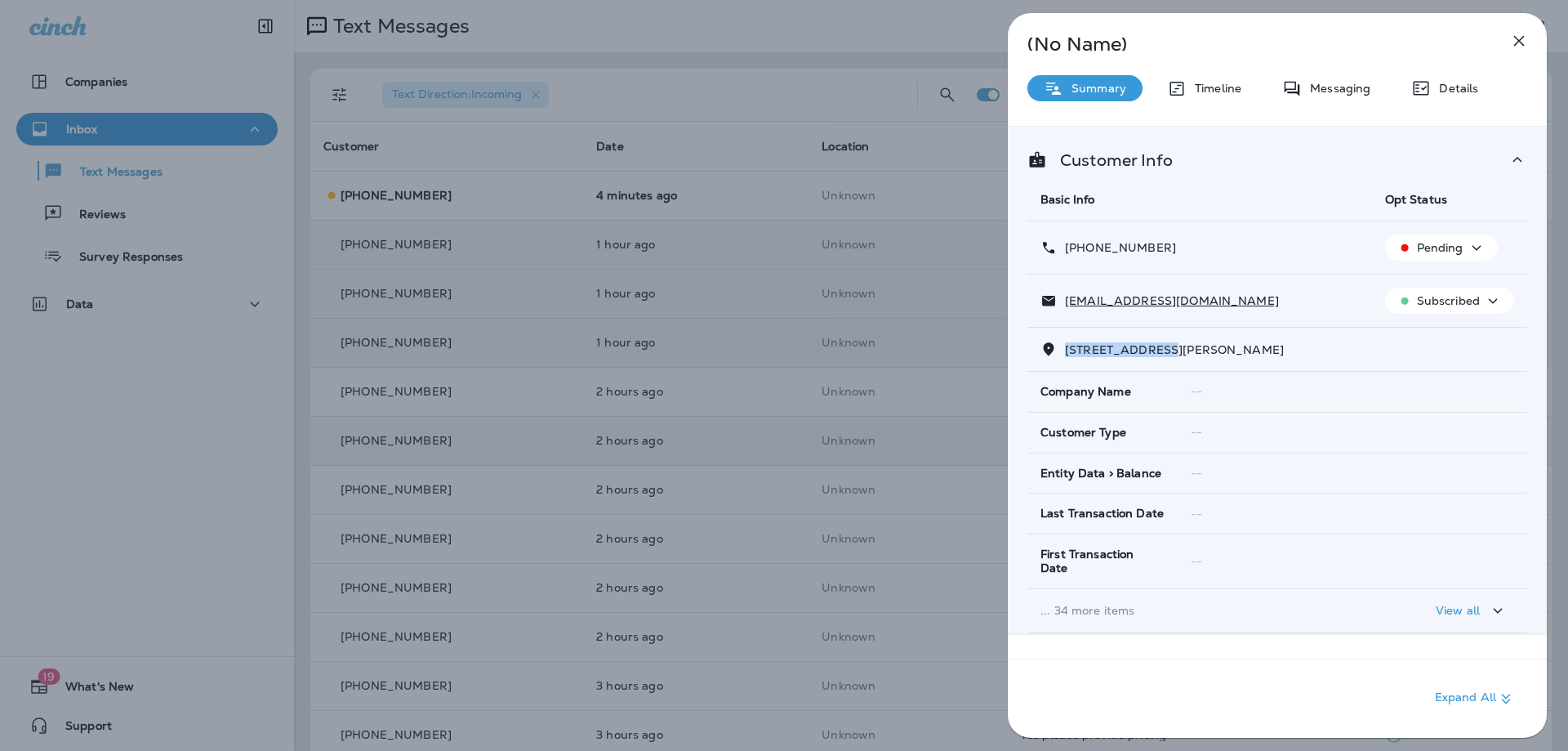
drag, startPoint x: 1158, startPoint y: 351, endPoint x: 1066, endPoint y: 355, distance: 92.1
click at [1066, 355] on span "[STREET_ADDRESS][PERSON_NAME]" at bounding box center [1174, 349] width 218 height 15
copy span "[GEOGRAPHIC_DATA]"
click at [1516, 29] on button "button" at bounding box center [1519, 41] width 33 height 33
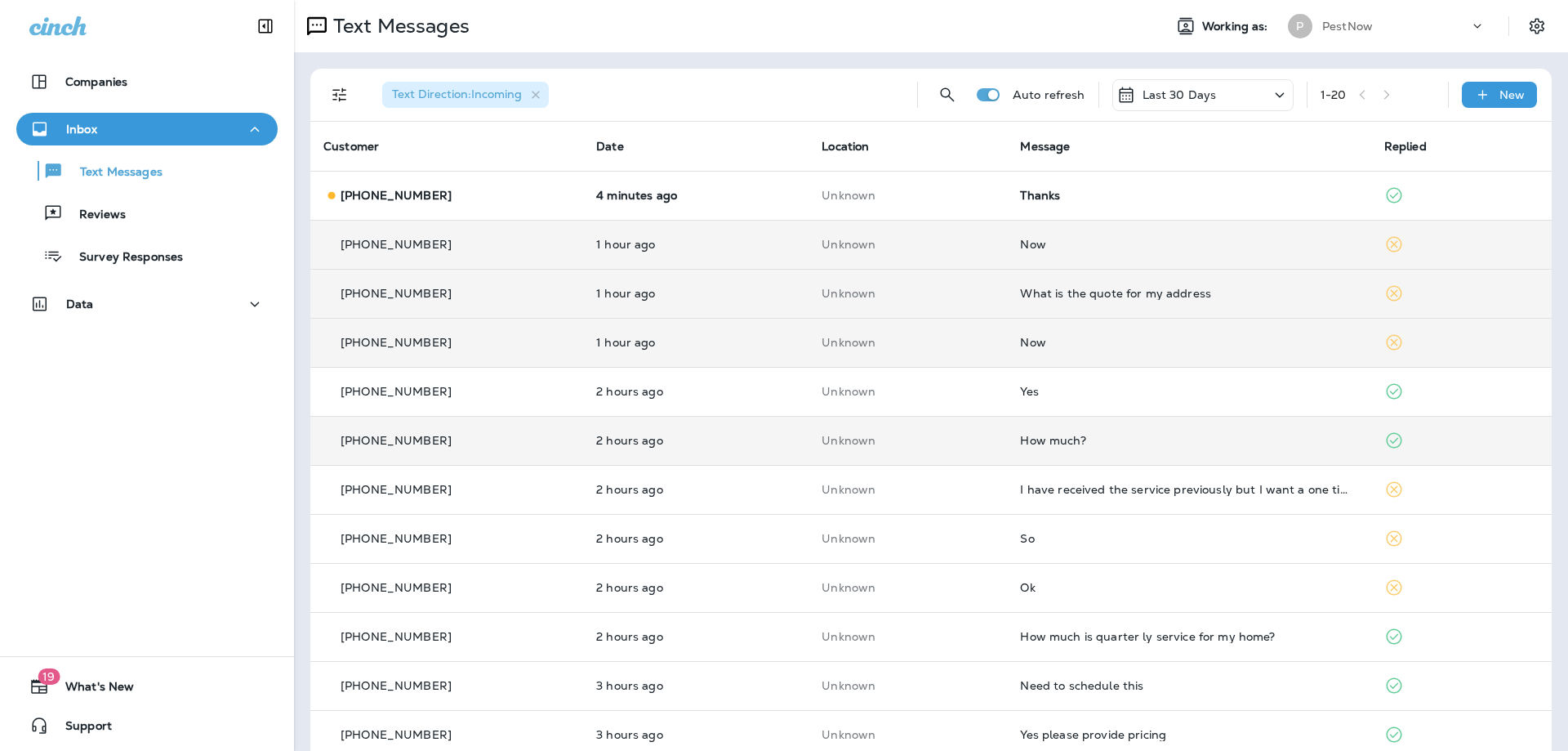
click at [1229, 296] on div at bounding box center [1359, 376] width 539 height 725
click at [1165, 294] on div "What is the quote for my address" at bounding box center [1188, 293] width 337 height 13
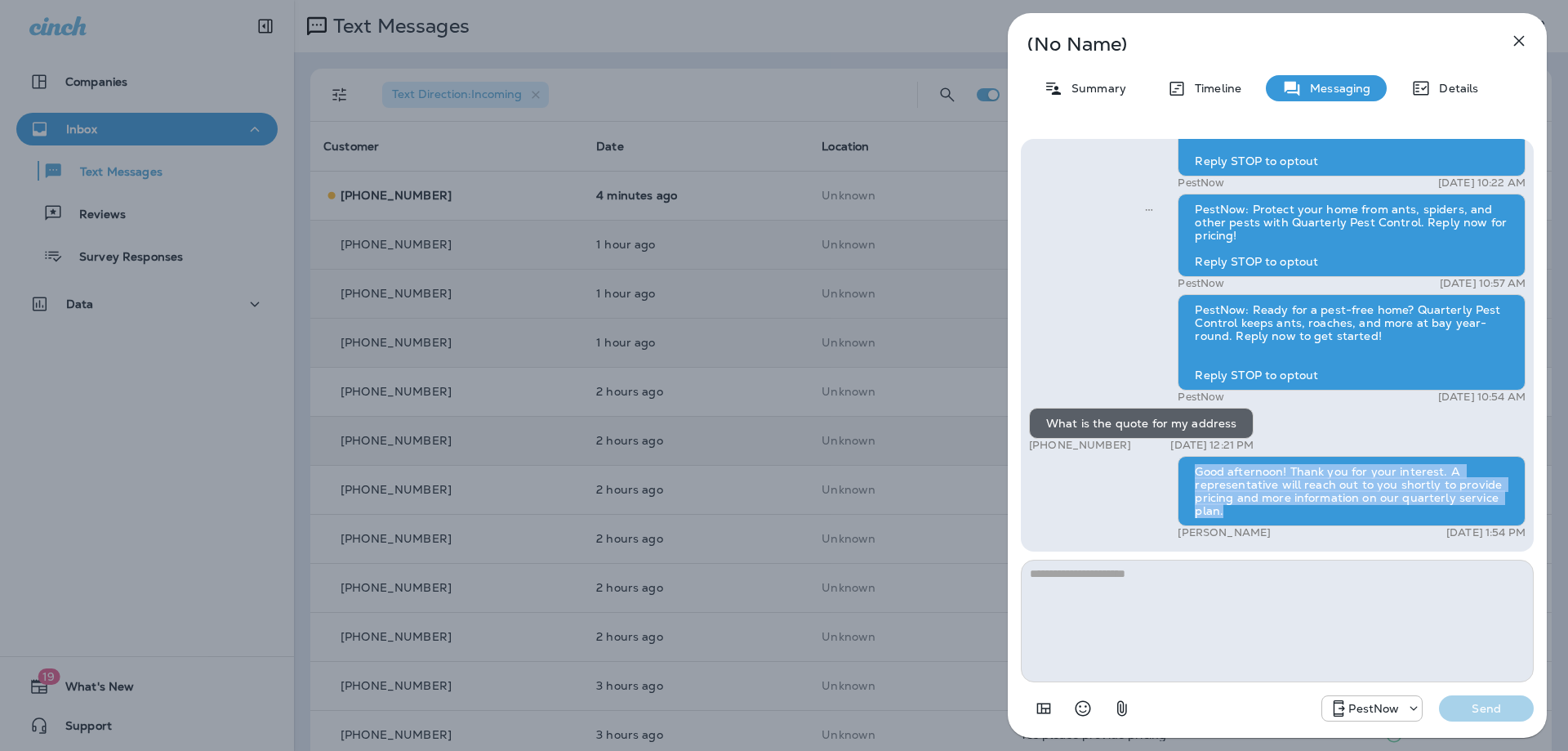
drag, startPoint x: 1195, startPoint y: 473, endPoint x: 1242, endPoint y: 513, distance: 61.7
click at [1242, 513] on div "Good afternoon! Thank you for your interest. A representative will reach out to…" at bounding box center [1351, 491] width 348 height 71
copy div "Good afternoon! Thank you for your interest. A representative will reach out to…"
click at [1521, 33] on icon "button" at bounding box center [1519, 41] width 19 height 19
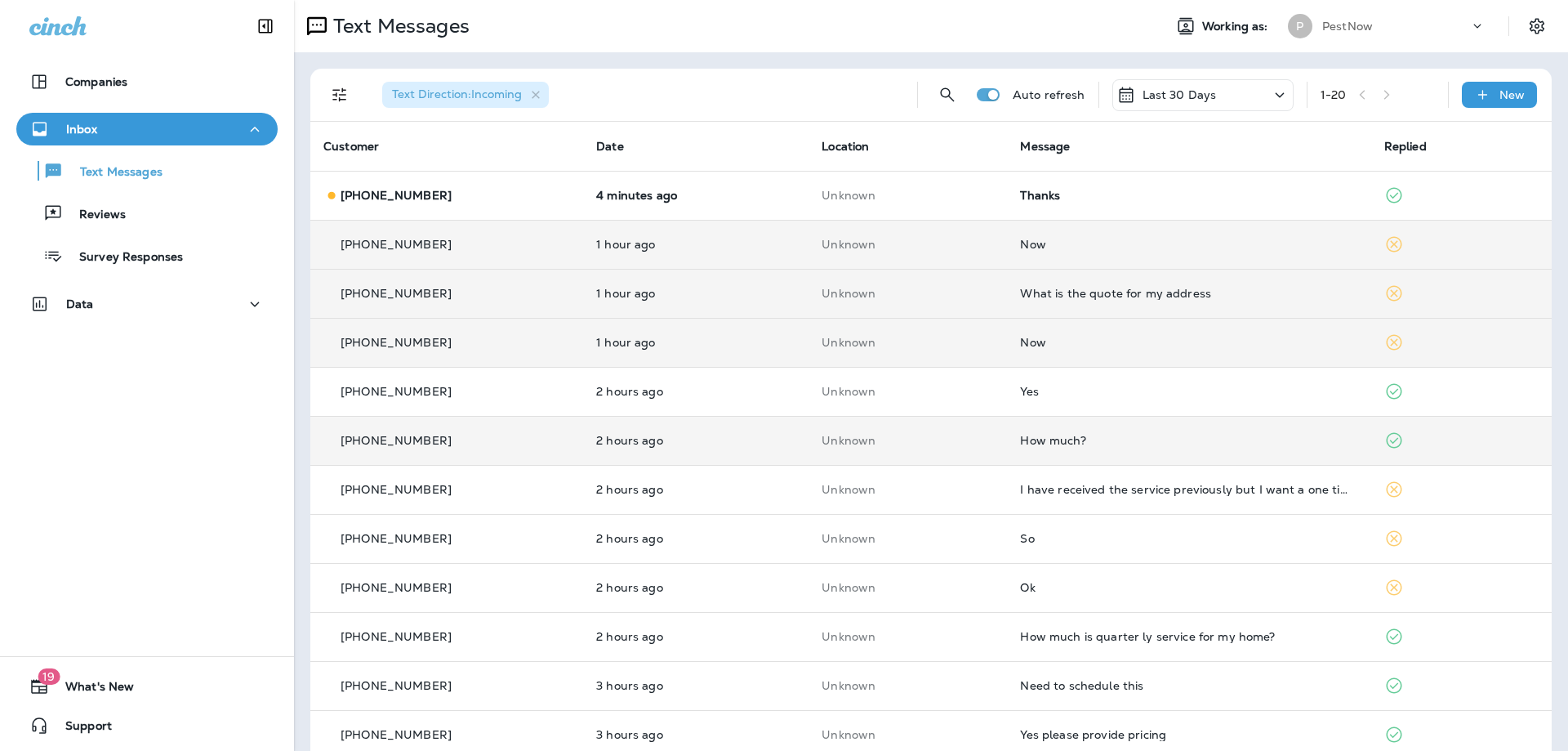
click at [1087, 245] on div "Now" at bounding box center [1188, 244] width 337 height 13
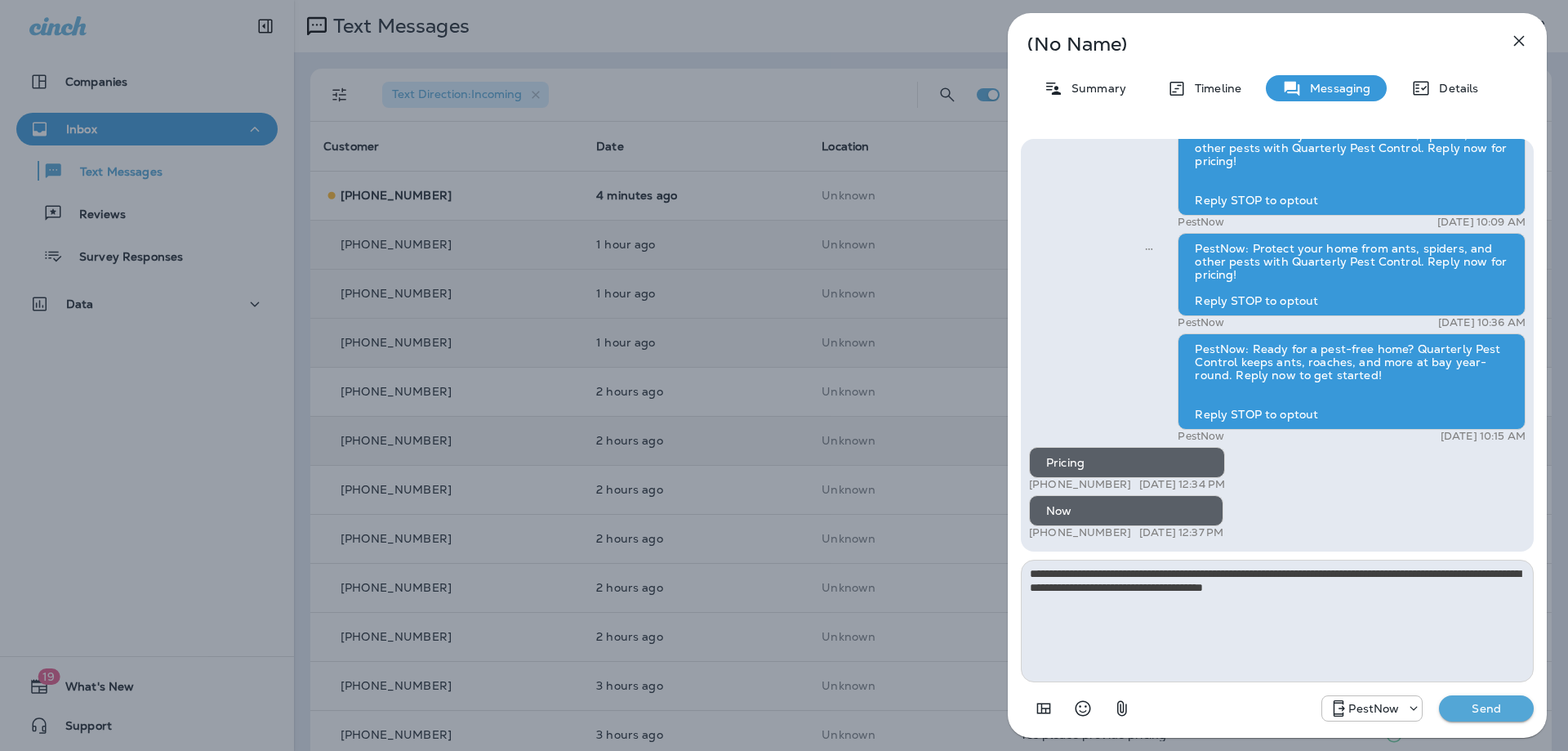
type textarea "**********"
click at [1476, 707] on p "Send" at bounding box center [1486, 708] width 69 height 15
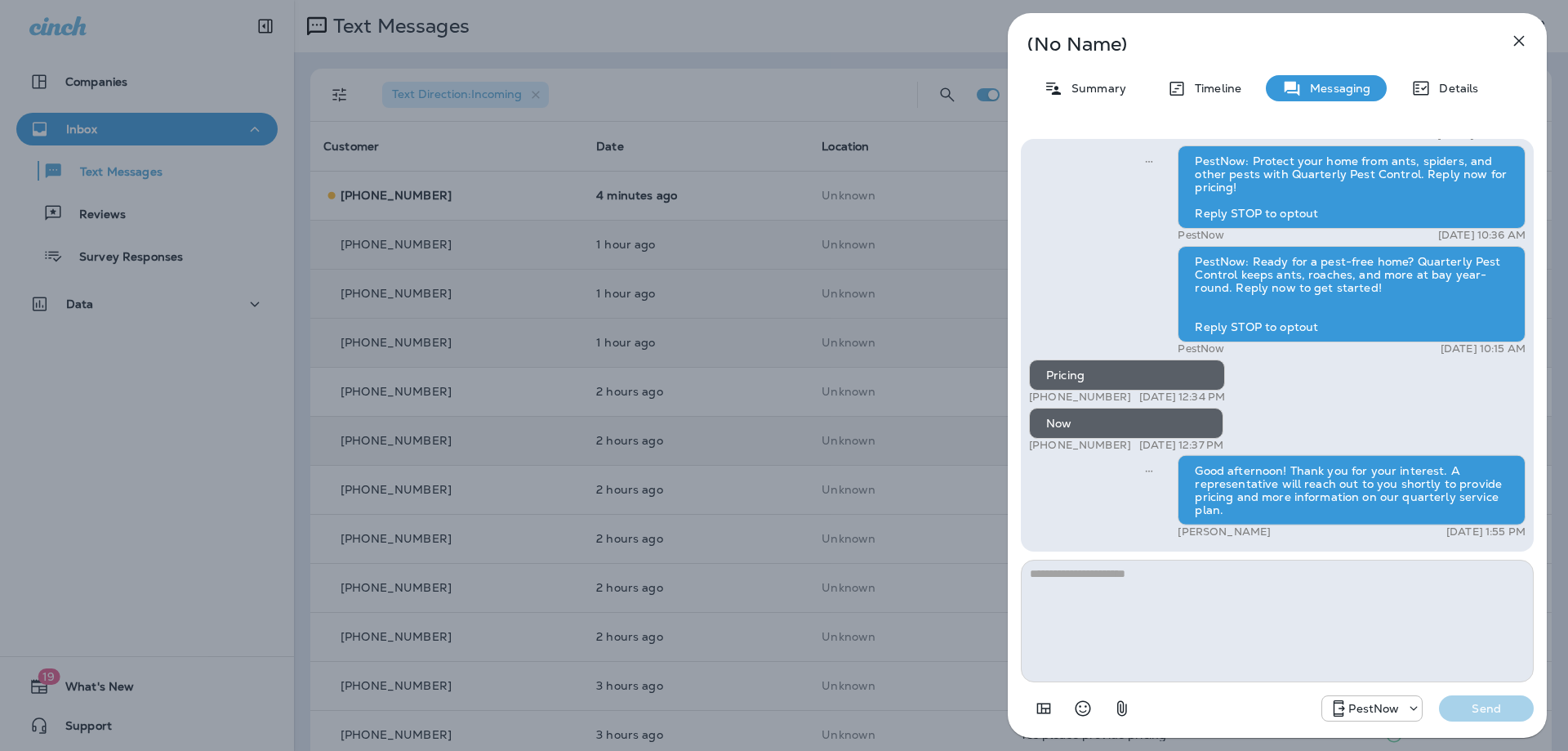
click at [1519, 39] on icon "button" at bounding box center [1519, 41] width 19 height 19
